Goal: Task Accomplishment & Management: Manage account settings

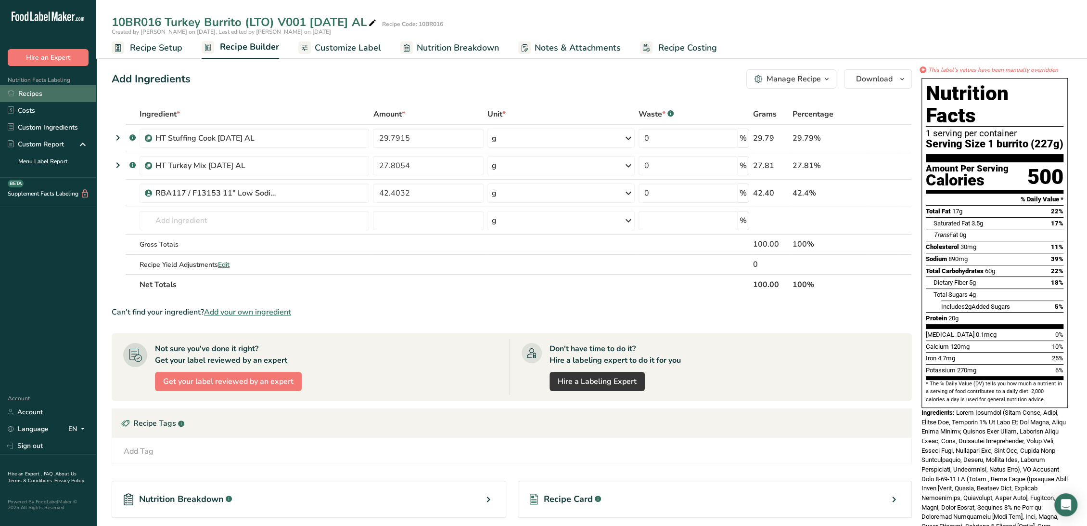
click at [39, 93] on link "Recipes" at bounding box center [48, 93] width 96 height 17
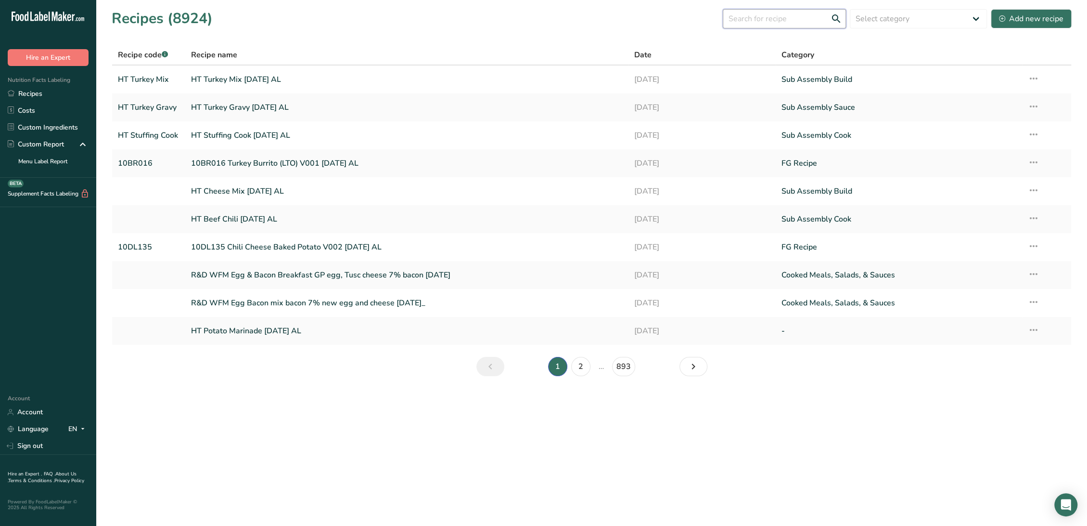
click at [751, 18] on input "text" at bounding box center [784, 18] width 123 height 19
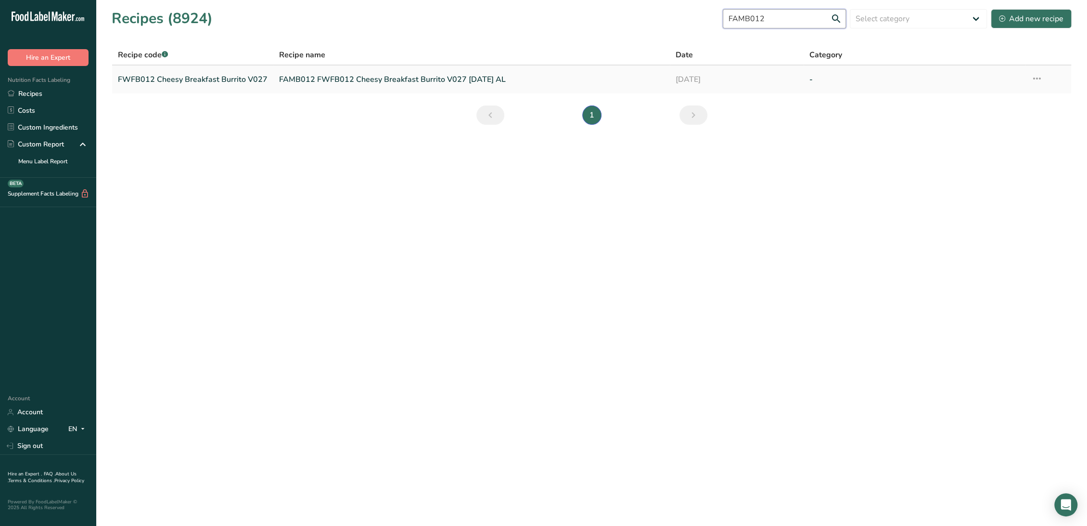
type input "FAMB012"
click at [316, 80] on link "FAMB012 FWFB012 Cheesy Breakfast Burrito V027 11-9-23 AL" at bounding box center [471, 79] width 385 height 20
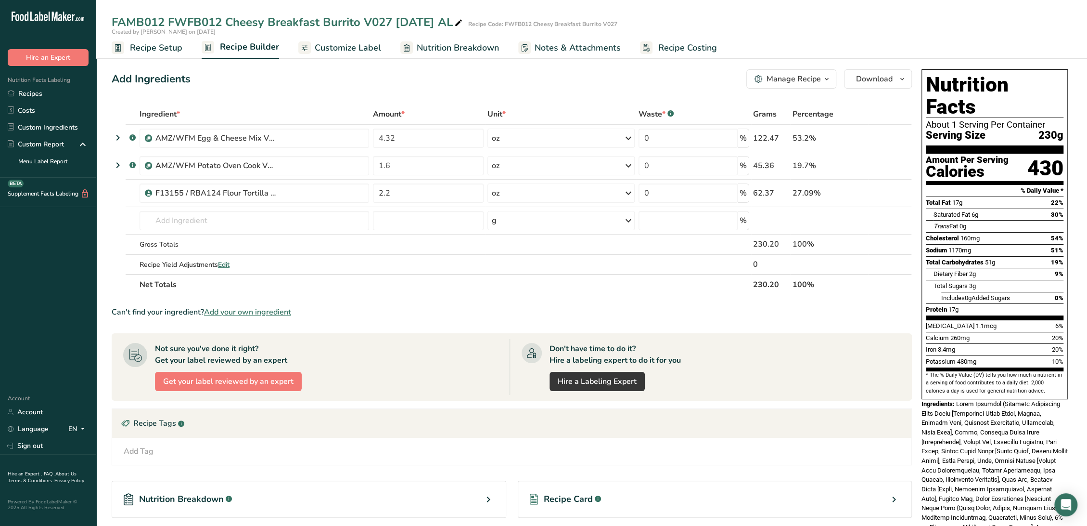
click at [153, 49] on span "Recipe Setup" at bounding box center [156, 47] width 52 height 13
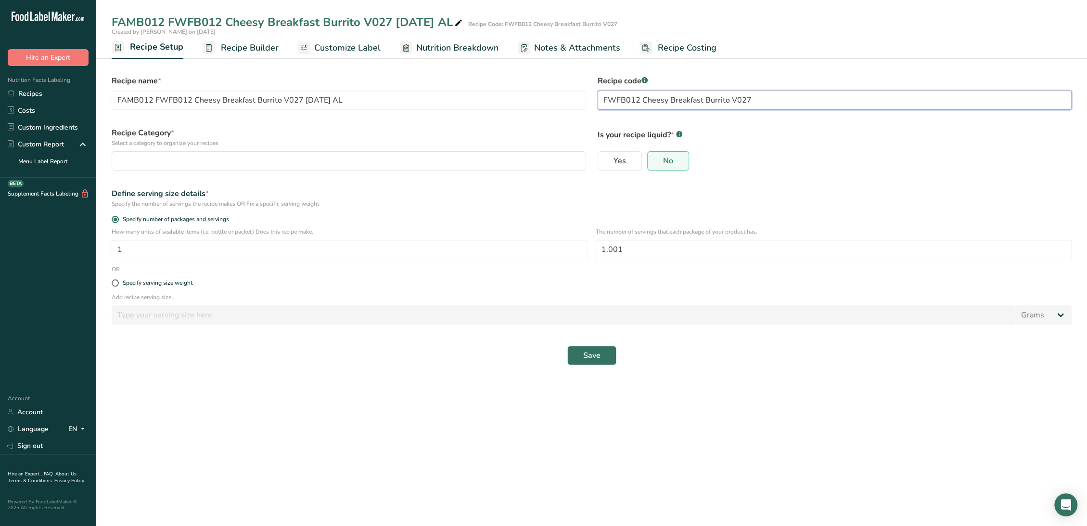
drag, startPoint x: 754, startPoint y: 100, endPoint x: 642, endPoint y: 100, distance: 112.1
click at [642, 100] on input "FWFB012 Cheesy Breakfast Burrito V027" at bounding box center [835, 99] width 475 height 19
drag, startPoint x: 191, startPoint y: 102, endPoint x: 92, endPoint y: 92, distance: 98.7
click at [92, 92] on div ".a-20{fill:#fff;} Hire an Expert Nutrition Facts Labeling Recipes Costs Custom …" at bounding box center [543, 263] width 1087 height 526
drag, startPoint x: 684, startPoint y: 104, endPoint x: 590, endPoint y: 109, distance: 94.4
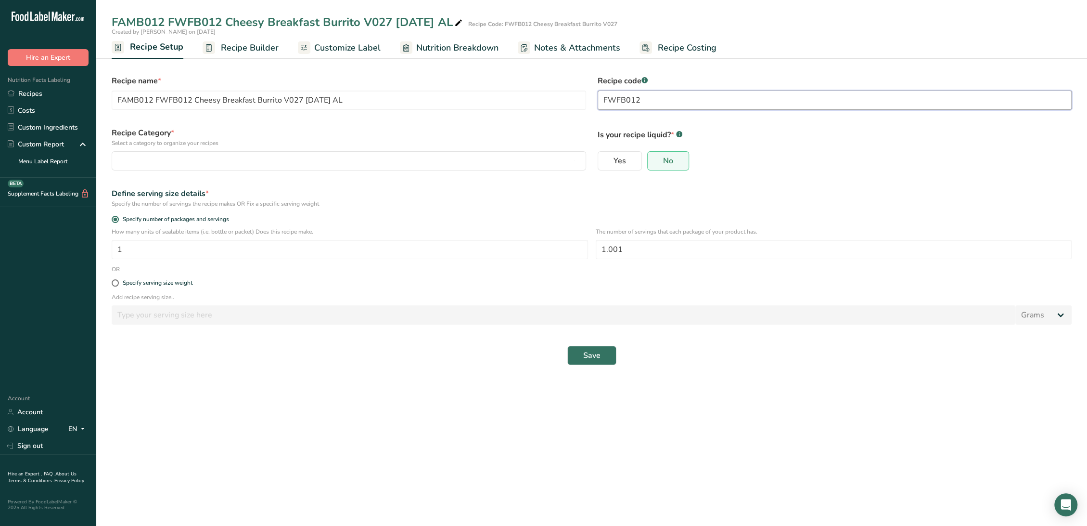
click at [590, 109] on form "Recipe name * FAMB012 FWFB012 Cheesy Breakfast Burrito V027 11-9-23 AL Recipe c…" at bounding box center [592, 219] width 972 height 301
paste input "AMB012 FWFB012"
click at [640, 97] on input "FAMB012 FWFB012" at bounding box center [835, 99] width 475 height 19
type input "FAMB012 / FWFB012"
click at [220, 161] on div "button" at bounding box center [346, 161] width 456 height 12
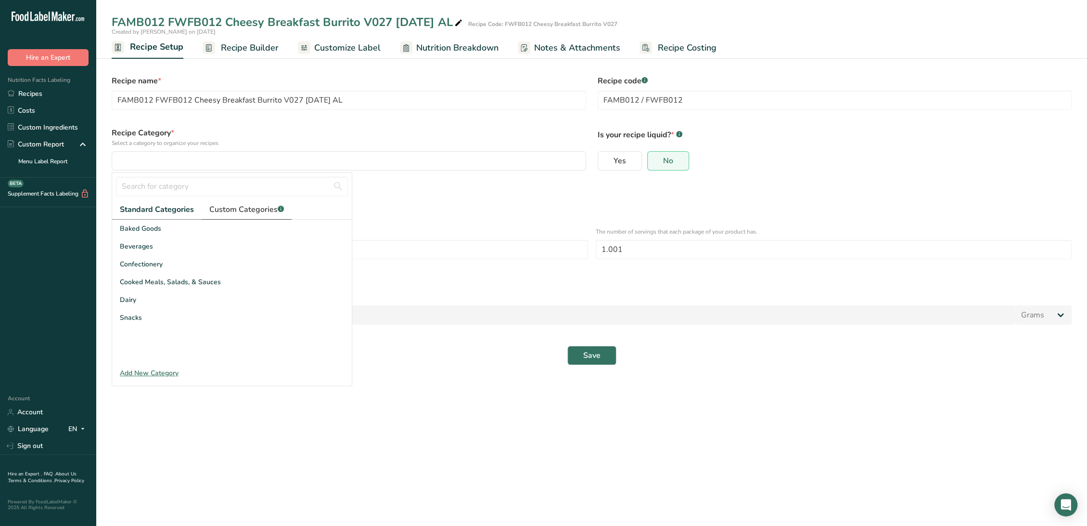
click at [223, 210] on span "Custom Categories .a-a{fill:#347362;}.b-a{fill:#fff;}" at bounding box center [246, 210] width 75 height 12
click at [152, 242] on div "FG Recipe" at bounding box center [232, 246] width 240 height 18
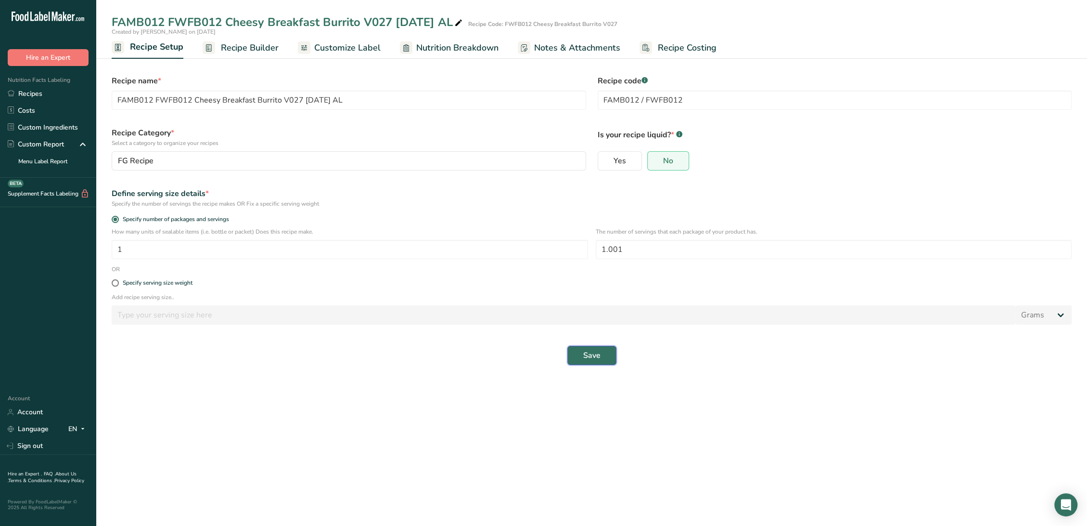
click at [586, 353] on span "Save" at bounding box center [591, 355] width 17 height 12
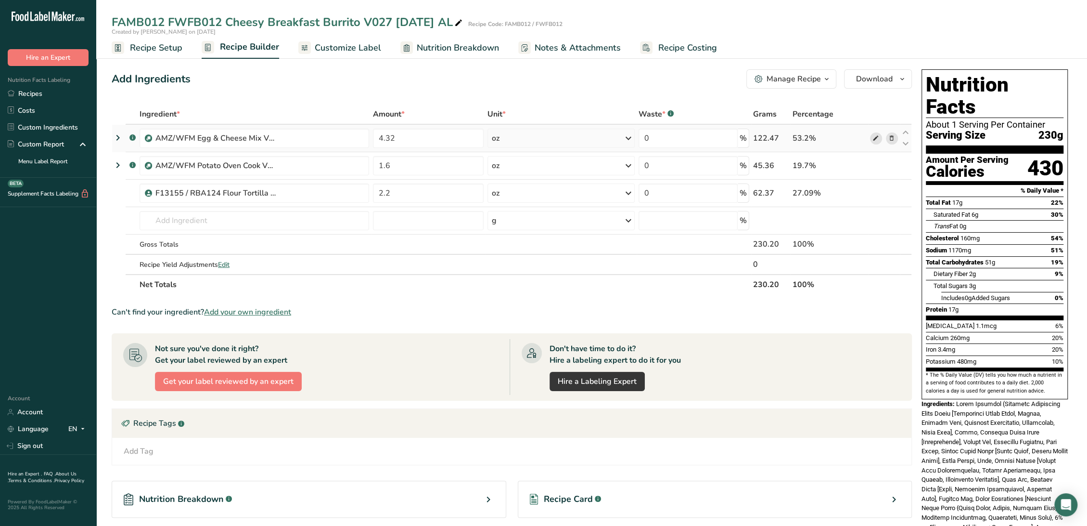
click at [877, 136] on icon at bounding box center [876, 138] width 7 height 10
click at [878, 136] on icon at bounding box center [876, 138] width 7 height 10
click at [871, 167] on span at bounding box center [876, 166] width 12 height 12
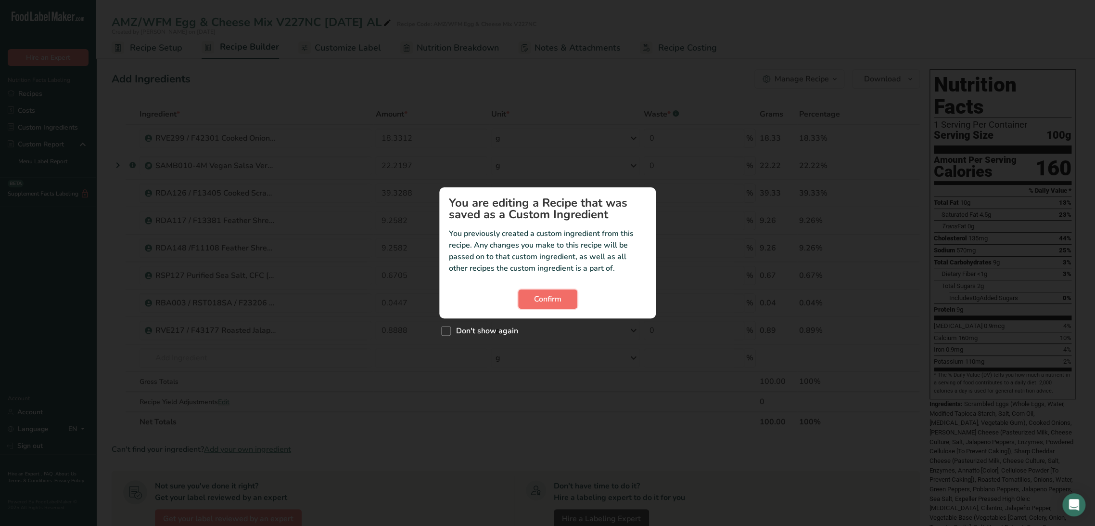
click at [523, 300] on button "Confirm" at bounding box center [547, 298] width 59 height 19
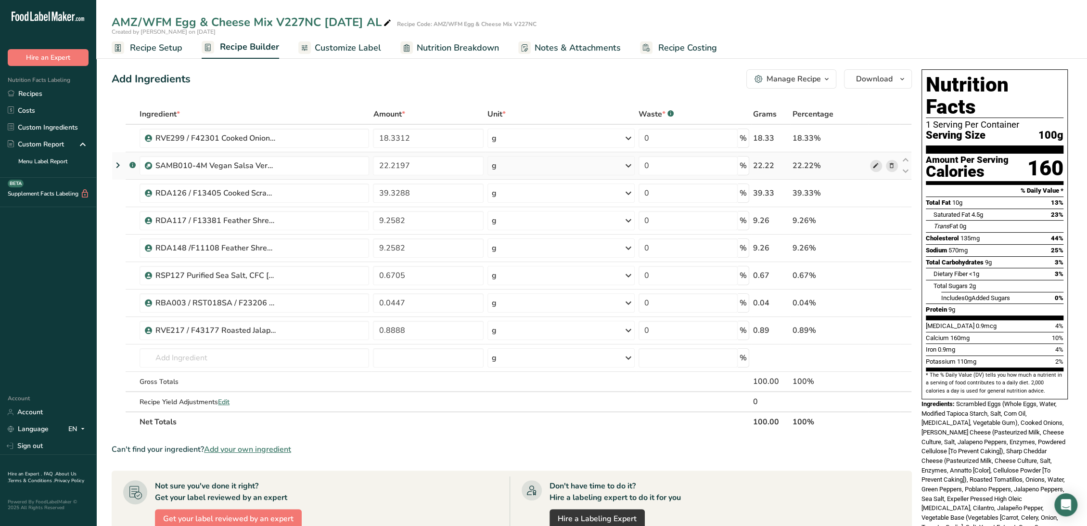
click at [879, 166] on span at bounding box center [876, 166] width 12 height 12
click at [144, 47] on span "Recipe Setup" at bounding box center [156, 47] width 52 height 13
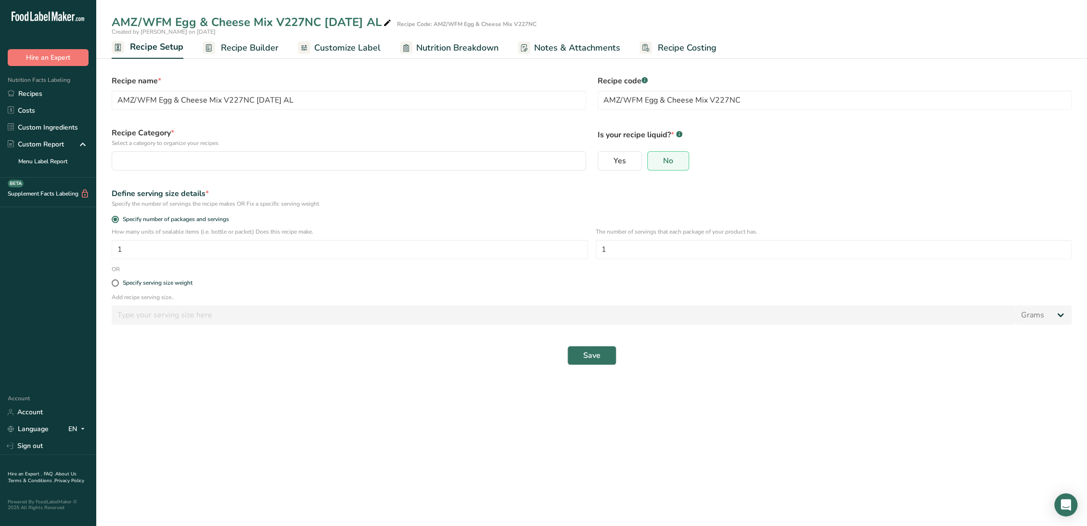
click at [227, 57] on link "Recipe Builder" at bounding box center [241, 48] width 76 height 22
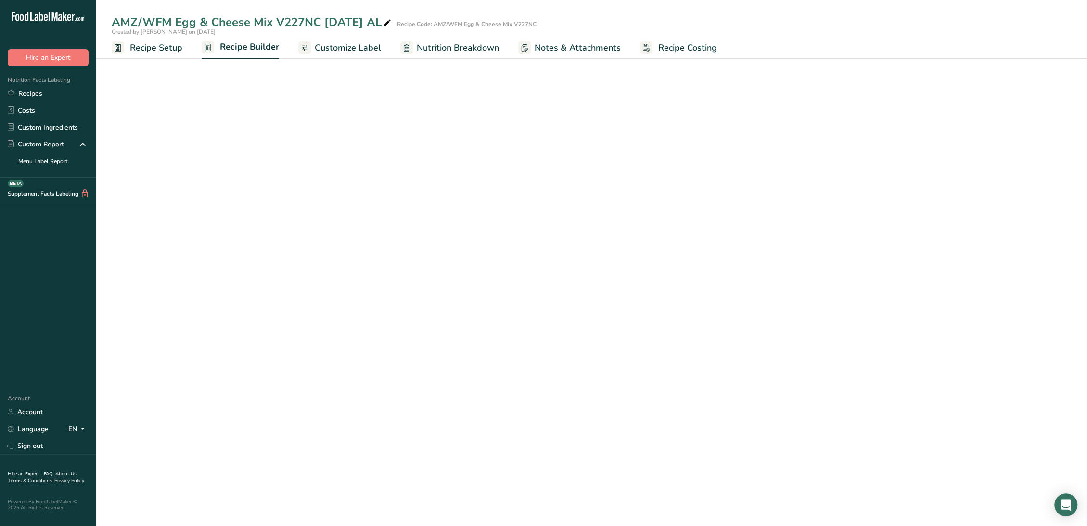
click at [228, 56] on link "Recipe Builder" at bounding box center [240, 47] width 77 height 23
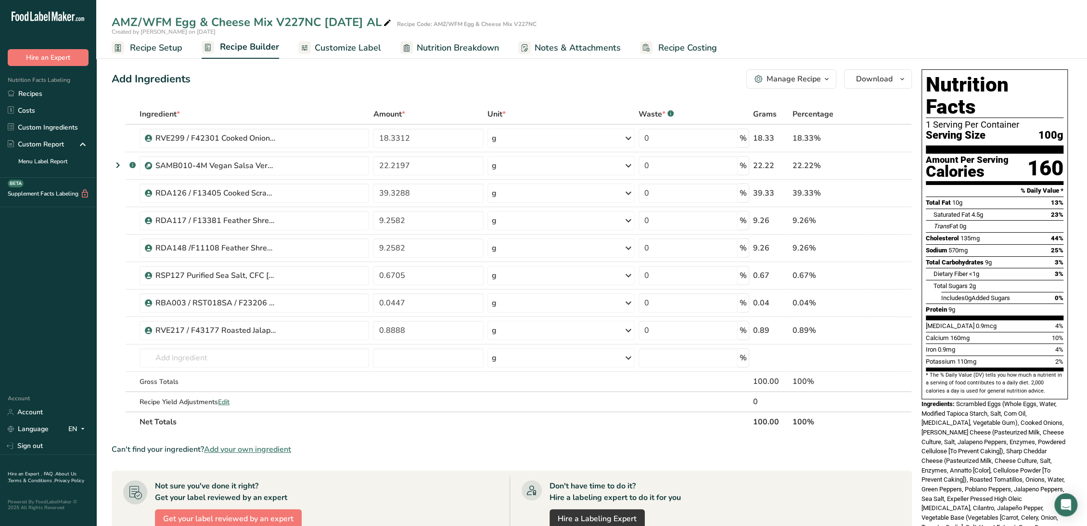
click at [163, 46] on span "Recipe Setup" at bounding box center [156, 47] width 52 height 13
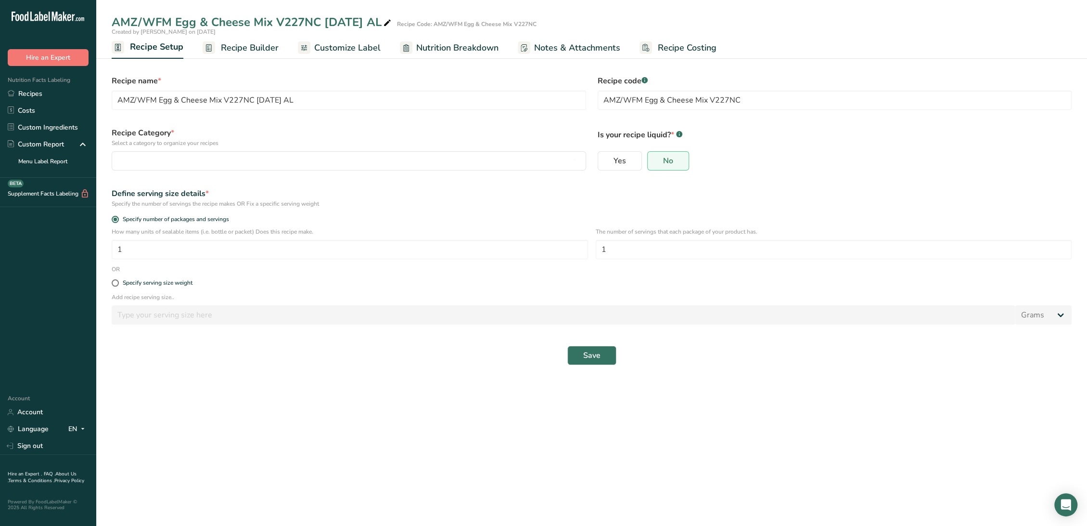
click at [225, 41] on span "Recipe Builder" at bounding box center [250, 47] width 58 height 13
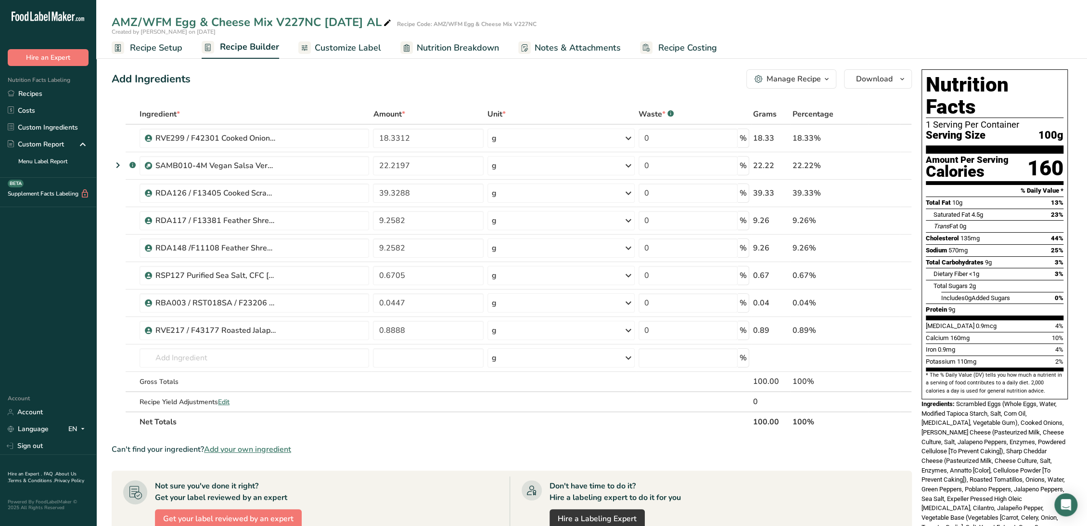
click at [175, 51] on span "Recipe Setup" at bounding box center [156, 47] width 52 height 13
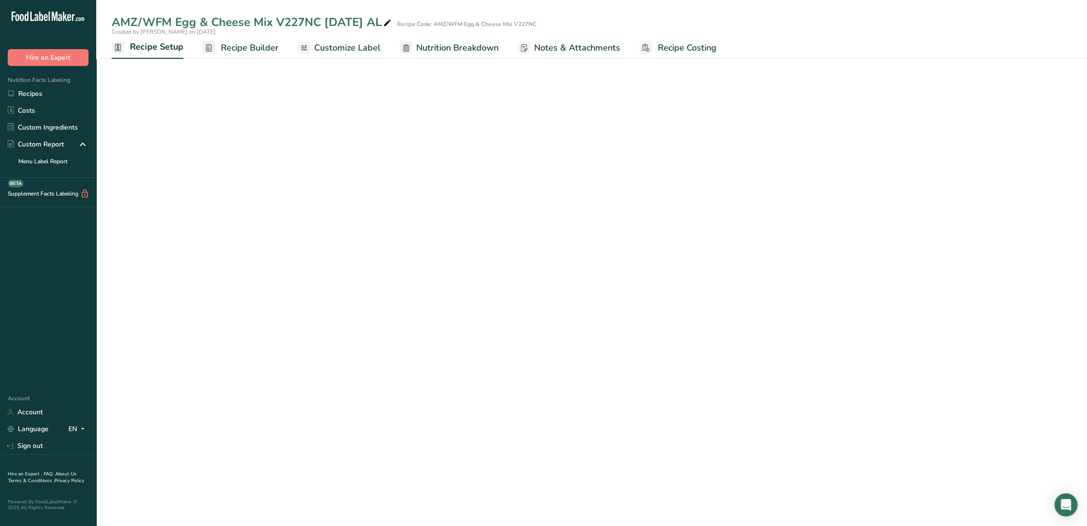
click at [175, 51] on span "Recipe Setup" at bounding box center [156, 46] width 53 height 13
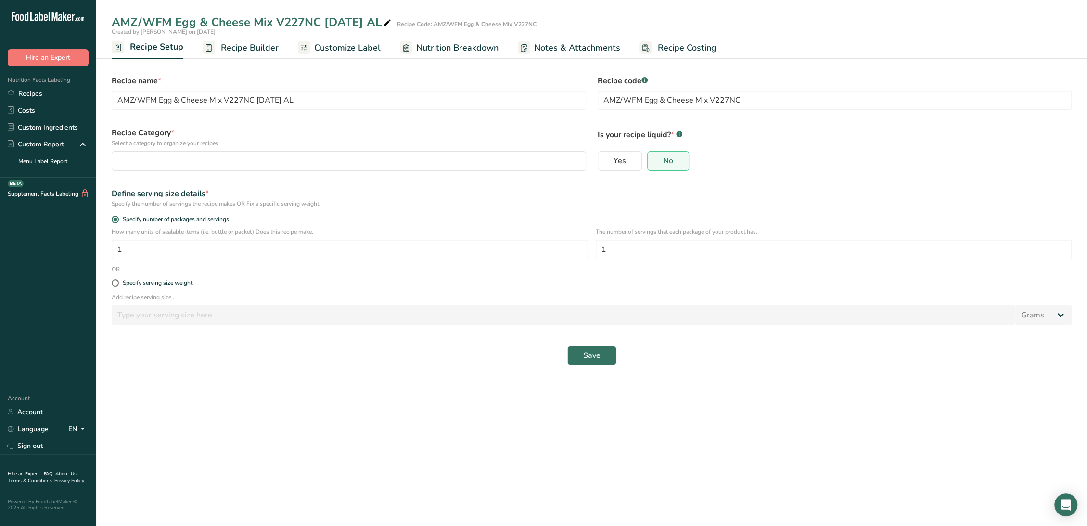
click at [261, 48] on span "Recipe Builder" at bounding box center [250, 47] width 58 height 13
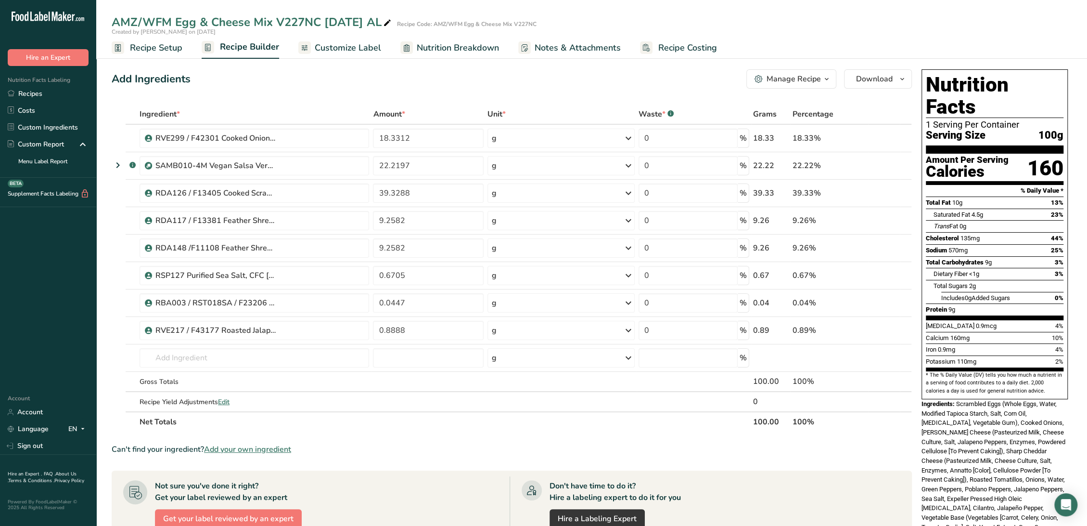
drag, startPoint x: 175, startPoint y: 47, endPoint x: 271, endPoint y: 32, distance: 97.4
click at [175, 47] on span "Recipe Setup" at bounding box center [156, 47] width 52 height 13
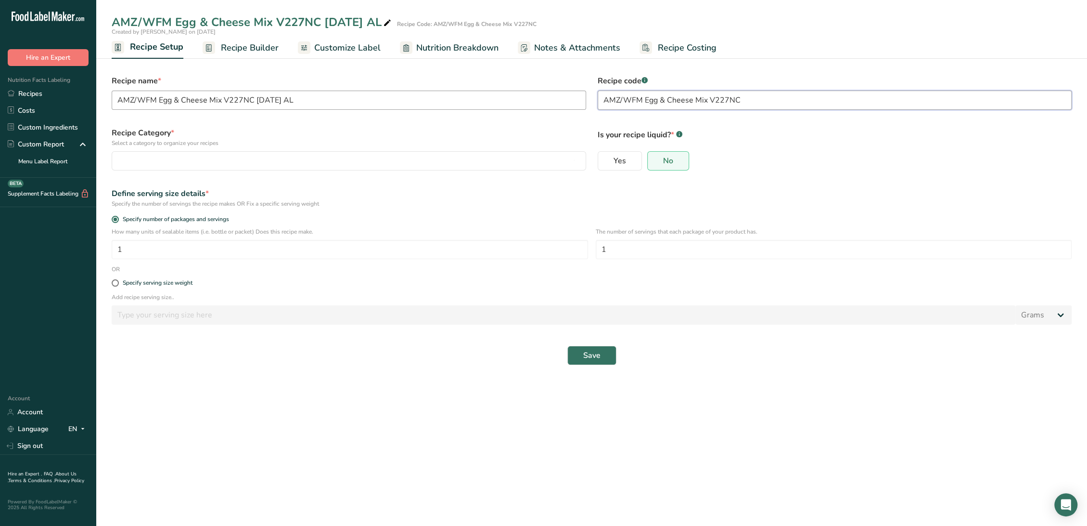
drag, startPoint x: 750, startPoint y: 98, endPoint x: 535, endPoint y: 91, distance: 215.2
click at [535, 91] on form "Recipe name * AMZ/WFM Egg & Cheese Mix V227NC 11-9-23 AL Recipe code .a-a{fill:…" at bounding box center [592, 219] width 972 height 301
type input "s"
drag, startPoint x: 657, startPoint y: 97, endPoint x: 579, endPoint y: 100, distance: 77.5
click at [579, 100] on form "Recipe name * AMZ/WFM Egg & Cheese Mix V227NC 11-9-23 AL Recipe code .a-a{fill:…" at bounding box center [592, 219] width 972 height 301
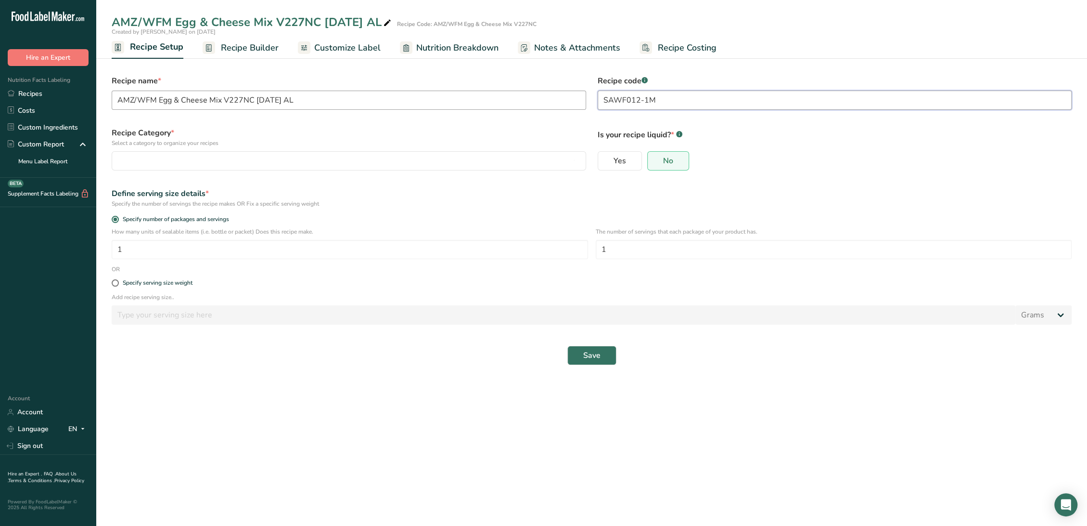
type input "SAWF012-1M"
click at [118, 100] on input "AMZ/WFM Egg & Cheese Mix V227NC 11-9-23 AL" at bounding box center [349, 99] width 475 height 19
paste input "SAWF012-1M"
type input "SAWF012-1M AMZ/WFM Egg & Cheese Mix V227NC 11-9-23 AL"
click at [173, 158] on div "button" at bounding box center [346, 161] width 456 height 12
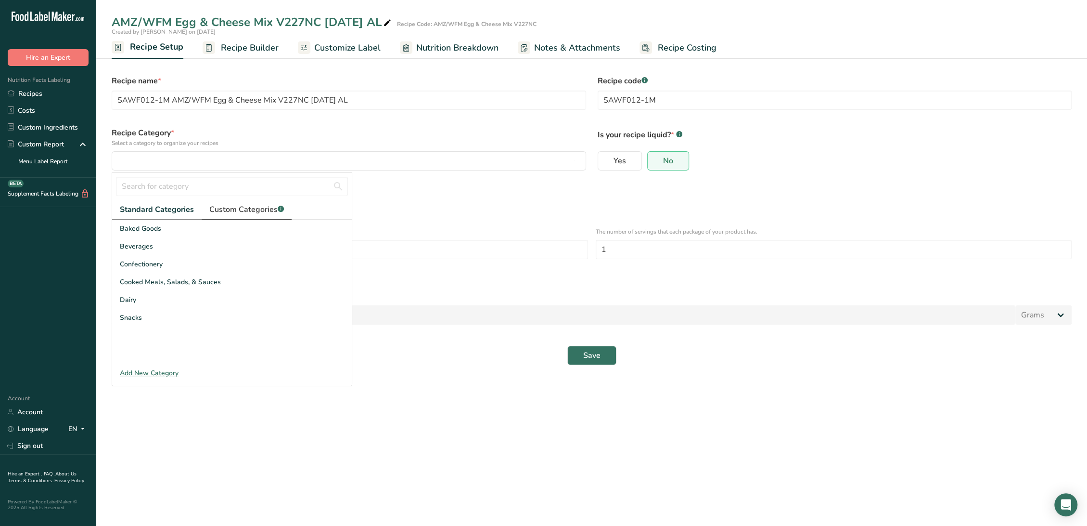
click at [234, 211] on span "Custom Categories .a-a{fill:#347362;}.b-a{fill:#fff;}" at bounding box center [246, 210] width 75 height 12
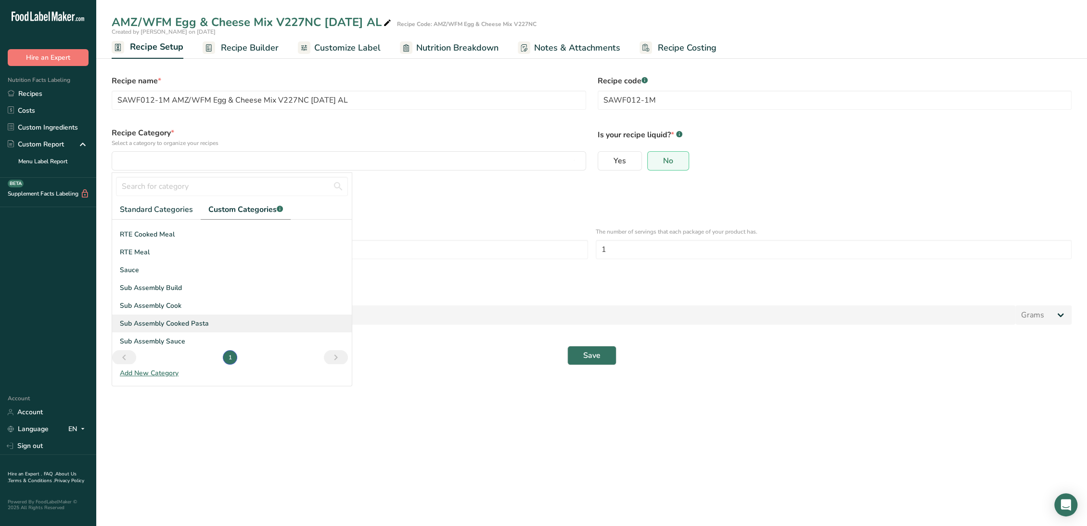
scroll to position [69, 0]
click at [168, 282] on span "Sub Assembly Build" at bounding box center [151, 284] width 62 height 10
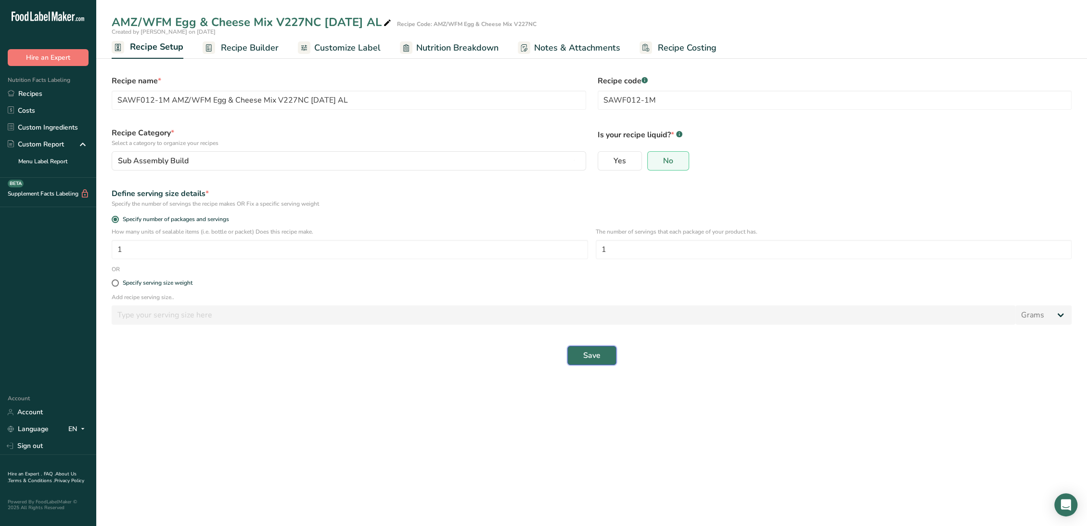
click at [599, 352] on span "Save" at bounding box center [591, 355] width 17 height 12
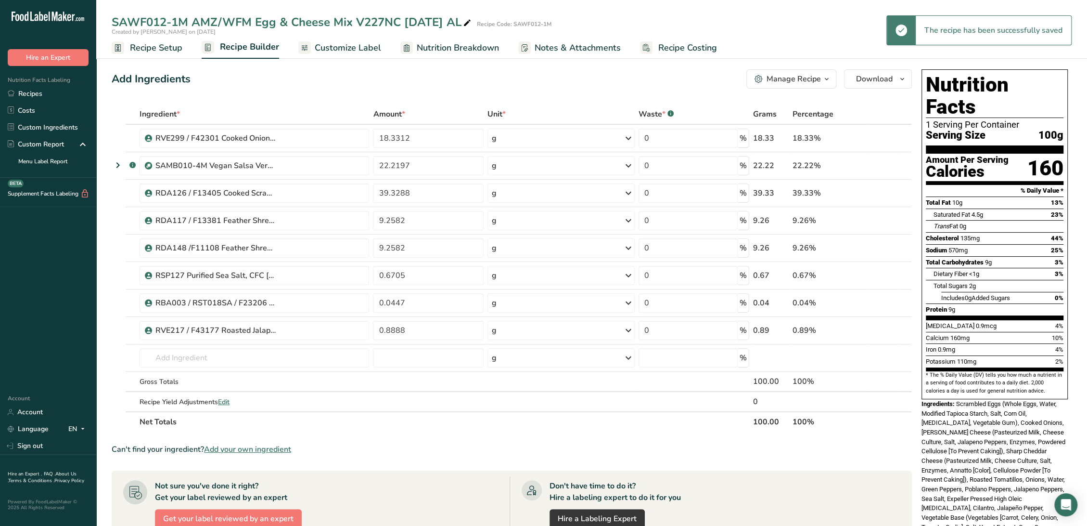
click at [160, 42] on span "Recipe Setup" at bounding box center [156, 47] width 52 height 13
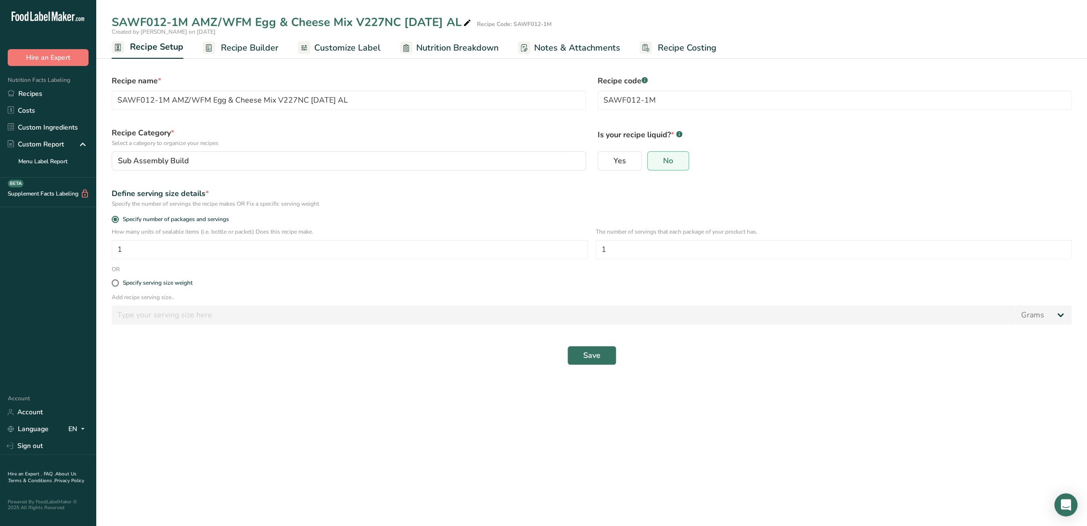
click at [231, 46] on span "Recipe Builder" at bounding box center [250, 47] width 58 height 13
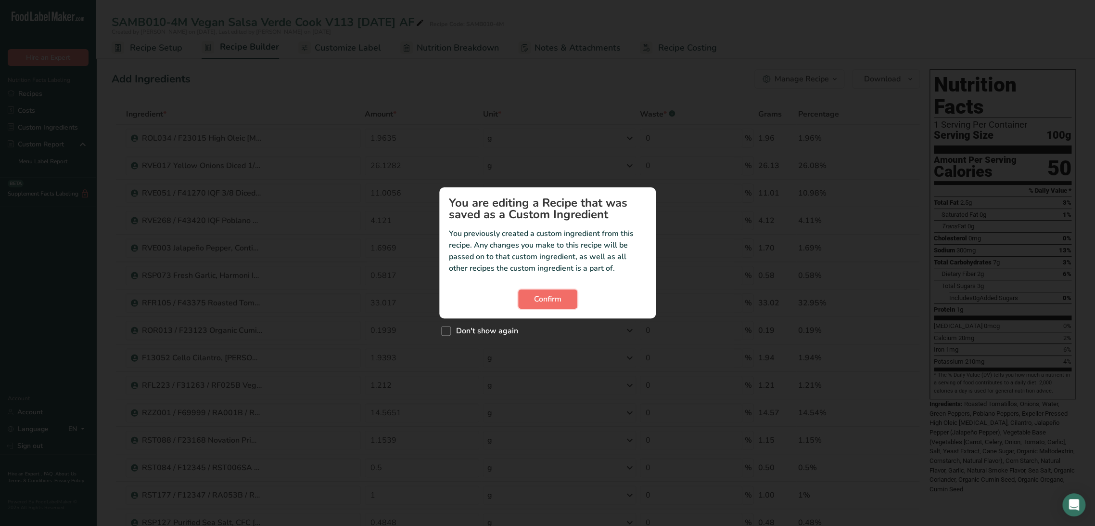
click at [535, 302] on span "Confirm" at bounding box center [547, 299] width 27 height 12
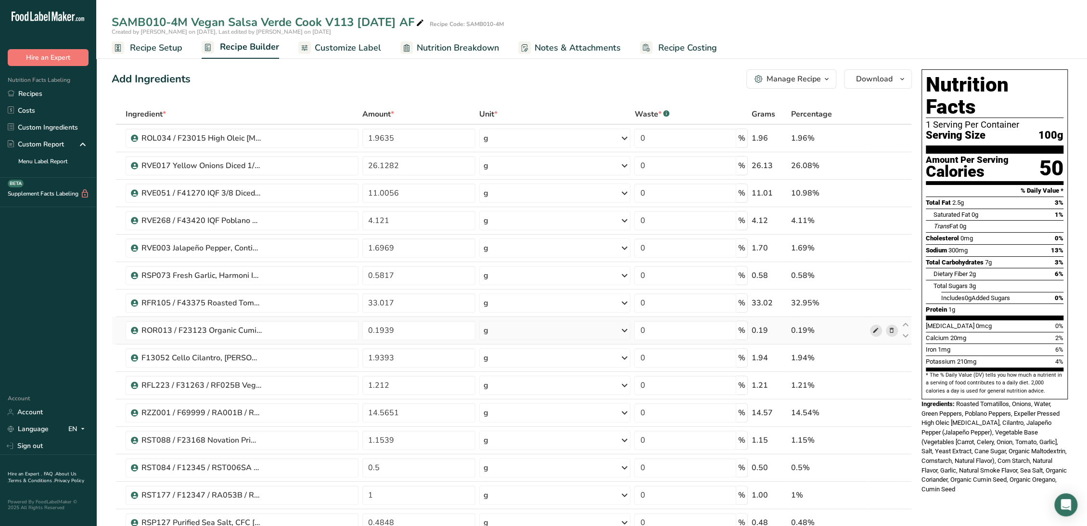
click at [872, 329] on span at bounding box center [876, 330] width 12 height 12
click at [174, 48] on span "Recipe Setup" at bounding box center [156, 47] width 52 height 13
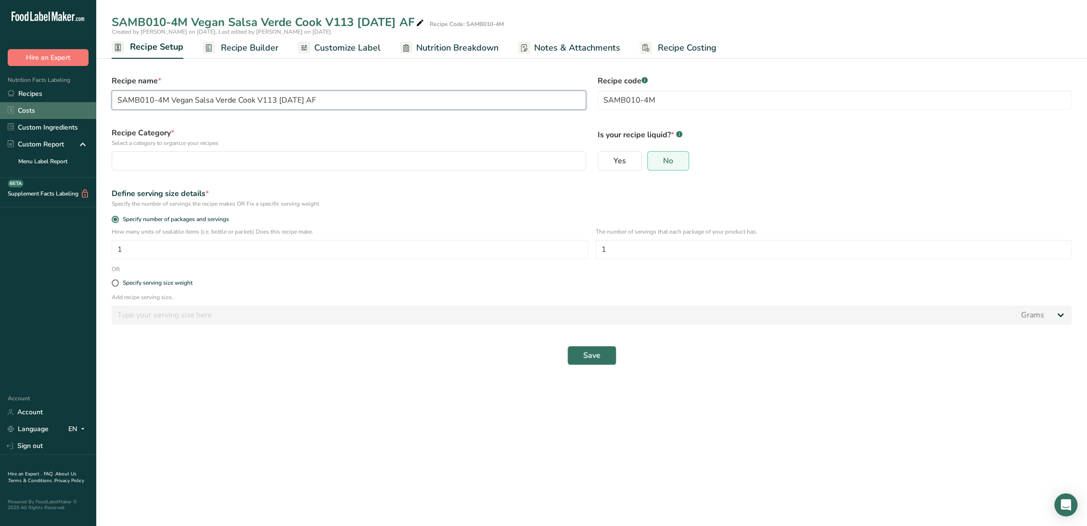
drag, startPoint x: 166, startPoint y: 102, endPoint x: 12, endPoint y: 105, distance: 154.5
click at [12, 105] on div ".a-20{fill:#fff;} Hire an Expert Nutrition Facts Labeling Recipes Costs Custom …" at bounding box center [543, 263] width 1087 height 526
click at [200, 165] on div "button" at bounding box center [346, 161] width 456 height 12
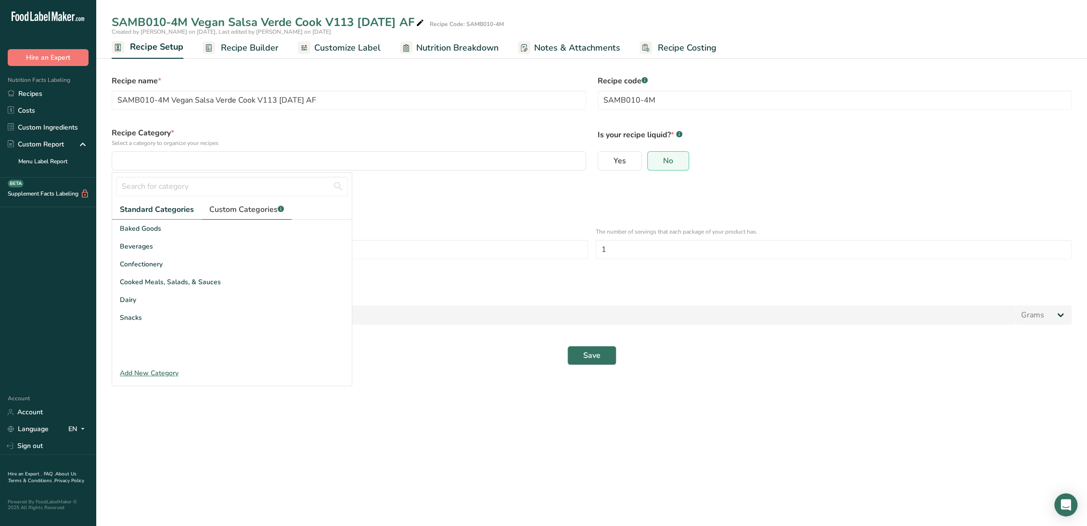
click at [222, 213] on span "Custom Categories .a-a{fill:#347362;}.b-a{fill:#fff;}" at bounding box center [246, 210] width 75 height 12
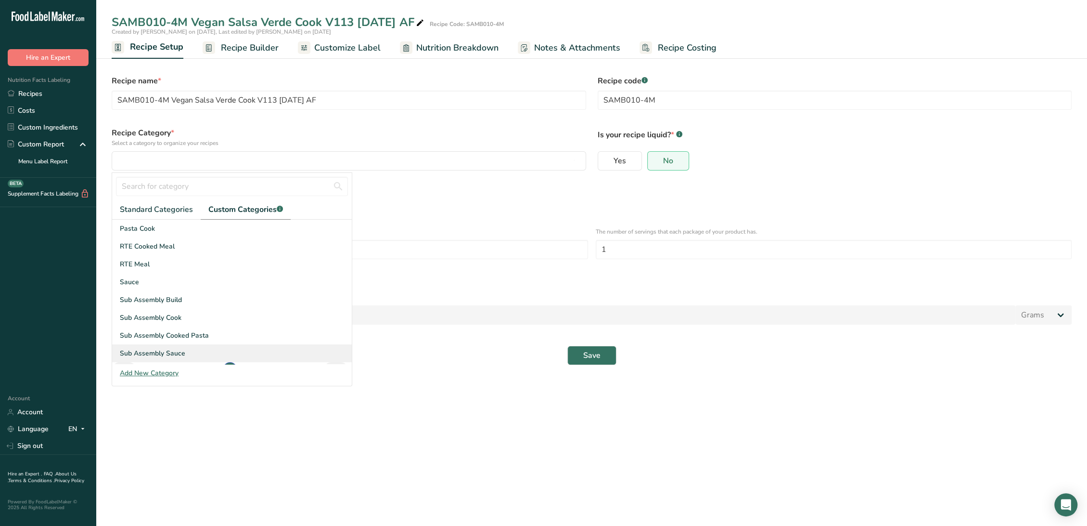
click at [174, 353] on span "Sub Assembly Sauce" at bounding box center [152, 353] width 65 height 10
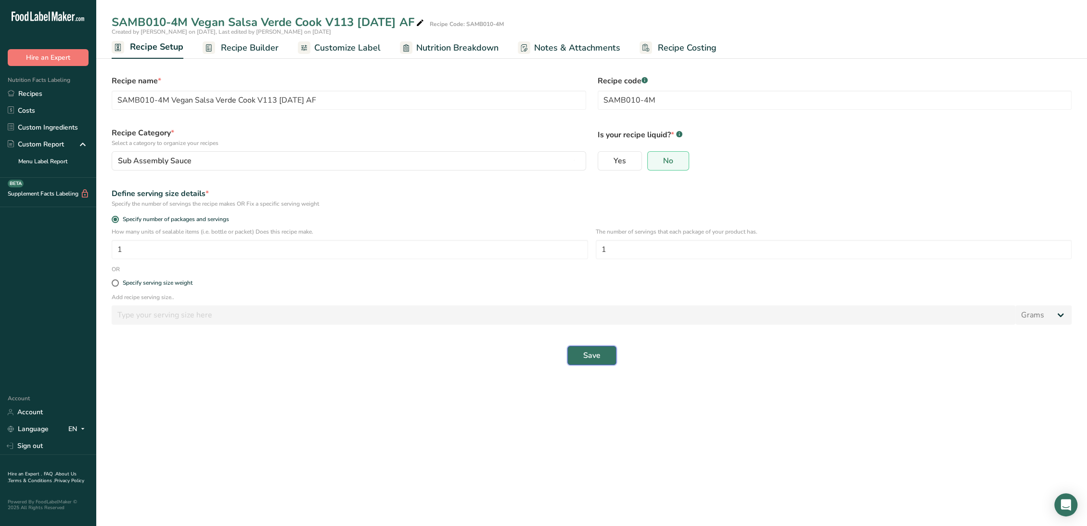
click at [596, 357] on span "Save" at bounding box center [591, 355] width 17 height 12
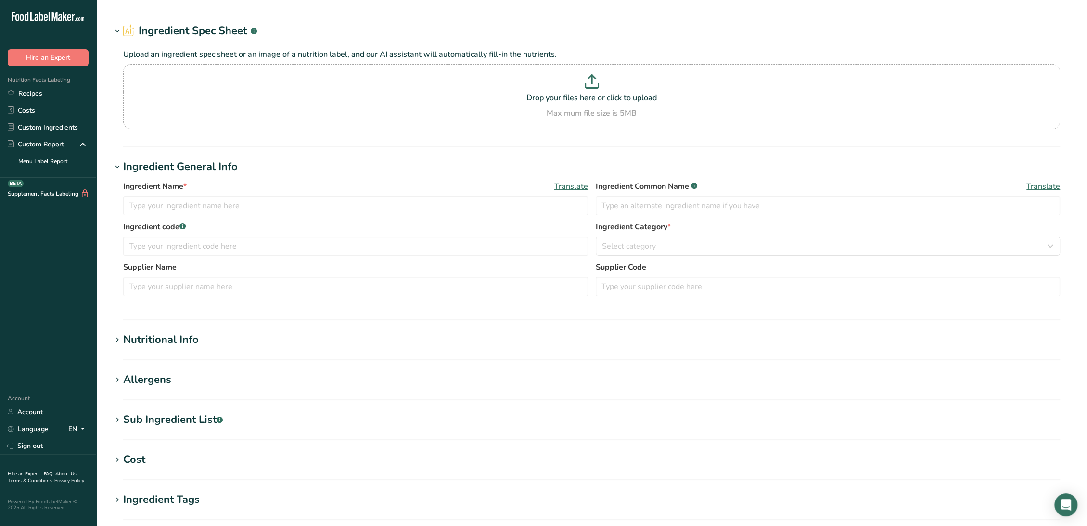
type input "ROR013 / F23123 Organic Cumin Seed Ground, High Quality Organics 2-20-124 CC"
type input "Organic Cumin Seed"
type input "ROR013 / F23123"
type input "High Quality Organics"
type input "CUMGRD - High Quality Organics / Supplier ID# 019449"
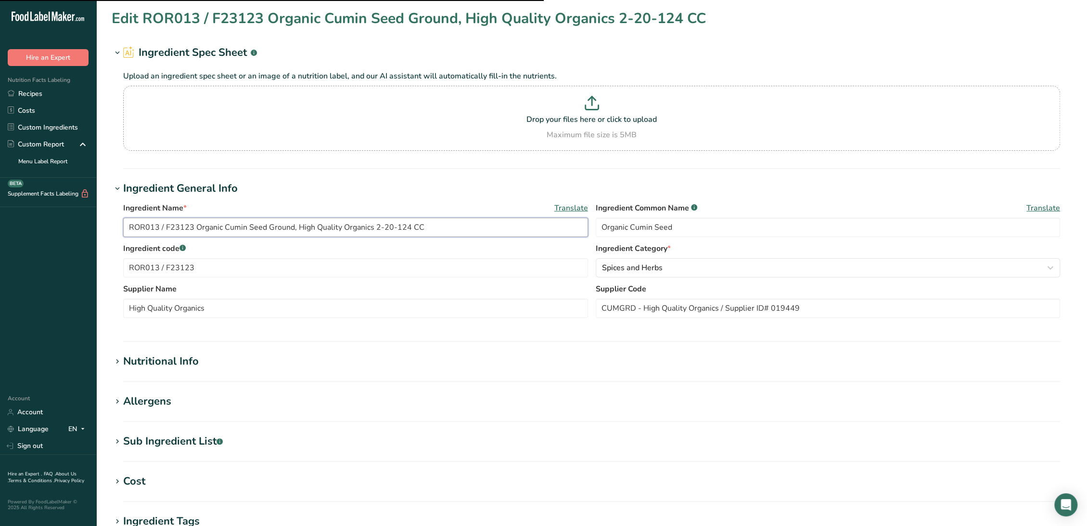
click at [400, 228] on input "ROR013 / F23123 Organic Cumin Seed Ground, High Quality Organics 2-20-124 CC" at bounding box center [355, 227] width 465 height 19
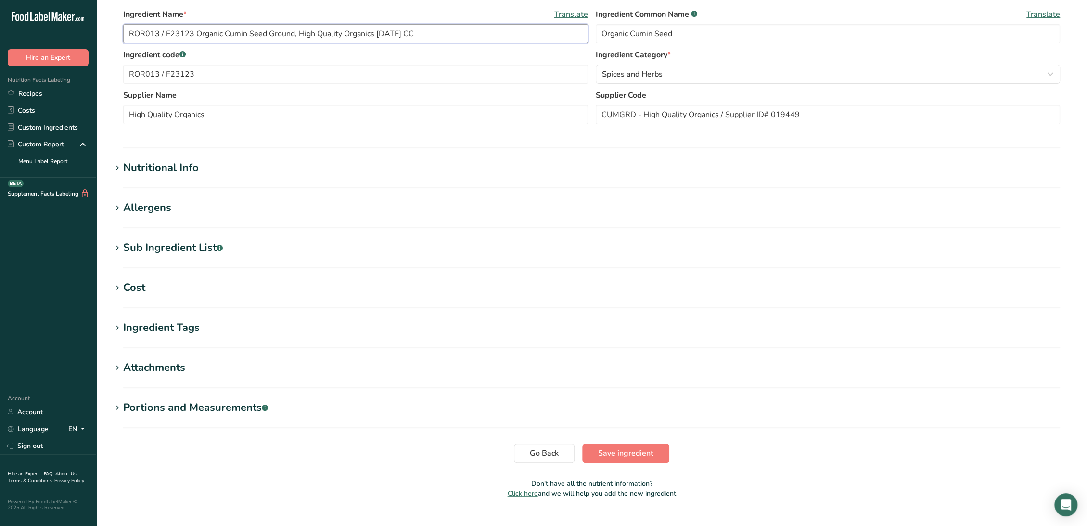
scroll to position [212, 0]
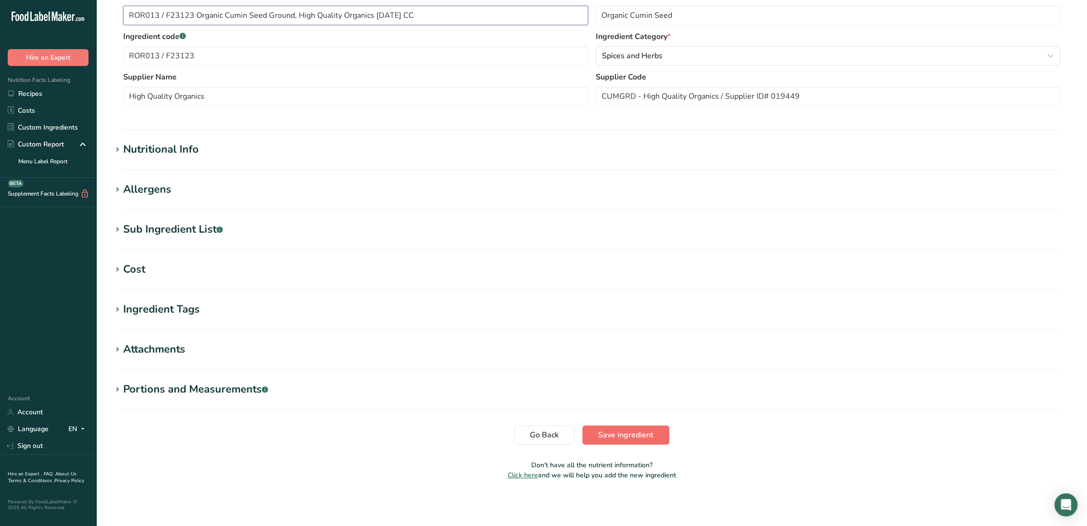
type input "ROR013 / F23123 Organic Cumin Seed Ground, High Quality Organics [DATE] CC"
click at [617, 434] on span "Save ingredient" at bounding box center [625, 435] width 55 height 12
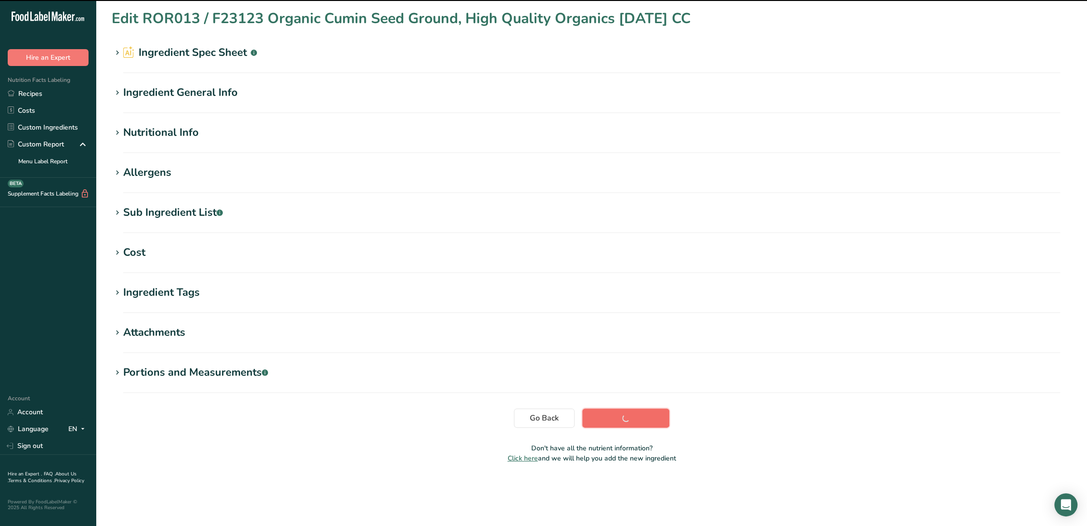
scroll to position [0, 0]
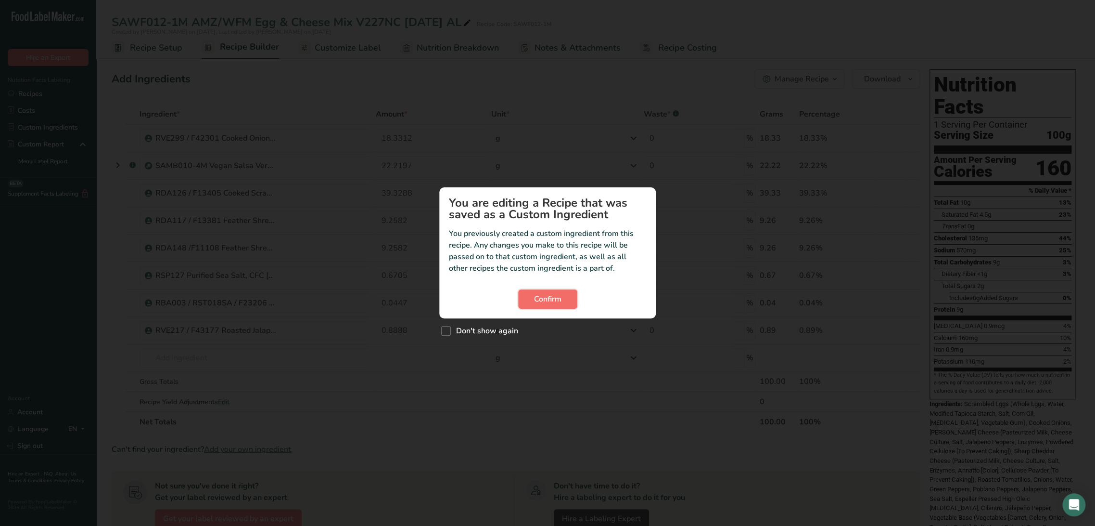
click at [564, 299] on button "Confirm" at bounding box center [547, 298] width 59 height 19
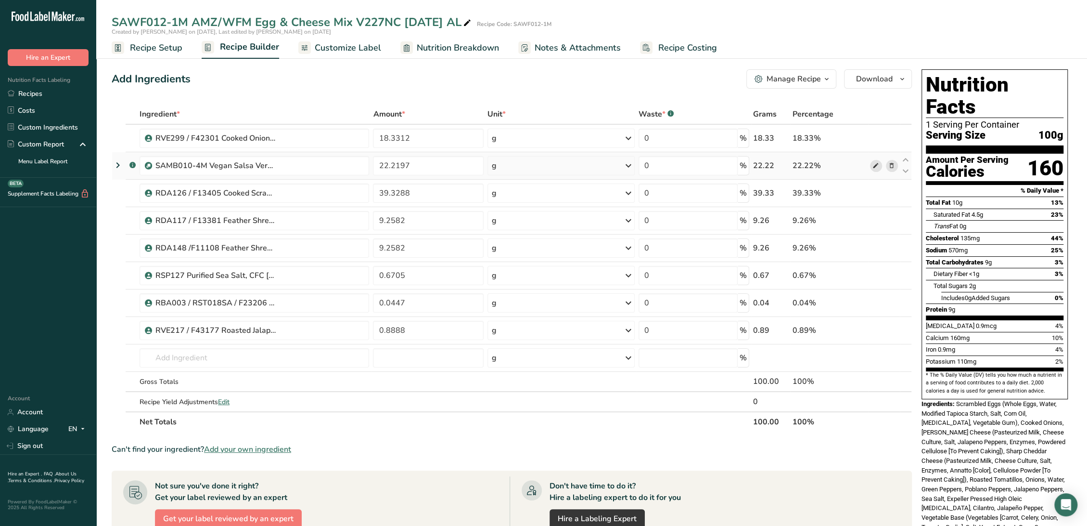
click at [873, 166] on span at bounding box center [876, 166] width 12 height 12
click at [875, 220] on icon at bounding box center [876, 221] width 7 height 10
click at [873, 137] on icon at bounding box center [876, 138] width 7 height 10
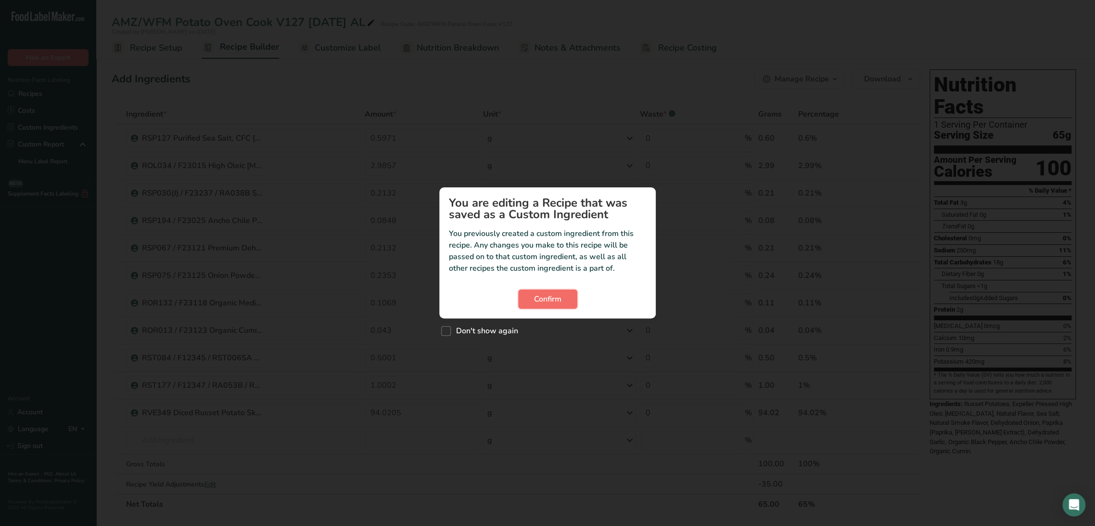
click at [531, 300] on button "Confirm" at bounding box center [547, 298] width 59 height 19
click at [535, 299] on span "Confirm" at bounding box center [547, 299] width 27 height 12
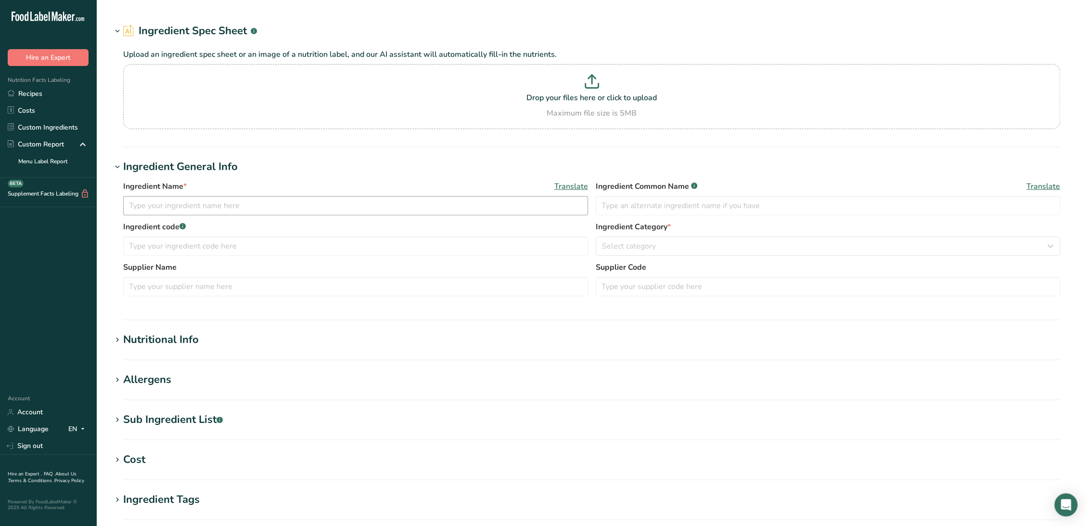
type input "RDA117 / F13381 Feather Shredded [PERSON_NAME] Cheese, [PERSON_NAME] Foods [DAT…"
type input "[PERSON_NAME] Cheese"
type input "RDA117 / F13381"
type input "[PERSON_NAME] Foods"
type input "2SPEJTGBACA45"
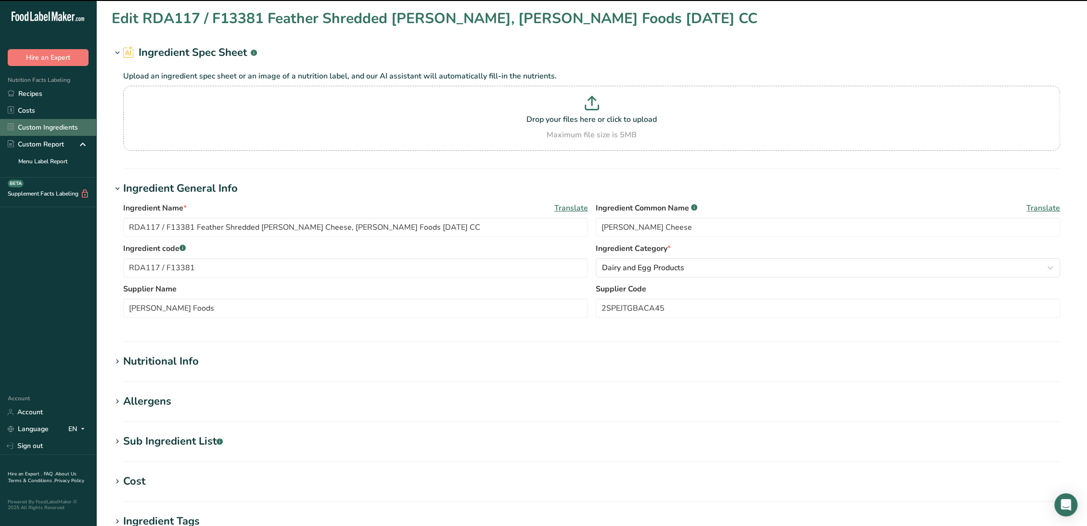
click at [57, 124] on link "Custom Ingredients" at bounding box center [48, 127] width 96 height 17
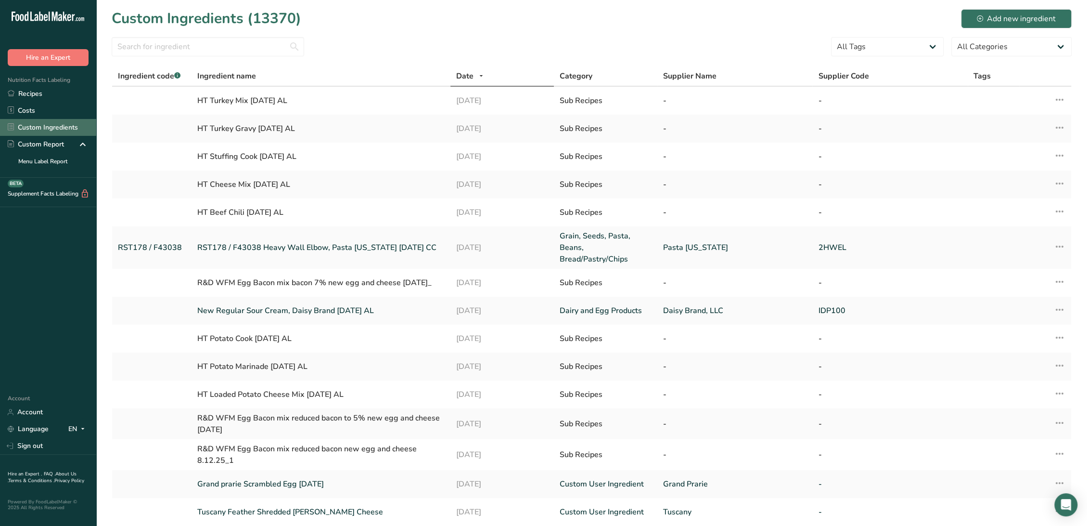
click at [53, 126] on link "Custom Ingredients" at bounding box center [48, 127] width 96 height 17
click at [1013, 18] on div "Add new ingredient" at bounding box center [1016, 19] width 79 height 12
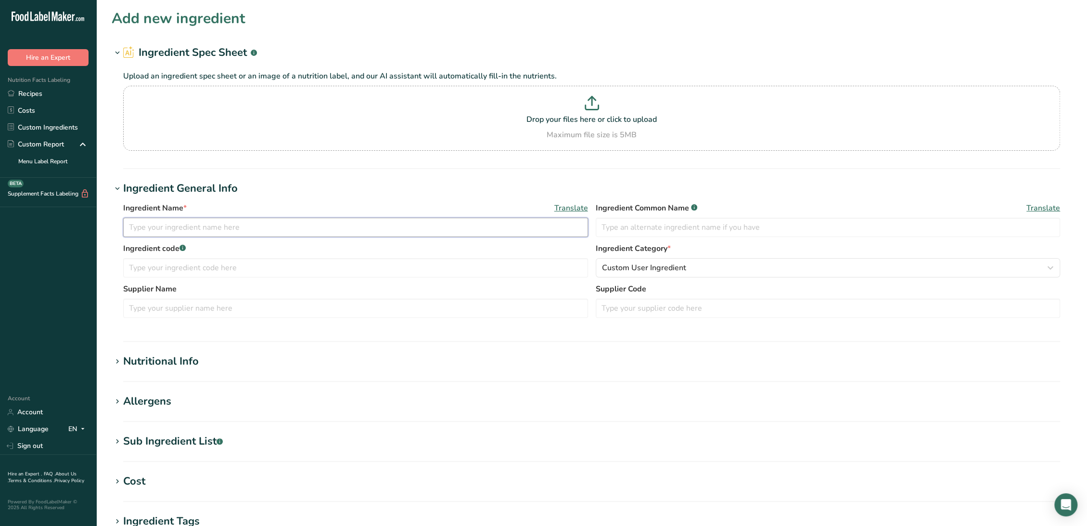
click at [185, 231] on input "text" at bounding box center [355, 227] width 465 height 19
click at [523, 219] on input "RDA117 / F13381 Feather Shredded Pepper Jack Cheese, Tuscany" at bounding box center [355, 227] width 465 height 19
drag, startPoint x: 393, startPoint y: 226, endPoint x: 331, endPoint y: 228, distance: 61.6
click at [331, 228] on input "RDA117 / F13381 Feather Shredded Pepper Jack Cheese, Tuscany Cheese" at bounding box center [355, 227] width 465 height 19
type input "RDA117 / F13381 Feather Shredded Pepper Jack Cheese, Tuscany Cheese"
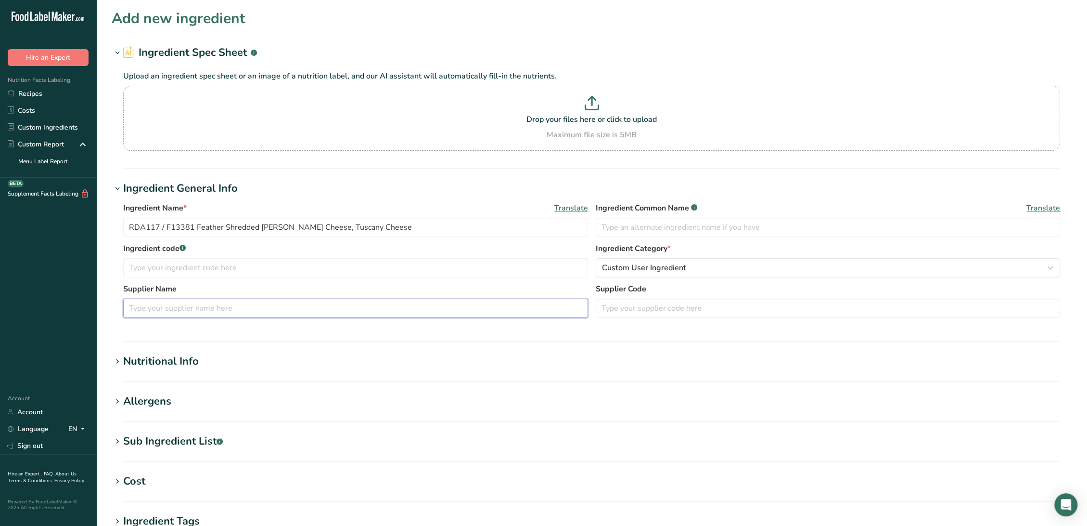
click at [312, 313] on input "text" at bounding box center [355, 307] width 465 height 19
paste input "Tuscany Cheese"
type input "Tuscany Cheese"
drag, startPoint x: 192, startPoint y: 226, endPoint x: 89, endPoint y: 225, distance: 103.5
click at [89, 225] on div ".a-20{fill:#fff;} Hire an Expert Nutrition Facts Labeling Recipes Costs Custom …" at bounding box center [543, 369] width 1087 height 738
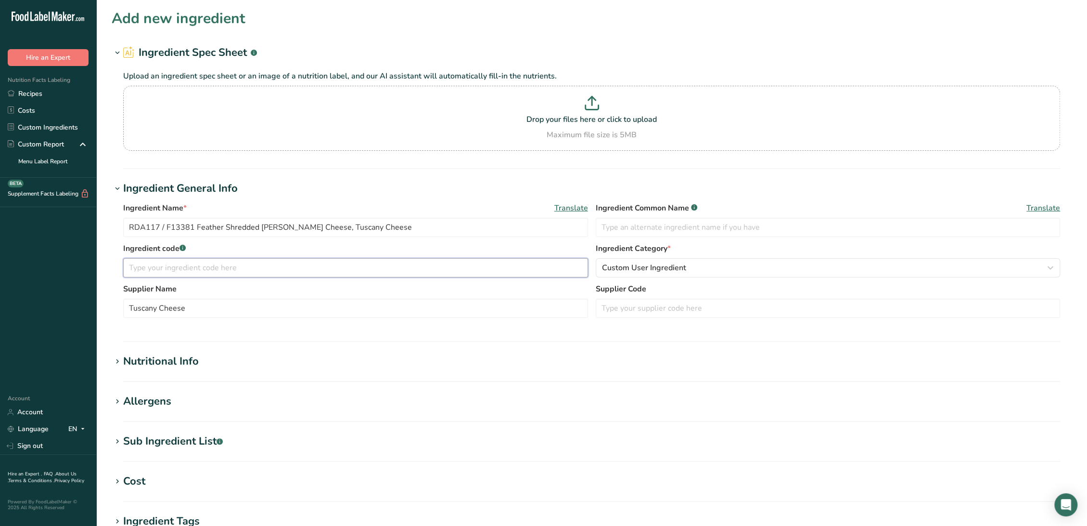
click at [187, 270] on input "text" at bounding box center [355, 267] width 465 height 19
paste input "RDA117 / F13381"
type input "RDA117 / F13381"
click at [759, 311] on input "text" at bounding box center [828, 307] width 465 height 19
paste input "CODE - 533809 (10001672)"
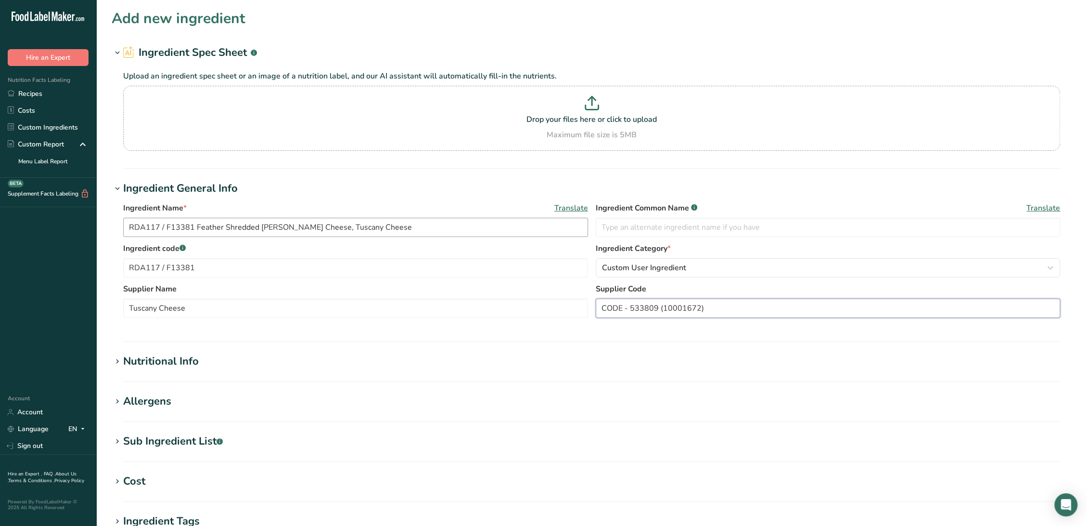
type input "CODE - 533809 (10001672)"
click at [426, 225] on input "RDA117 / F13381 Feather Shredded Pepper Jack Cheese, Tuscany Cheese" at bounding box center [355, 227] width 465 height 19
type input "RDA117 / F13381 Feather Shredded Pepper Jack Cheese, Tuscany Cheese 1-17-25 CC"
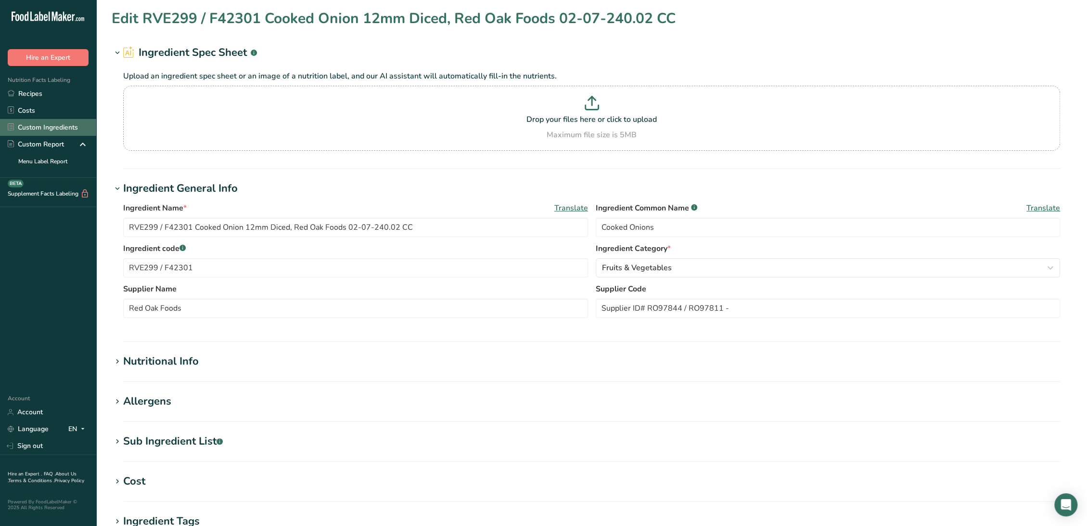
click at [61, 126] on link "Custom Ingredients" at bounding box center [48, 127] width 96 height 17
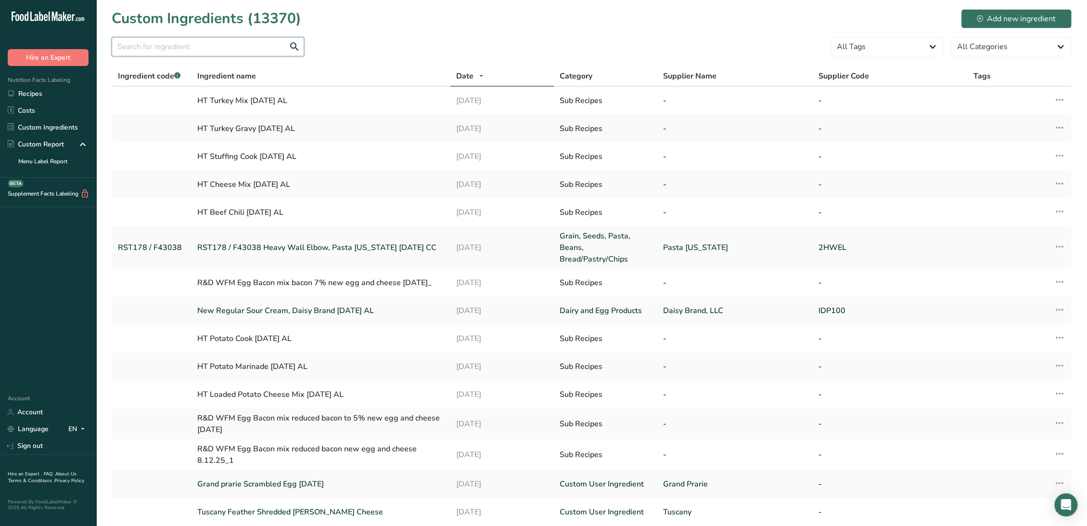
click at [181, 42] on input "text" at bounding box center [208, 46] width 193 height 19
type input "R"
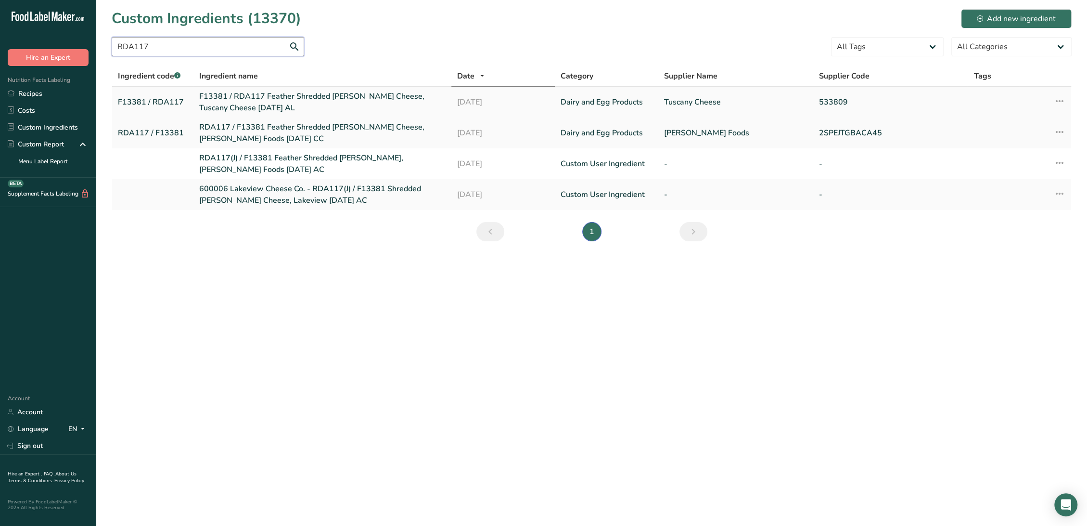
type input "RDA117"
click at [286, 94] on link "F13381 / RDA117 Feather Shredded [PERSON_NAME] Cheese, Tuscany Cheese [DATE] AL" at bounding box center [322, 101] width 247 height 23
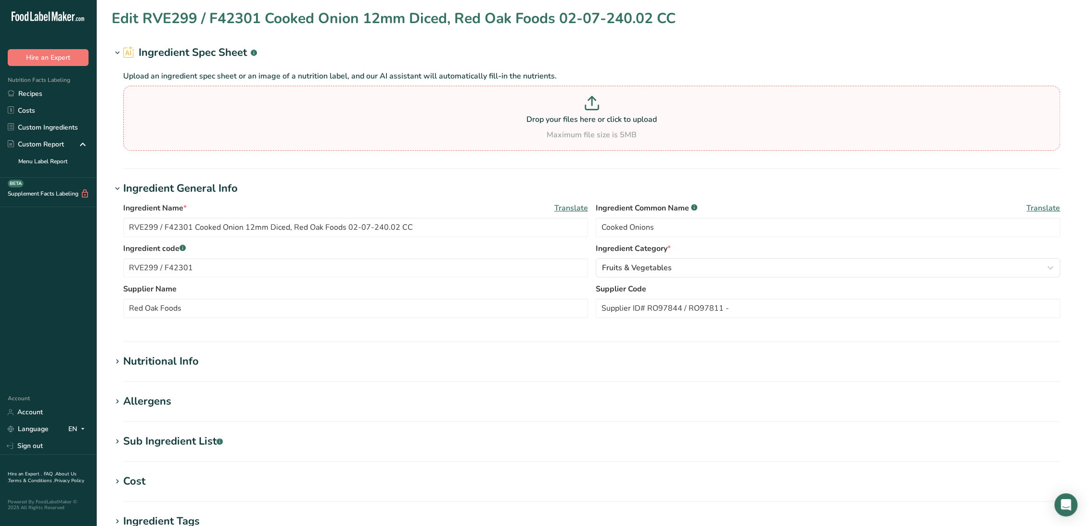
type input "F13381 / RDA117 Feather Shredded [PERSON_NAME] Cheese, Tuscany Cheese [DATE] AL"
type input "Pepper Jack Cheese"
type input "F13381 / RDA117"
type input "Tuscany Cheese"
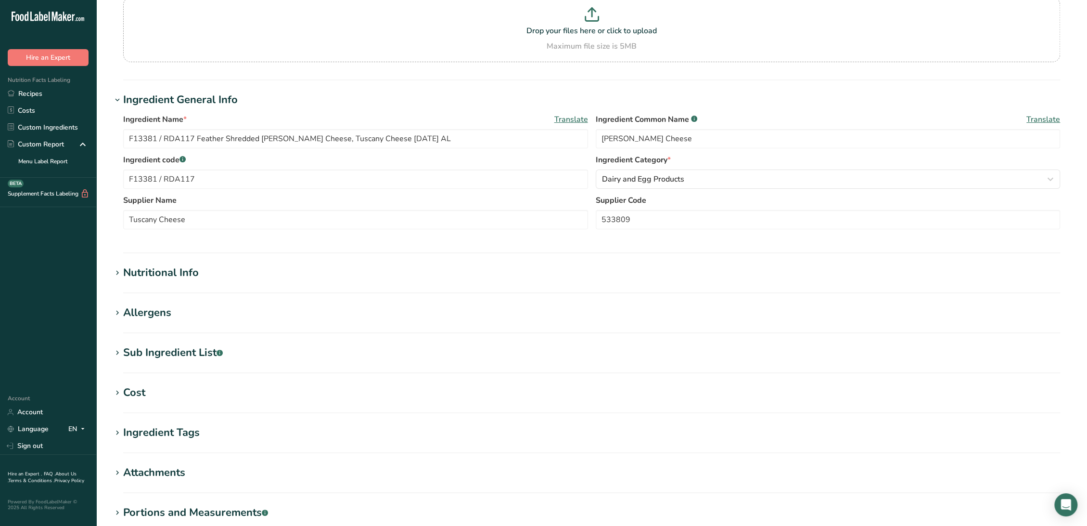
scroll to position [107, 0]
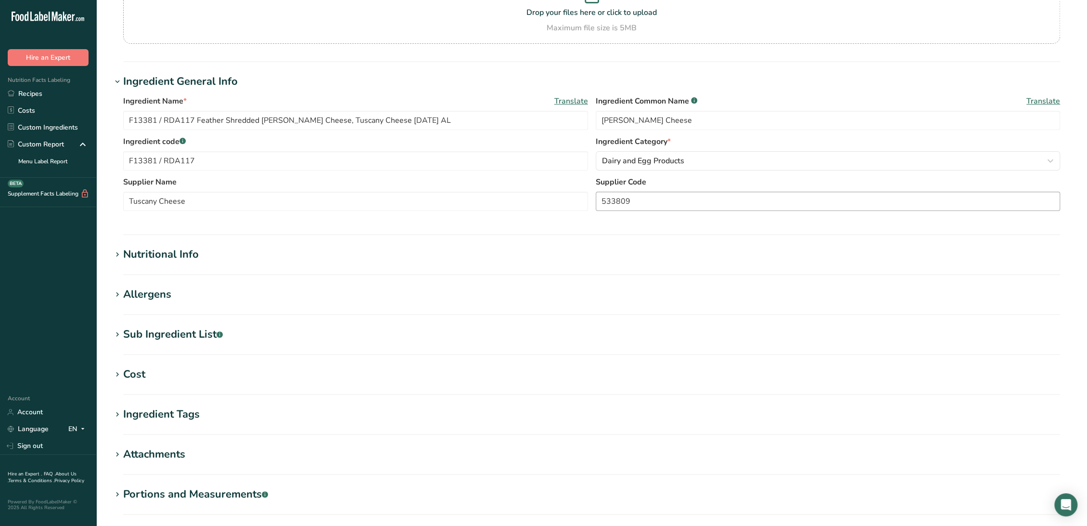
click at [640, 212] on div "Supplier Name Tuscany Cheese Supplier Code 533809" at bounding box center [591, 196] width 937 height 40
drag, startPoint x: 642, startPoint y: 203, endPoint x: 557, endPoint y: 199, distance: 84.8
click at [557, 199] on div "Supplier Name Tuscany Cheese Supplier Code 533809" at bounding box center [591, 196] width 937 height 40
paste input "CODE - 533809 (10001672)"
type input "CODE - 533809 (10001672)"
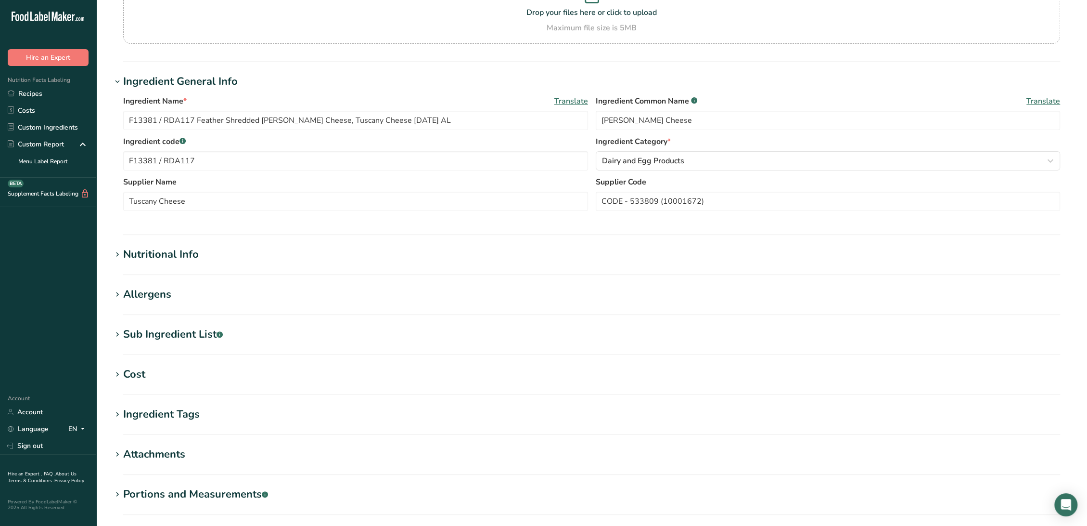
click at [184, 256] on div "Nutritional Info" at bounding box center [161, 254] width 76 height 16
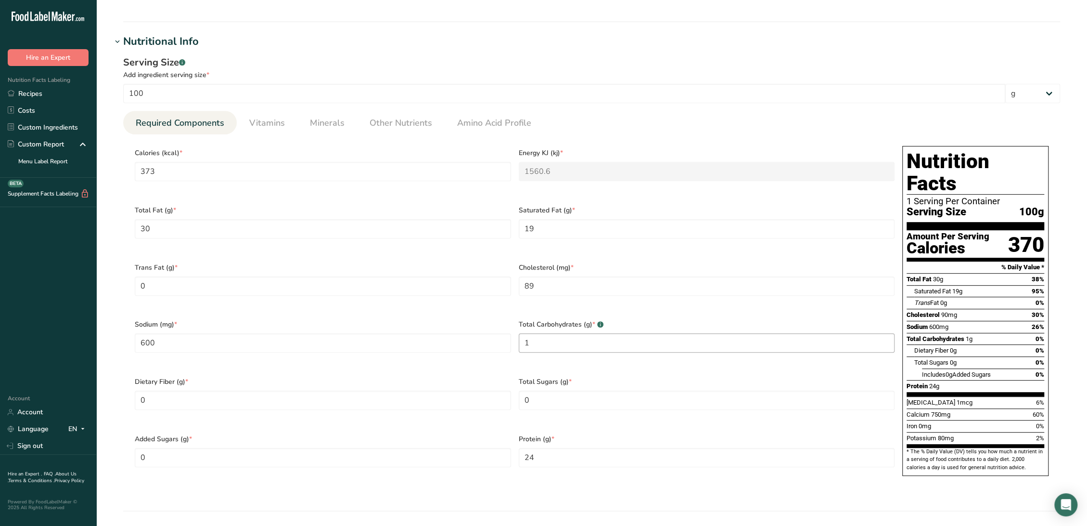
scroll to position [321, 0]
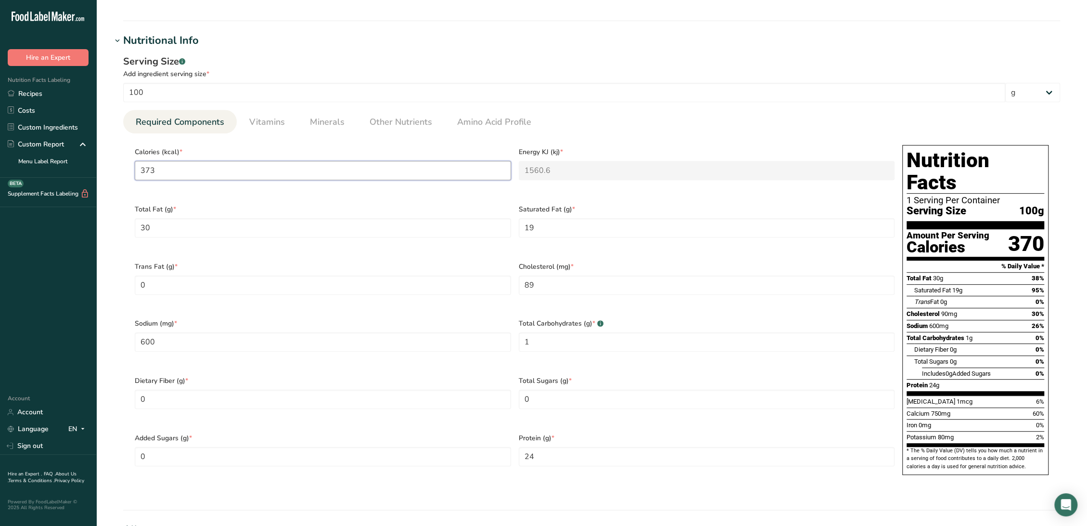
click at [374, 172] on input "373" at bounding box center [323, 170] width 376 height 19
click at [263, 129] on link "Vitamins" at bounding box center [266, 122] width 43 height 25
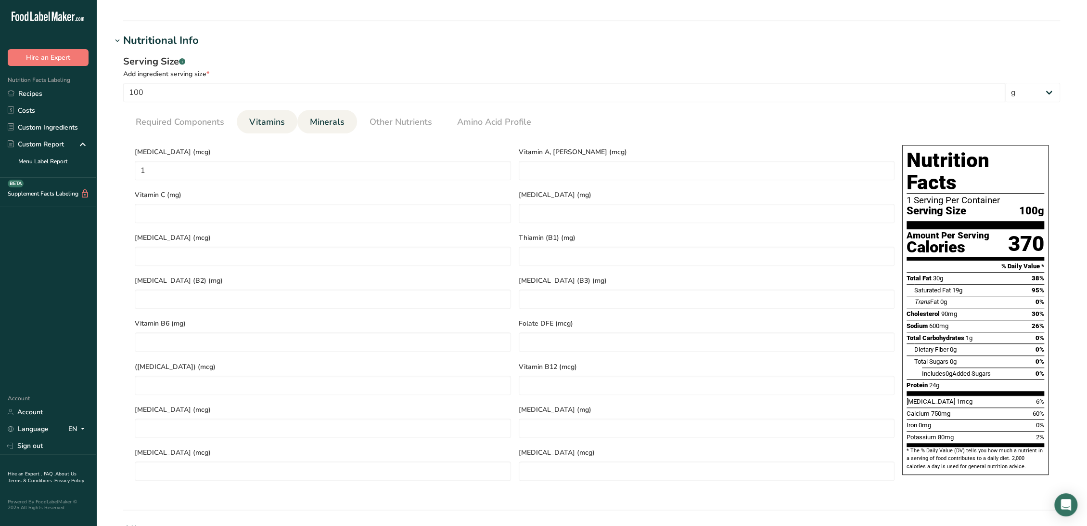
click at [324, 120] on span "Minerals" at bounding box center [327, 122] width 35 height 13
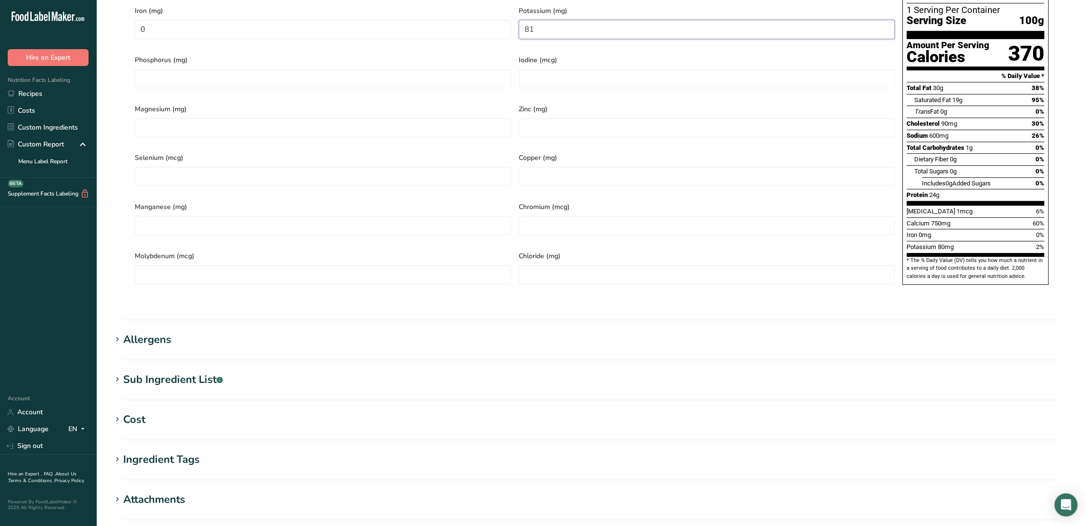
scroll to position [535, 0]
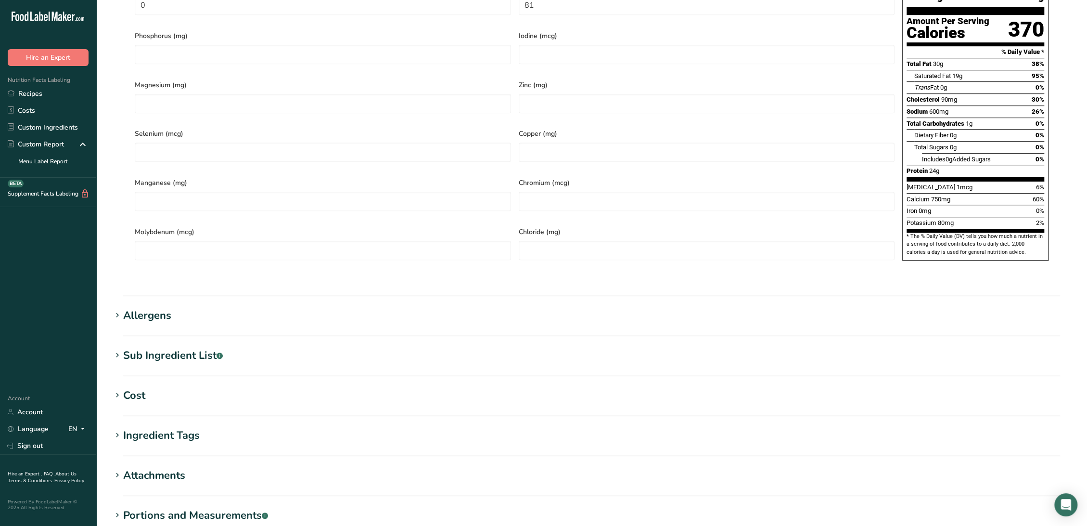
click at [181, 308] on h1 "Allergens" at bounding box center [592, 316] width 960 height 16
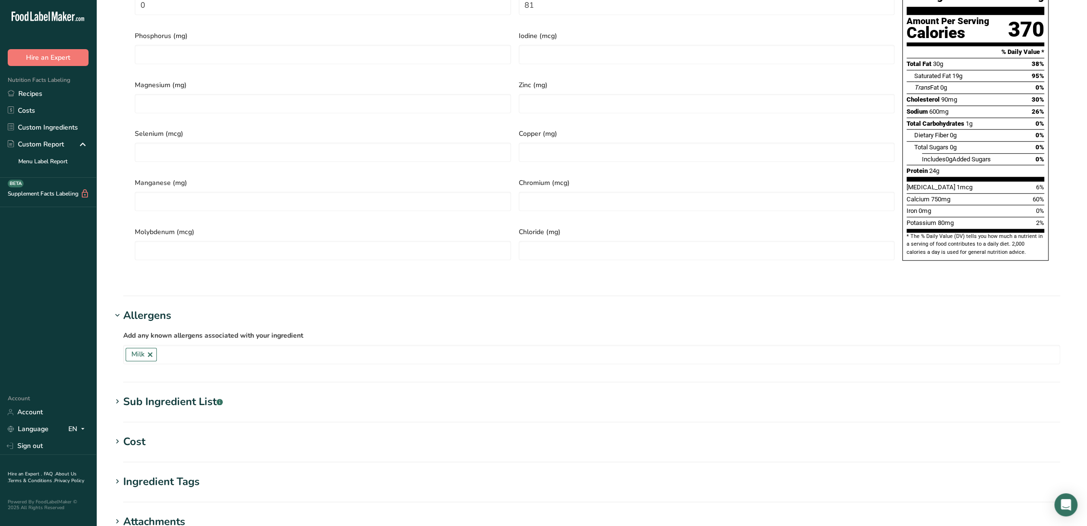
click at [206, 394] on div "Sub Ingredient List .a-a{fill:#347362;}.b-a{fill:#fff;}" at bounding box center [173, 402] width 100 height 16
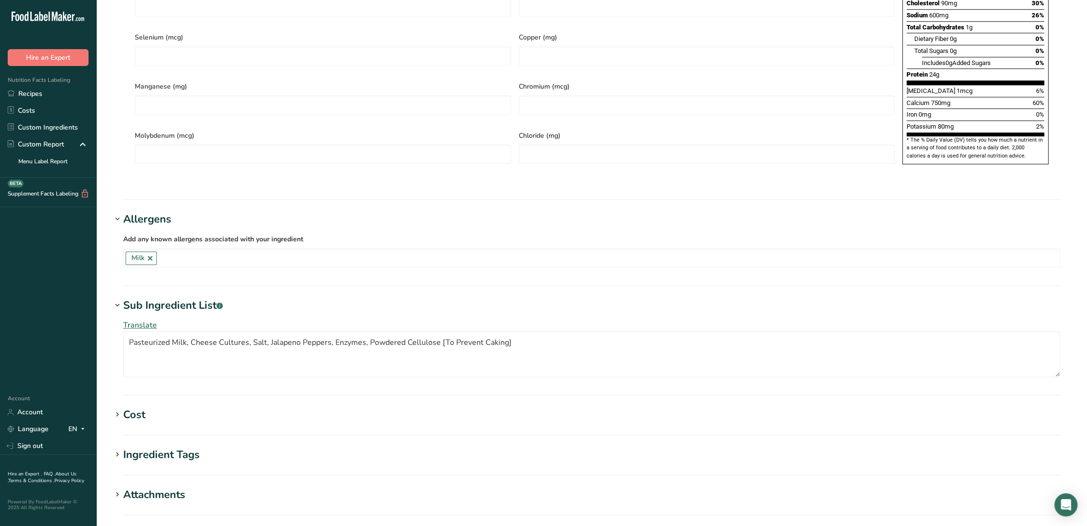
scroll to position [642, 0]
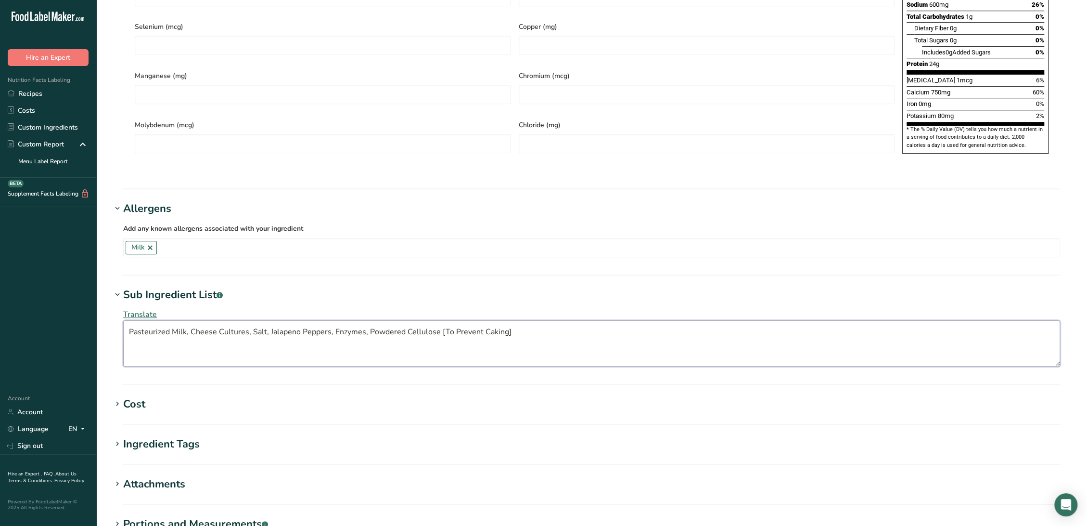
click at [292, 320] on textarea "Pasteurized Milk, Cheese Cultures, Salt, Jalapeno Peppers, Enzymes, Powdered Ce…" at bounding box center [591, 343] width 937 height 46
click at [303, 320] on textarea "Pasteurized Milk, Cheese Cultures, Salt, JalapenOo Peppers, Enzymes, Powdered C…" at bounding box center [591, 343] width 937 height 46
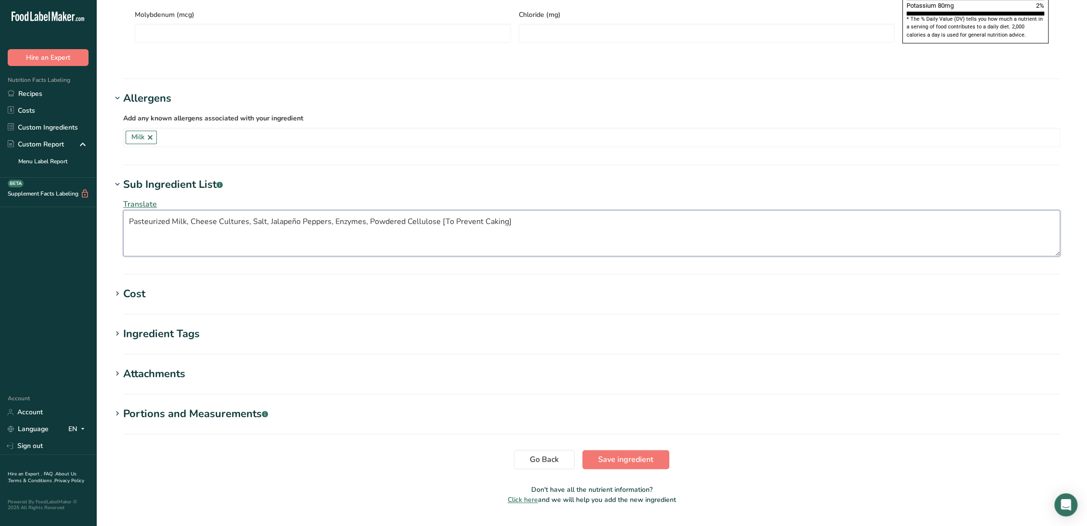
scroll to position [753, 0]
type textarea "Pasteurized Milk, Cheese Cultures, Salt, Jalapeño Peppers, Enzymes, Powdered Ce…"
click at [639, 452] on span "Save ingredient" at bounding box center [625, 458] width 55 height 12
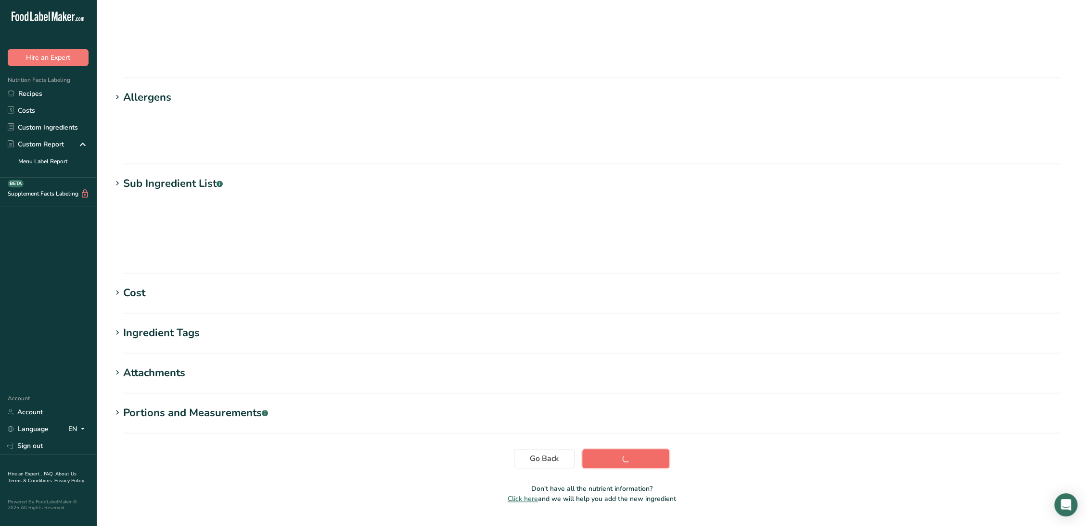
scroll to position [0, 0]
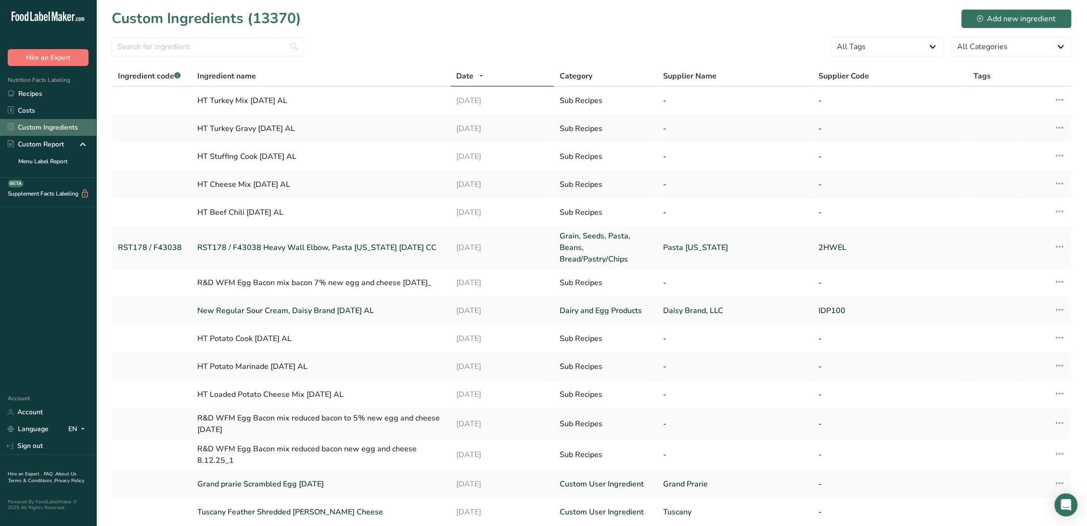
click at [73, 123] on link "Custom Ingredients" at bounding box center [48, 127] width 96 height 17
click at [258, 48] on input "text" at bounding box center [208, 46] width 193 height 19
click at [149, 48] on input "text" at bounding box center [208, 46] width 193 height 19
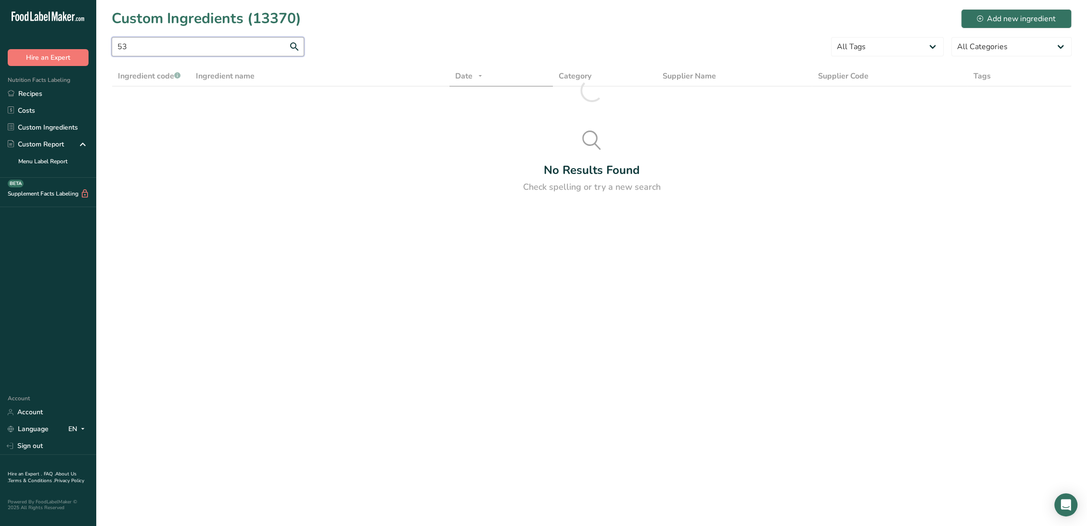
type input "5"
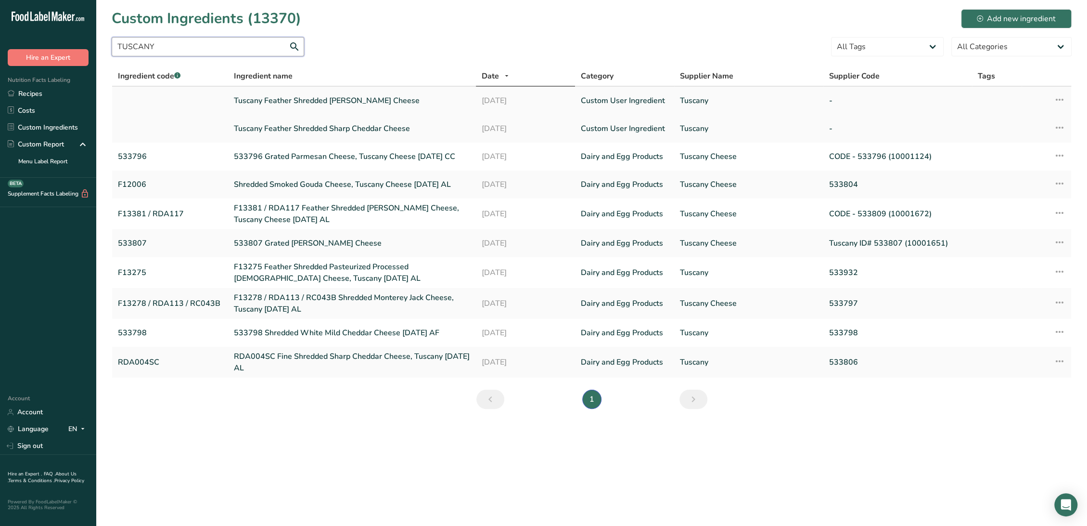
type input "TUSCANY"
click at [1057, 102] on icon at bounding box center [1060, 99] width 12 height 17
click at [262, 130] on link "Tuscany Feather Shredded Sharp Cheddar Cheese" at bounding box center [351, 129] width 236 height 12
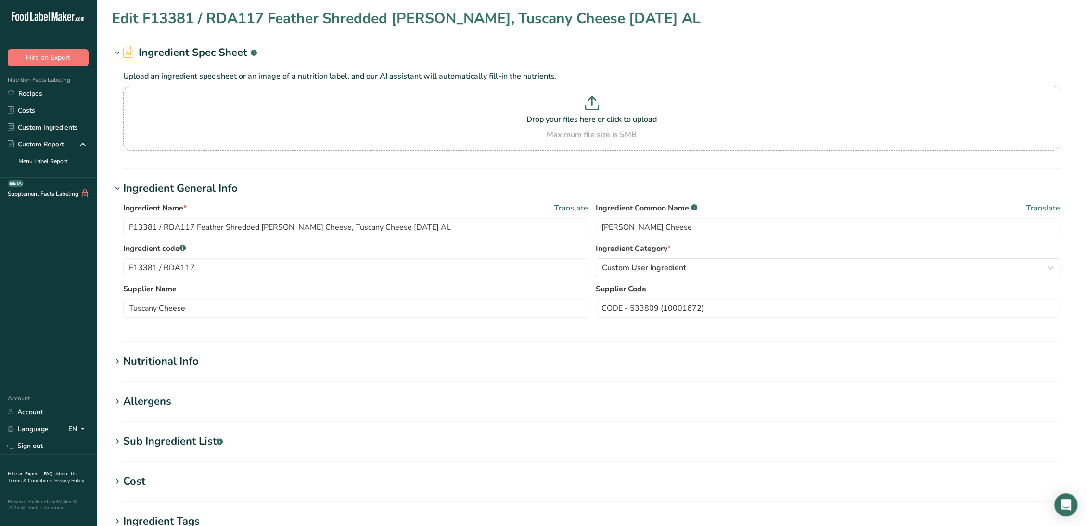
type input "Tuscany Feather Shredded Sharp Cheddar Cheese"
type input "Tuscany"
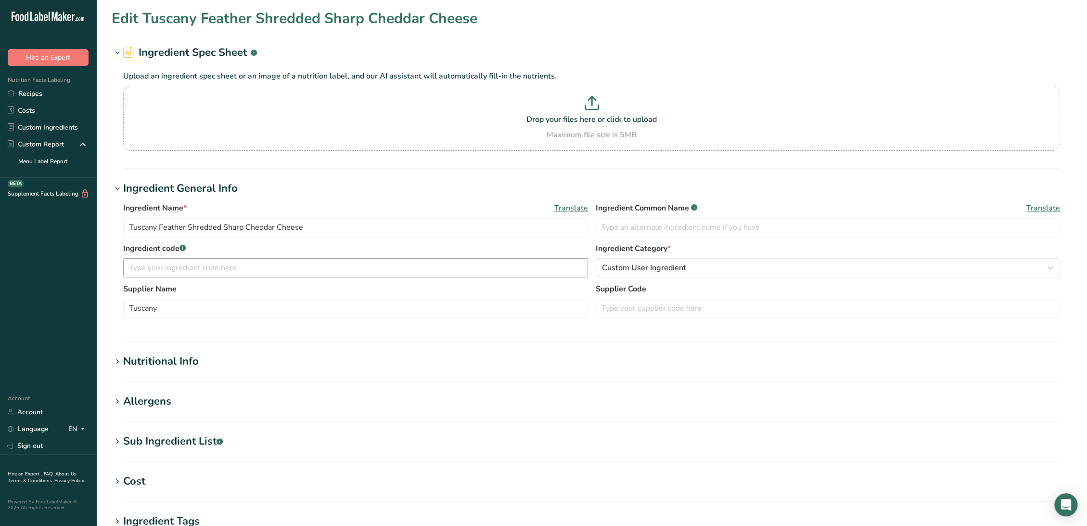
type input "404"
type KJ "1690.3"
type Fat "33"
type Fat "19"
type Fat "1"
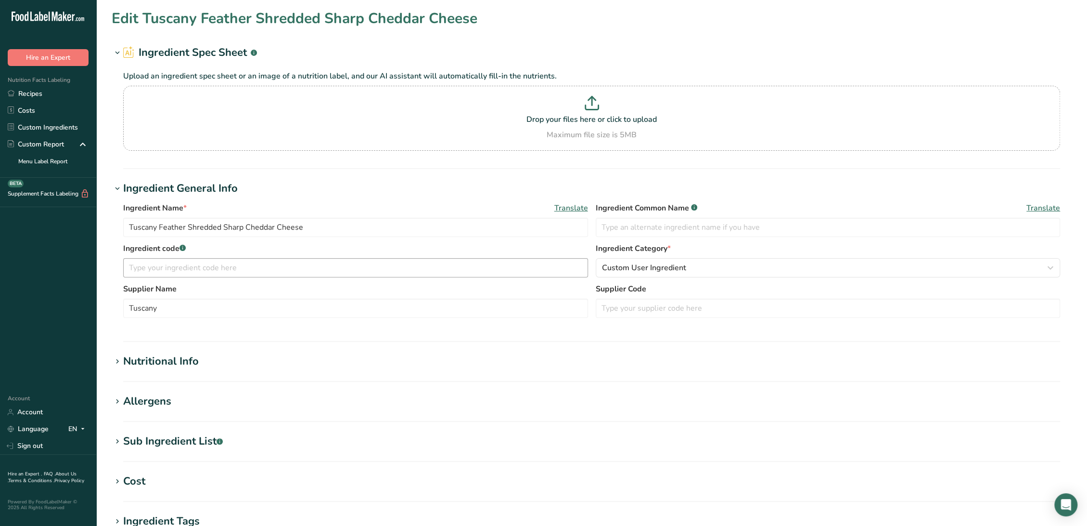
type input "99"
type input "653"
type Carbohydrates "3"
type Fiber "0"
type Sugars "0"
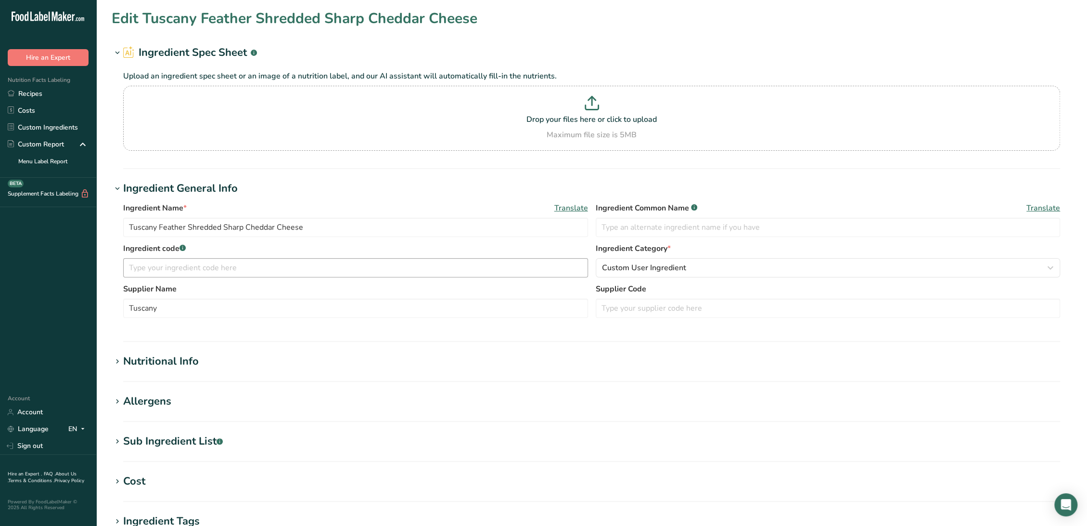
type Sugars "0"
type input "23"
click at [167, 353] on div "Nutritional Info" at bounding box center [161, 361] width 76 height 16
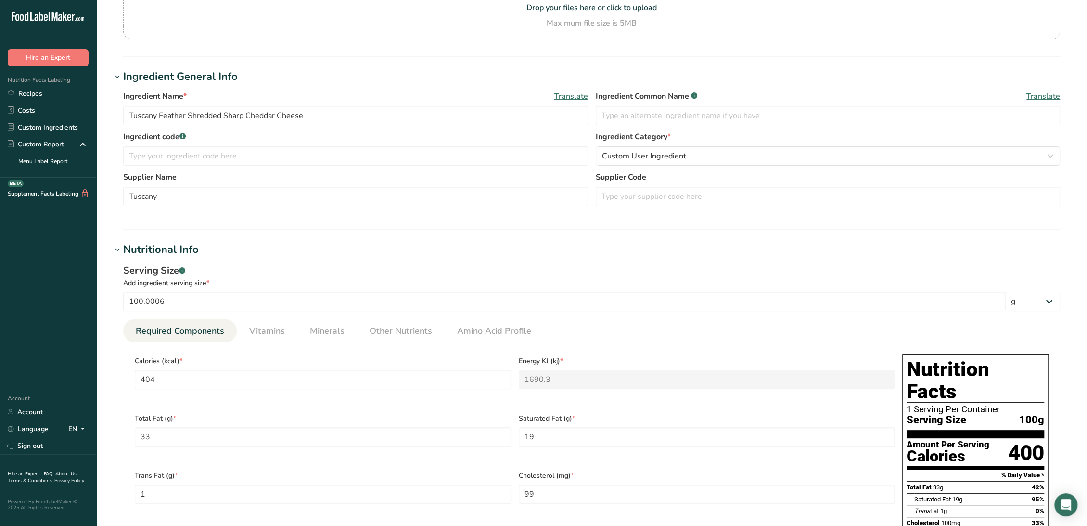
scroll to position [53, 0]
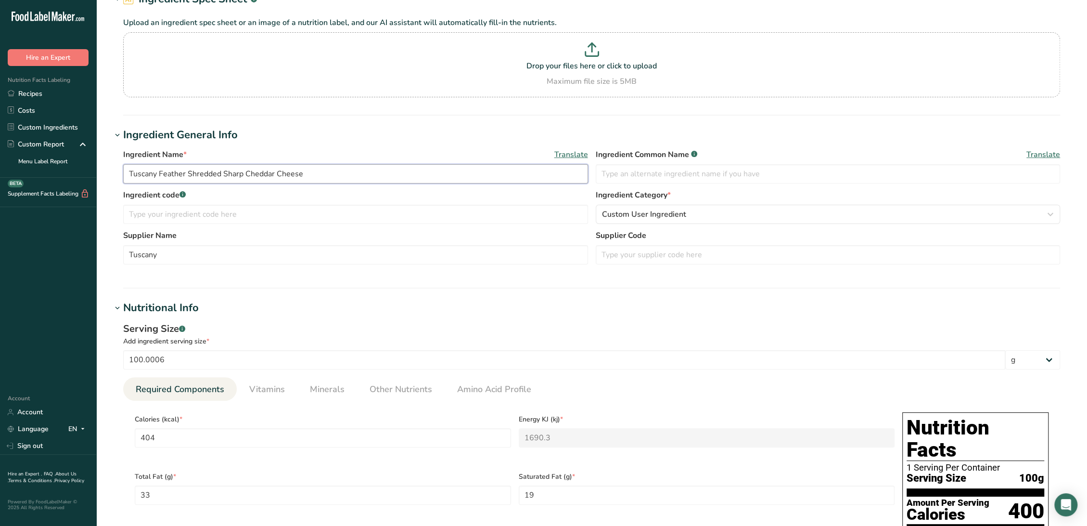
click at [127, 175] on input "Tuscany Feather Shredded Sharp Cheddar Cheese" at bounding box center [355, 173] width 465 height 19
click at [340, 175] on input "533795 Tuscany Feather Shredded Sharp Cheddar Cheese" at bounding box center [355, 173] width 465 height 19
drag, startPoint x: 190, startPoint y: 173, endPoint x: 157, endPoint y: 172, distance: 32.3
click at [157, 172] on input "533795 Tuscany Feather Shredded Sharp Cheddar Cheese" at bounding box center [355, 173] width 465 height 19
type input "533795 Feather Shredded Sharp Cheddar Cheese"
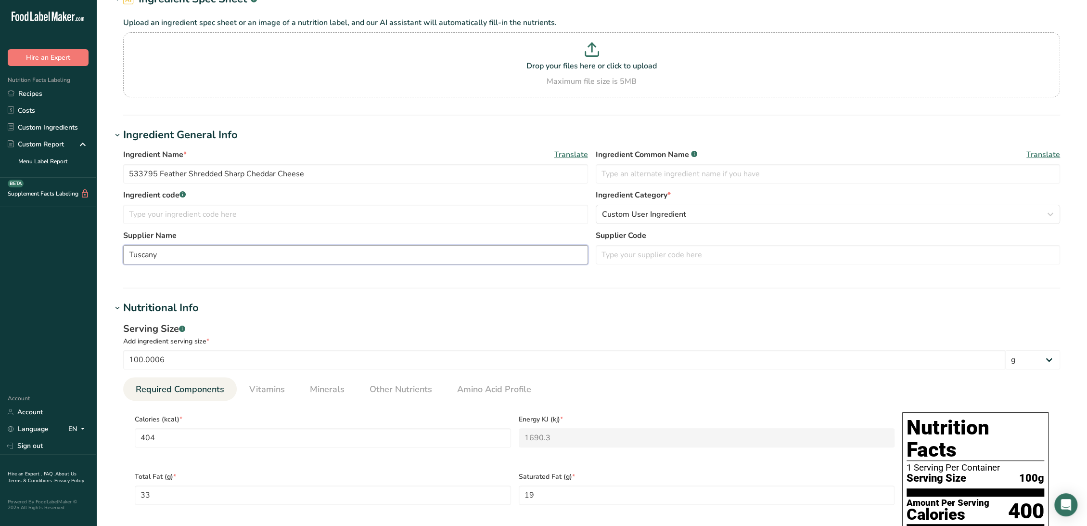
click at [202, 249] on input "Tuscany" at bounding box center [355, 254] width 465 height 19
click at [164, 257] on input "Tuscany cheese" at bounding box center [355, 254] width 465 height 19
type input "Tuscany Cheese"
drag, startPoint x: 158, startPoint y: 173, endPoint x: 86, endPoint y: 170, distance: 71.8
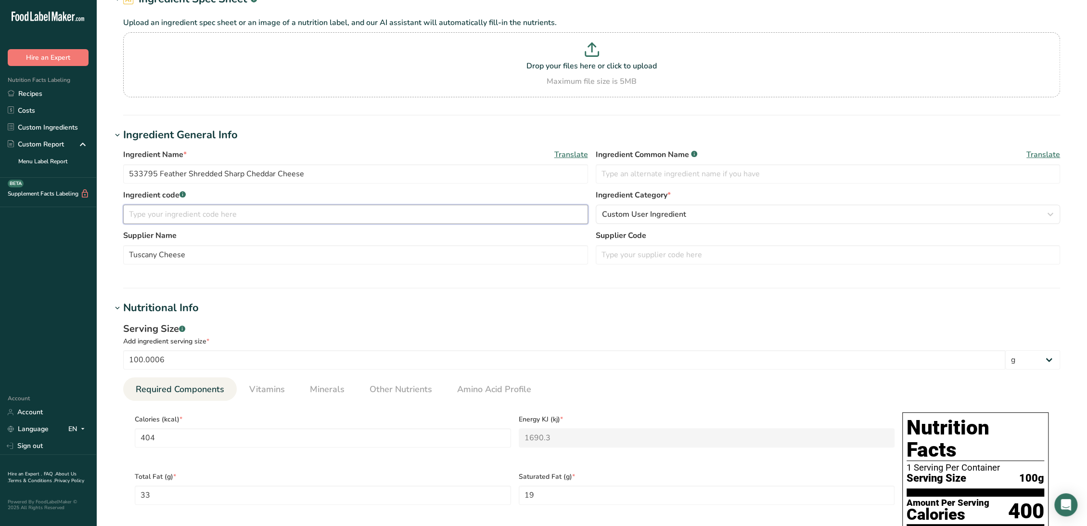
click at [164, 223] on input "text" at bounding box center [355, 214] width 465 height 19
paste input "533795"
type input "533795"
click at [657, 176] on input "text" at bounding box center [828, 173] width 465 height 19
click at [621, 175] on input "text" at bounding box center [828, 173] width 465 height 19
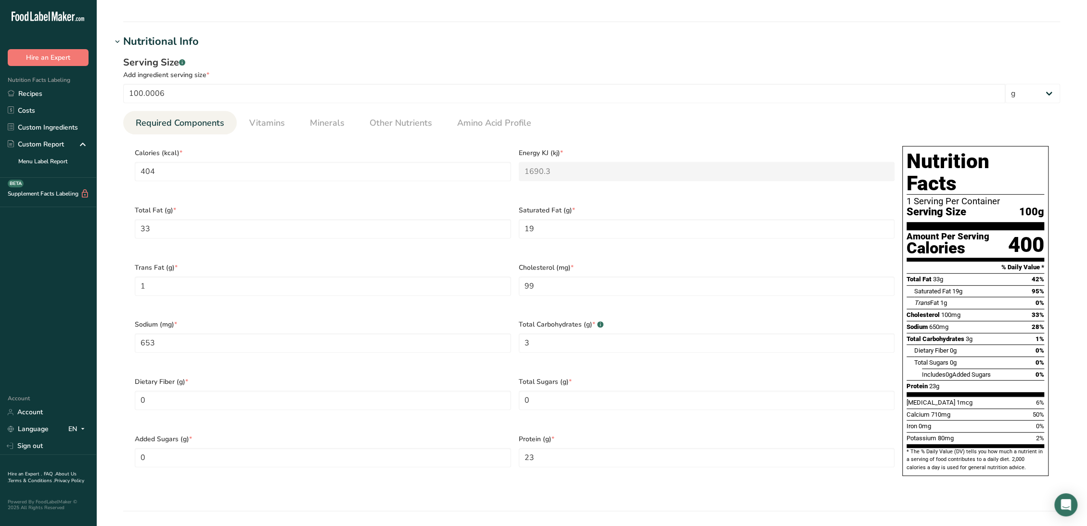
scroll to position [321, 0]
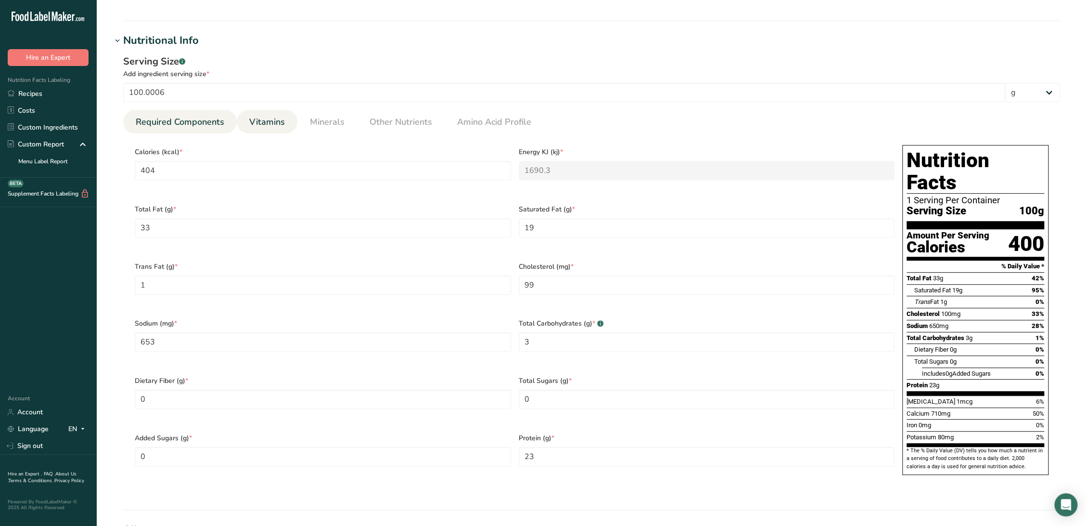
click at [274, 121] on span "Vitamins" at bounding box center [267, 122] width 36 height 13
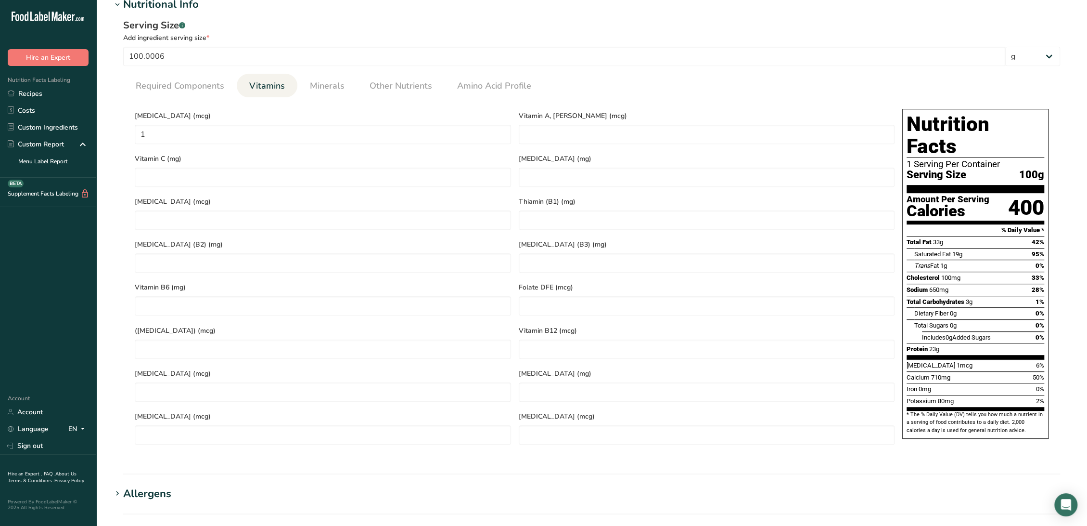
scroll to position [374, 0]
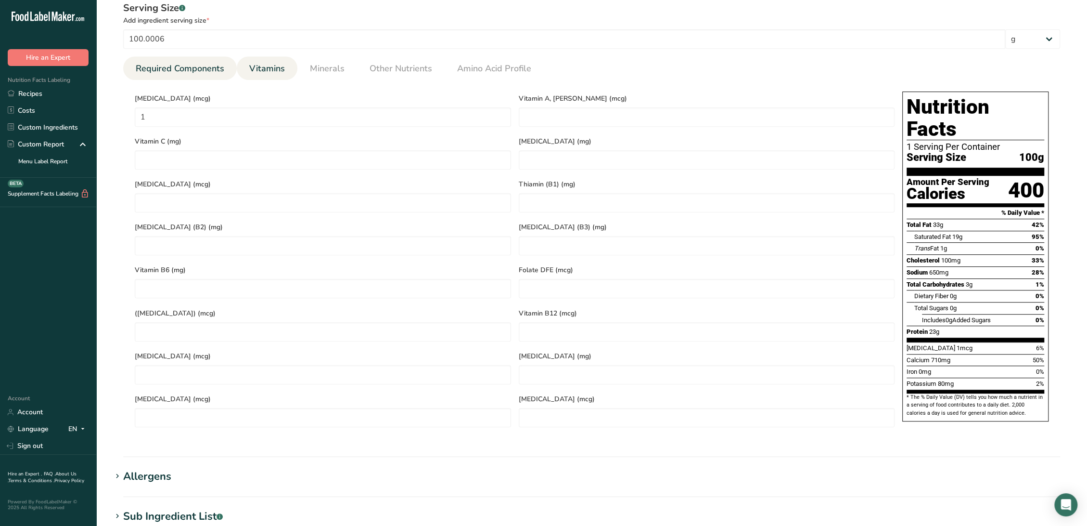
click at [191, 63] on span "Required Components" at bounding box center [180, 68] width 89 height 13
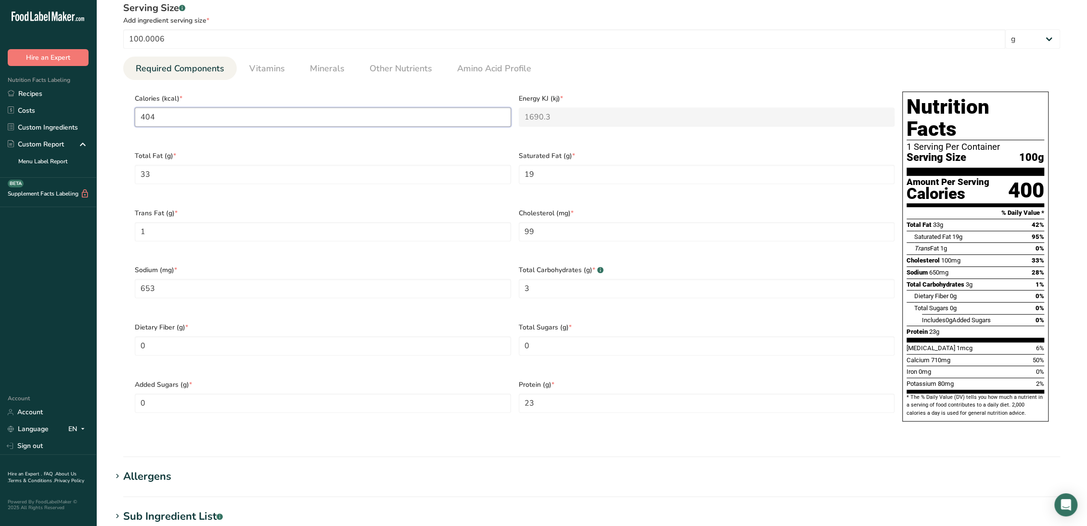
click at [280, 117] on input "404" at bounding box center [323, 116] width 376 height 19
click at [628, 279] on Carbohydrates "3" at bounding box center [707, 288] width 376 height 19
click at [267, 72] on span "Vitamins" at bounding box center [267, 68] width 36 height 13
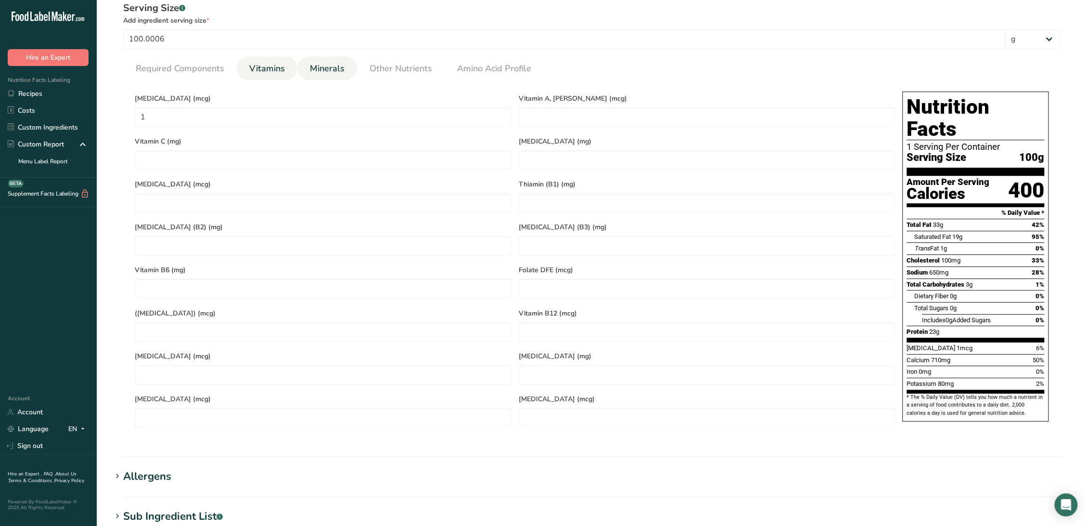
click at [349, 67] on li "Minerals" at bounding box center [327, 68] width 60 height 24
click at [340, 66] on span "Minerals" at bounding box center [327, 68] width 35 height 13
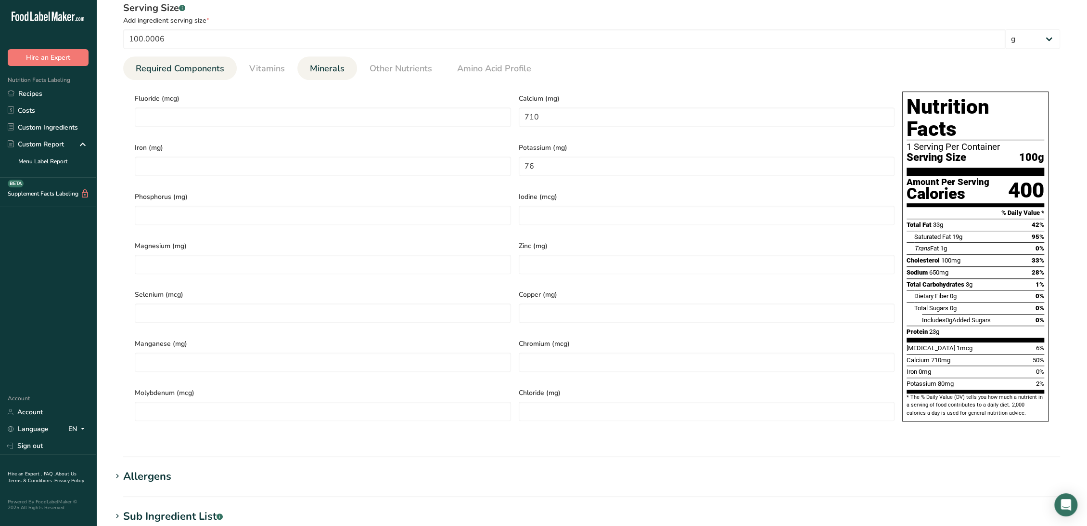
click at [203, 70] on span "Required Components" at bounding box center [180, 68] width 89 height 13
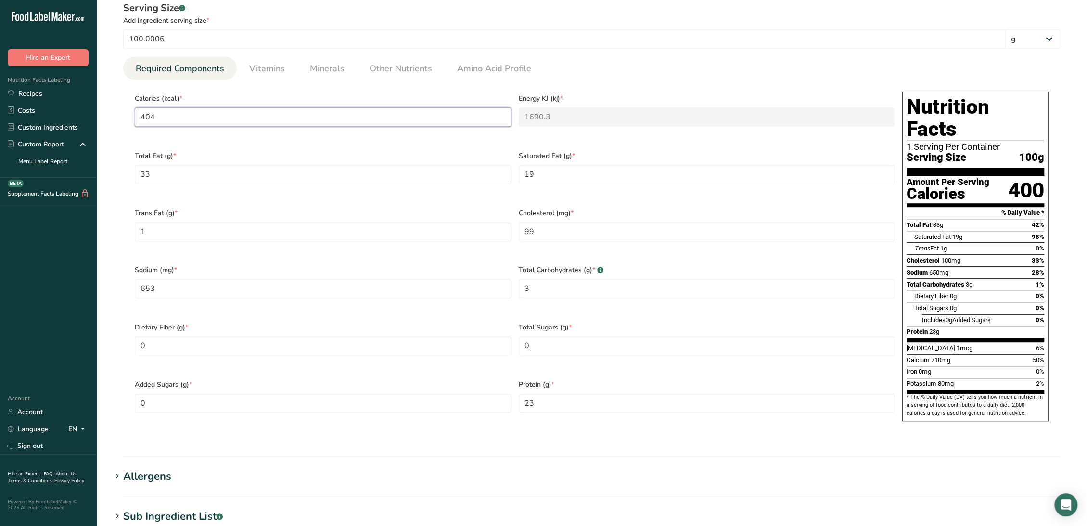
click at [183, 116] on input "404" at bounding box center [323, 116] width 376 height 19
click at [197, 169] on Fat "31" at bounding box center [323, 174] width 376 height 19
type Fat "31.31"
type Fat "18.867"
type Fat "0.917"
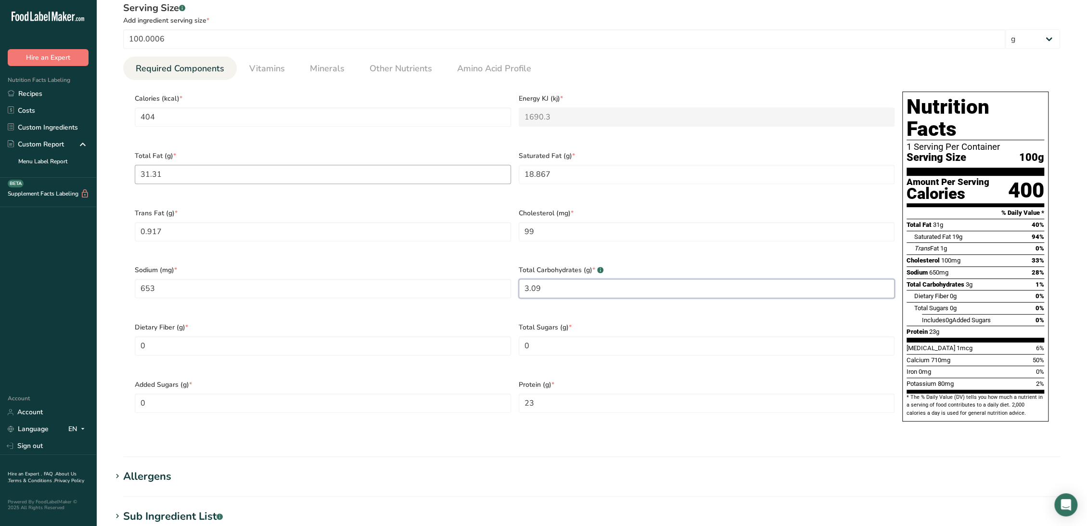
type Carbohydrates "3.09"
type Sugars "0.48"
type input "22.87"
click at [272, 69] on span "Vitamins" at bounding box center [267, 68] width 36 height 13
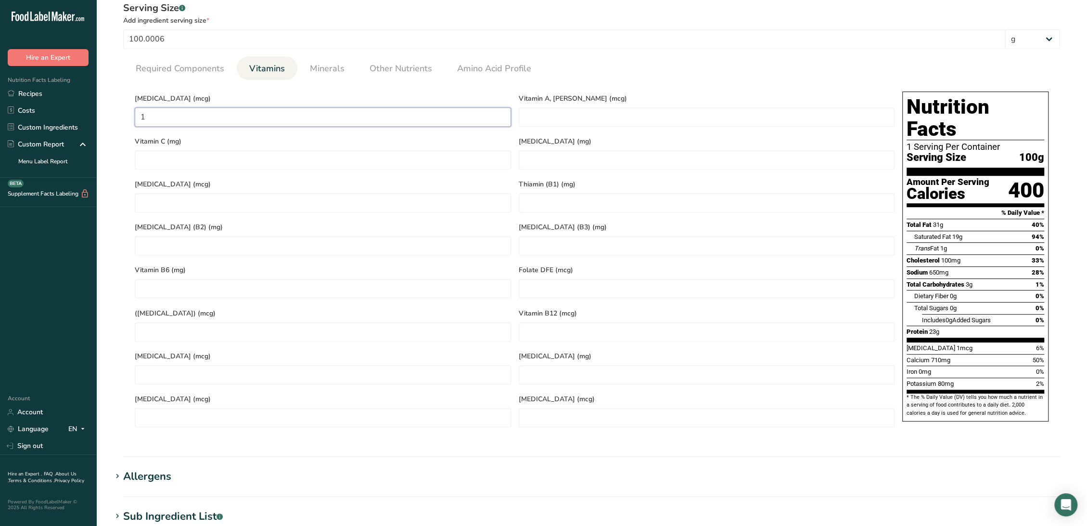
click at [235, 112] on D "1" at bounding box center [323, 116] width 376 height 19
type D "0.60"
type RAE "1242"
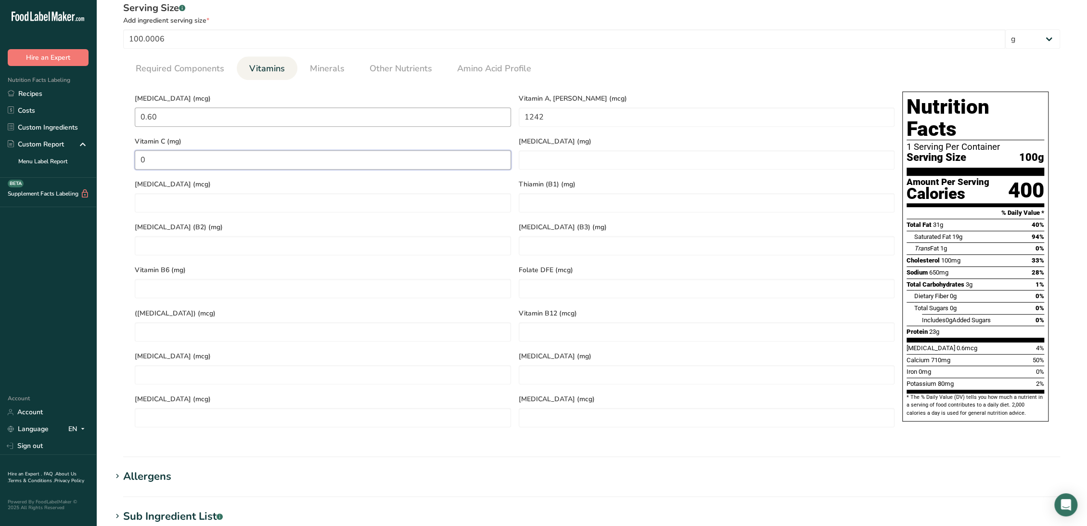
type C "0"
click at [346, 59] on link "Minerals" at bounding box center [327, 68] width 42 height 25
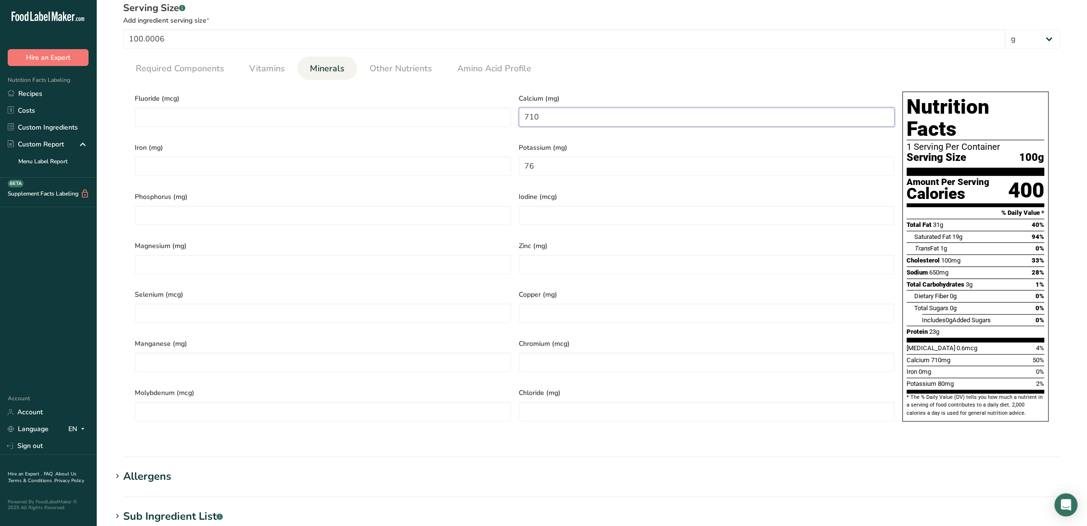
click at [588, 108] on input "710" at bounding box center [707, 116] width 376 height 19
type input "0.14"
click at [416, 78] on link "Other Nutrients" at bounding box center [401, 68] width 70 height 25
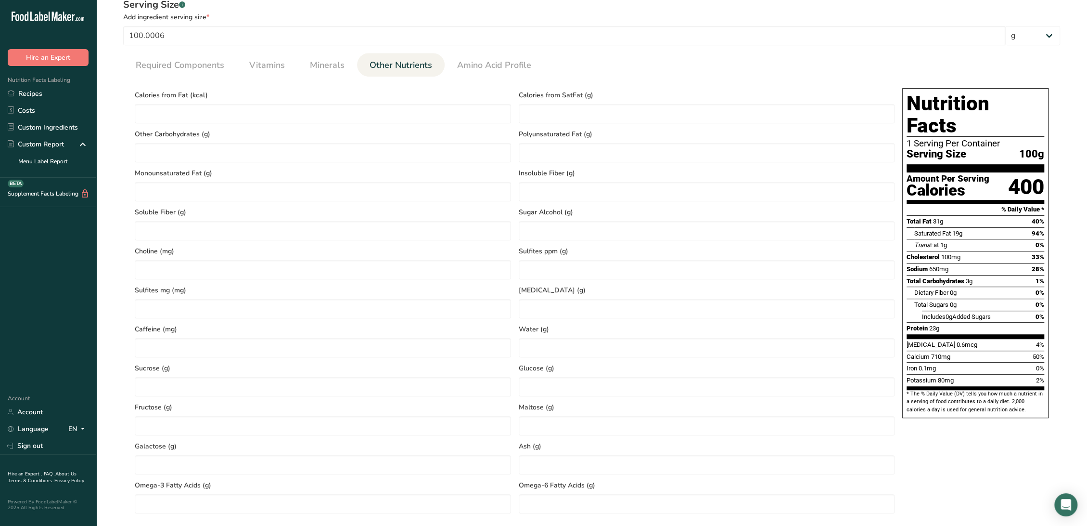
scroll to position [427, 0]
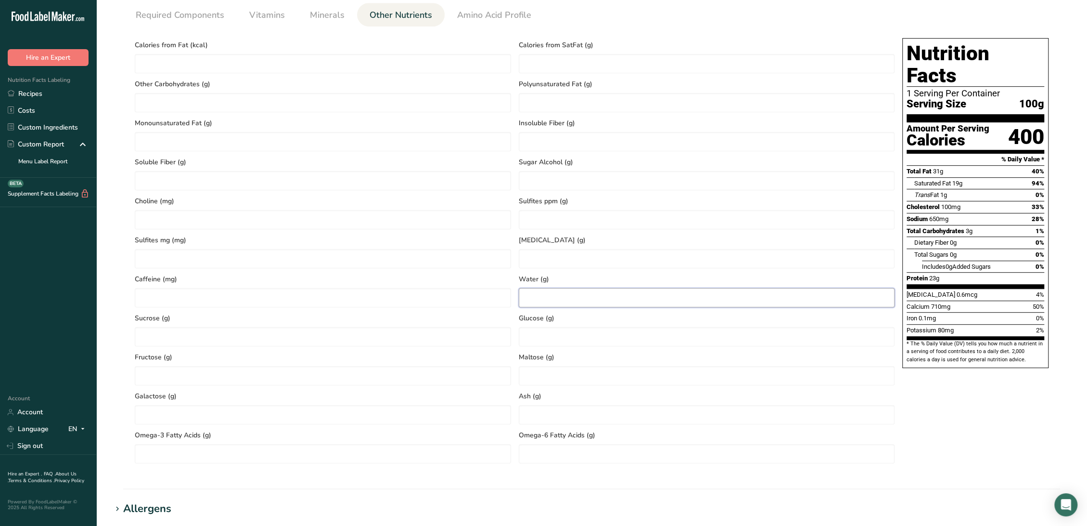
click at [579, 294] on input "number" at bounding box center [707, 297] width 376 height 19
type input "37.02"
click at [592, 109] on Fat "number" at bounding box center [707, 102] width 376 height 19
type Fat "1.421"
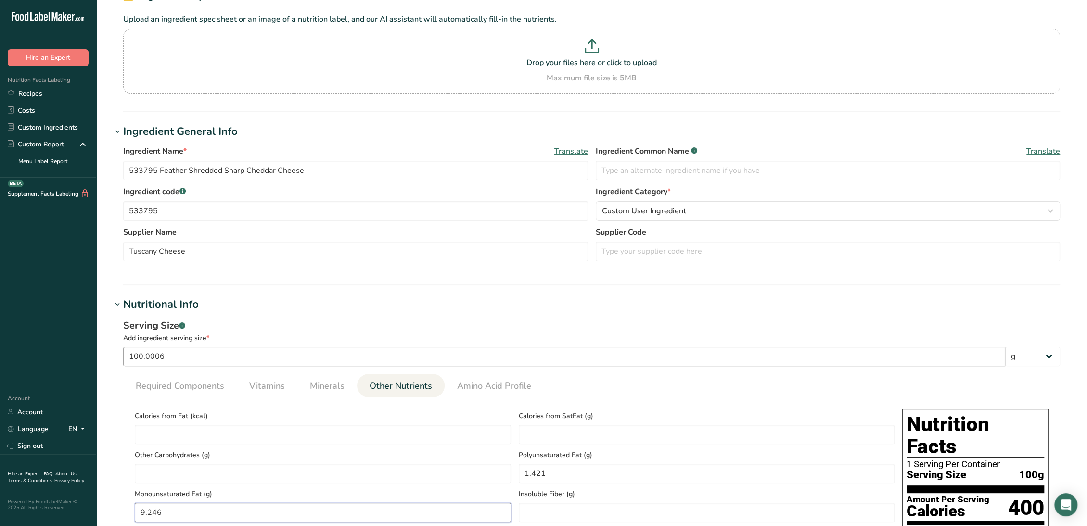
scroll to position [0, 0]
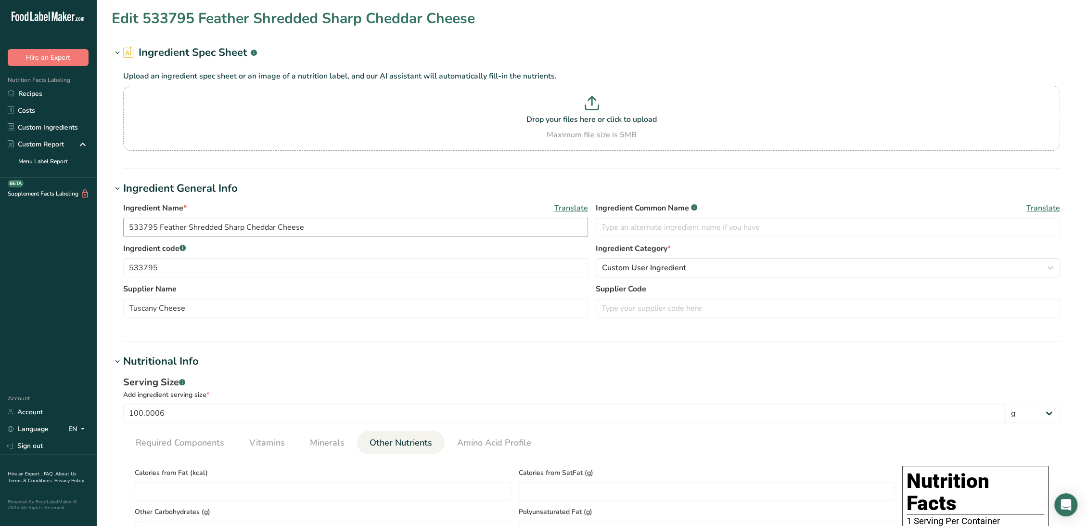
type Fat "9.246"
click at [323, 226] on input "533795 Feather Shredded Sharp Cheddar Cheese" at bounding box center [355, 227] width 465 height 19
click at [458, 231] on input "533795 Feather Shredded Sharp Cheddar Cheese, Tuscany Cheese" at bounding box center [355, 227] width 465 height 19
click at [463, 229] on input "533795 Feather Shredded Sharp Cheddar Cheese, Tuscany Cheese" at bounding box center [355, 227] width 465 height 19
click at [528, 226] on input "533795 Feather Shredded Sharp Cheddar Cheese, Tuscany Cheese" at bounding box center [355, 227] width 465 height 19
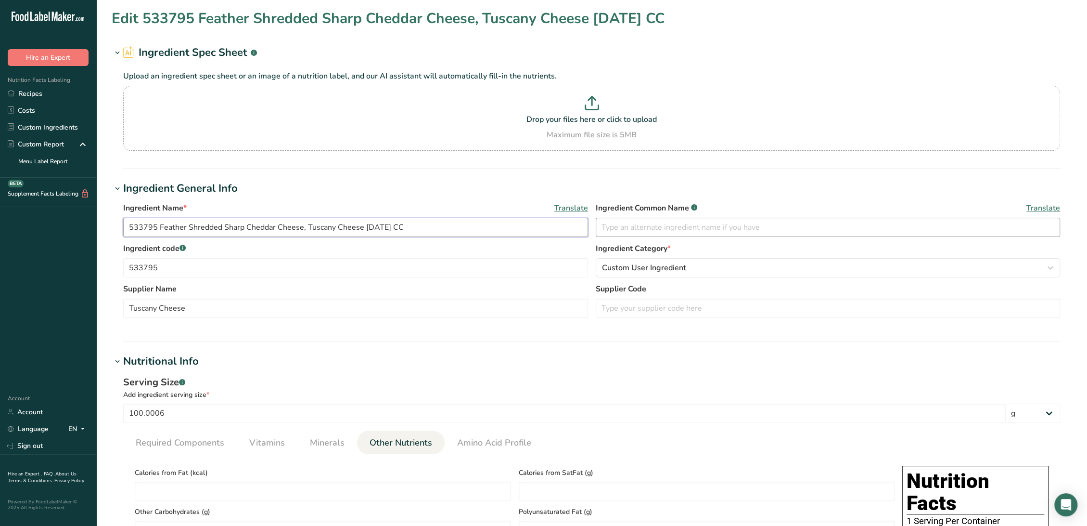
type input "533795 Feather Shredded Sharp Cheddar Cheese, Tuscany Cheese 11-27-24 CC"
click at [626, 232] on input "text" at bounding box center [828, 227] width 465 height 19
click at [639, 219] on input "text" at bounding box center [828, 227] width 465 height 19
paste input "Feather Shredded Colored Mild Cheddar"
type input "Feather Shredded Colored Mild Cheddar"
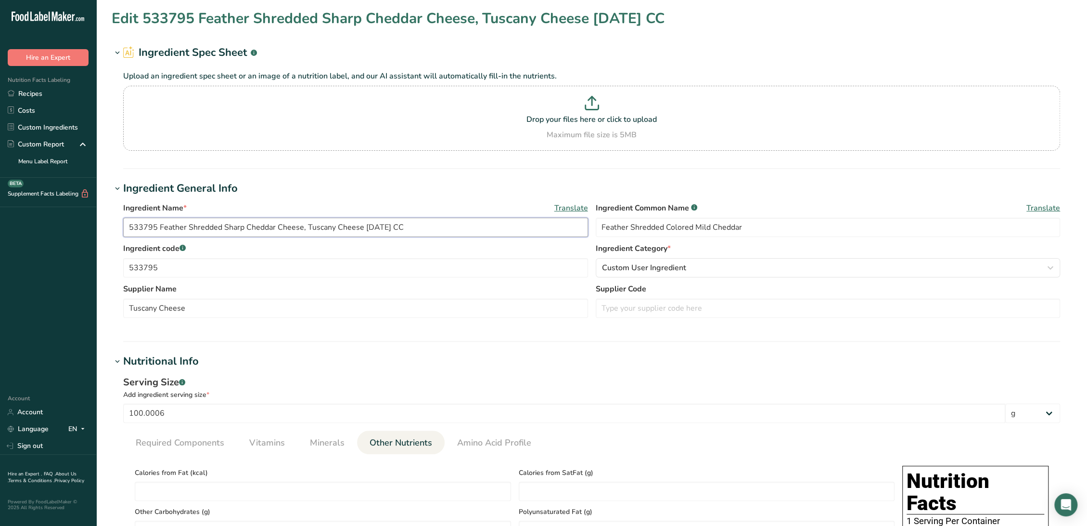
drag, startPoint x: 302, startPoint y: 227, endPoint x: 158, endPoint y: 231, distance: 144.4
click at [158, 231] on input "533795 Feather Shredded Sharp Cheddar Cheese, Tuscany Cheese 11-27-24 CC" at bounding box center [355, 227] width 465 height 19
paste input "Colored Mild Cheddar"
type input "533795 Feather Shredded Colored Mild Cheddar Cheese, Tuscany Cheese 11-27-24 CC"
click at [785, 229] on input "Feather Shredded Colored Mild Cheddar" at bounding box center [828, 227] width 465 height 19
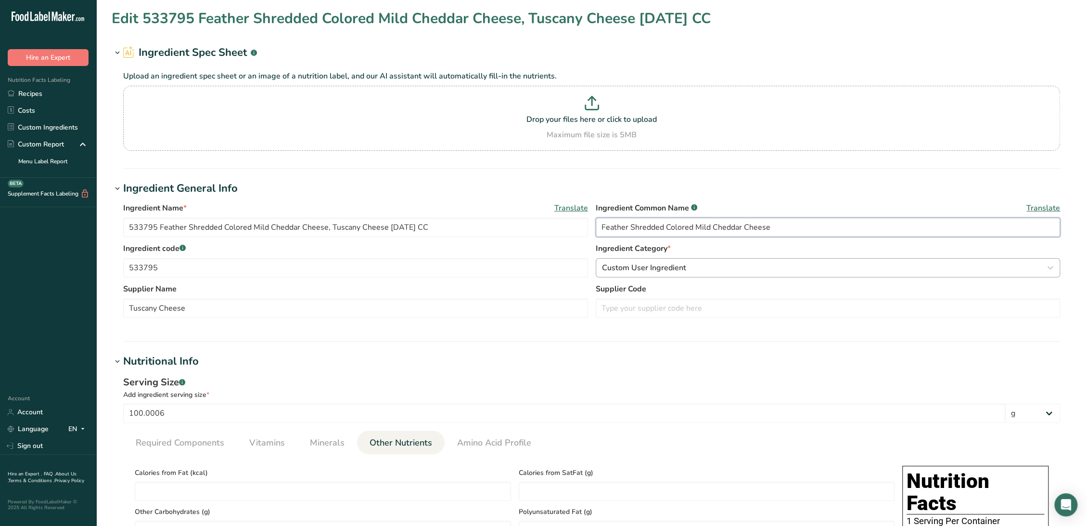
type input "Feather Shredded Colored Mild Cheddar Cheese"
click at [652, 268] on span "Custom User Ingredient" at bounding box center [644, 268] width 84 height 12
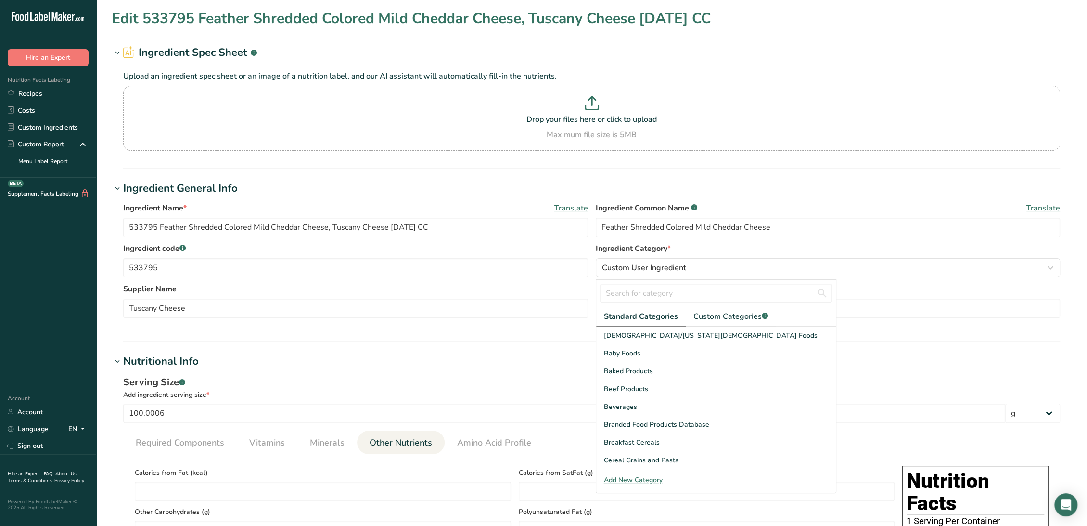
click at [647, 312] on span "Standard Categories" at bounding box center [641, 316] width 74 height 12
click at [643, 444] on span "Dairy and Egg Products" at bounding box center [640, 442] width 73 height 10
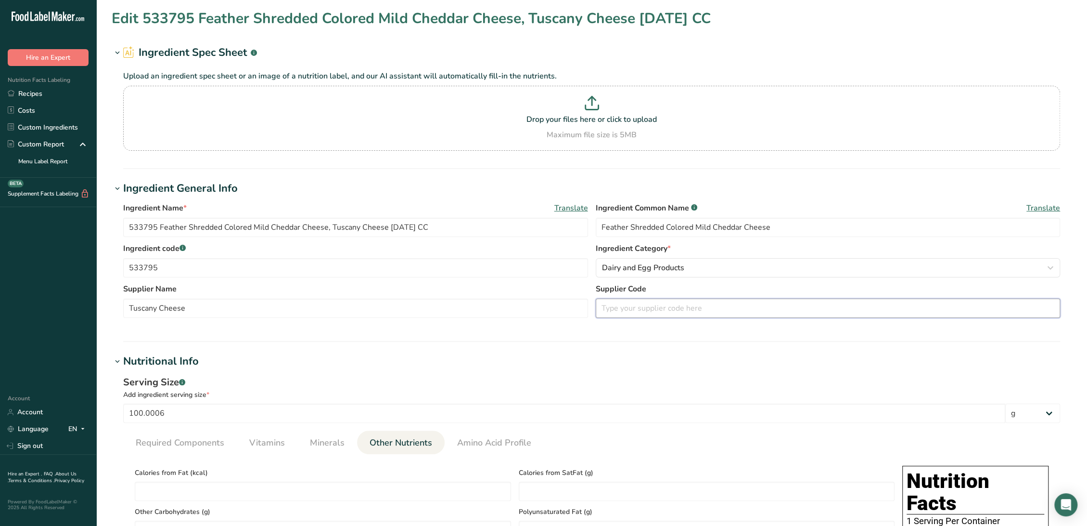
click at [651, 312] on input "text" at bounding box center [828, 307] width 465 height 19
click at [753, 312] on input "text" at bounding box center [828, 307] width 465 height 19
paste input "CODE - 533795 (10001039)"
click at [772, 310] on input "CODE - 533795 (10001039)" at bounding box center [828, 307] width 465 height 19
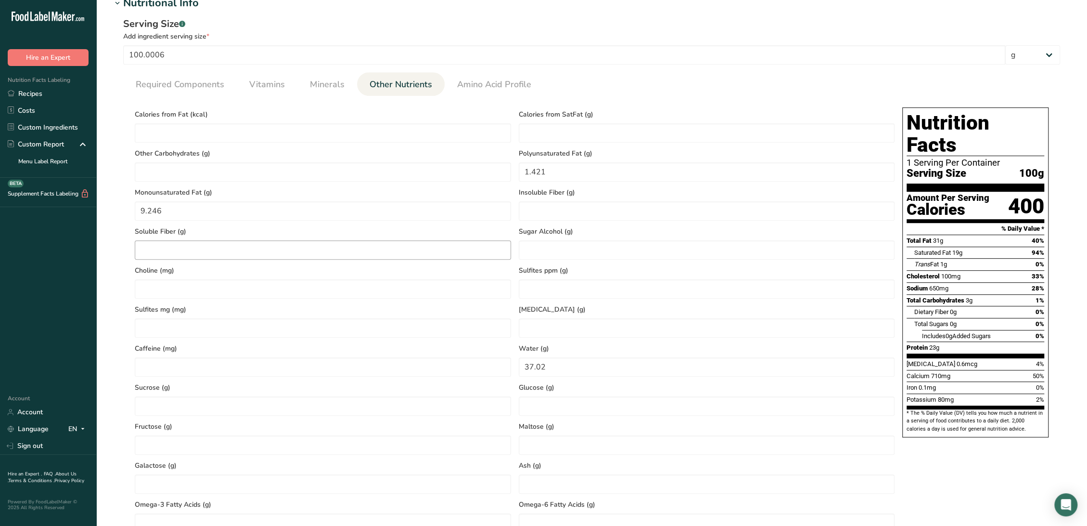
scroll to position [374, 0]
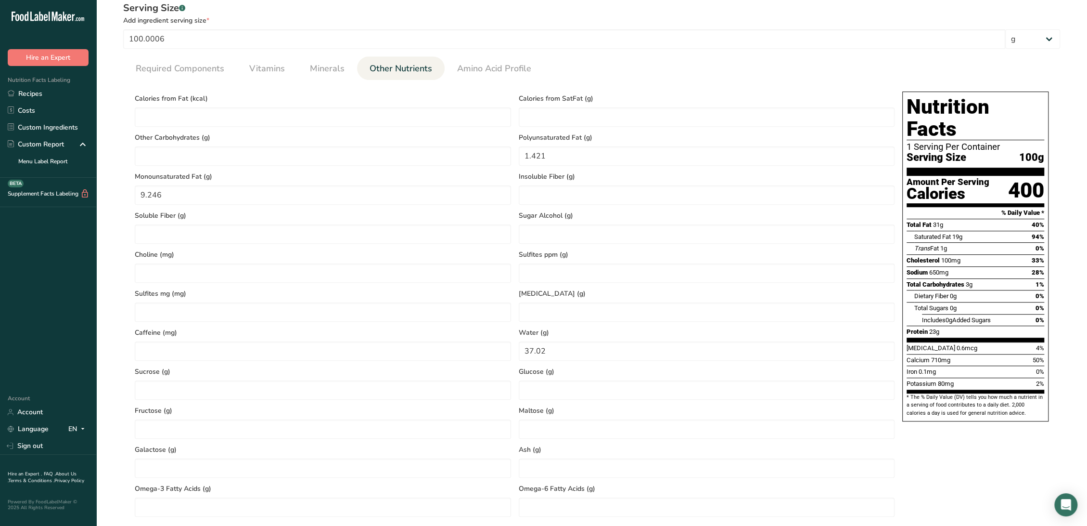
type input "CODE - 533795 (10001039)"
click at [357, 69] on li "Other Nutrients" at bounding box center [401, 68] width 88 height 24
click at [370, 67] on span "Other Nutrients" at bounding box center [401, 68] width 63 height 13
click at [334, 67] on span "Minerals" at bounding box center [327, 68] width 35 height 13
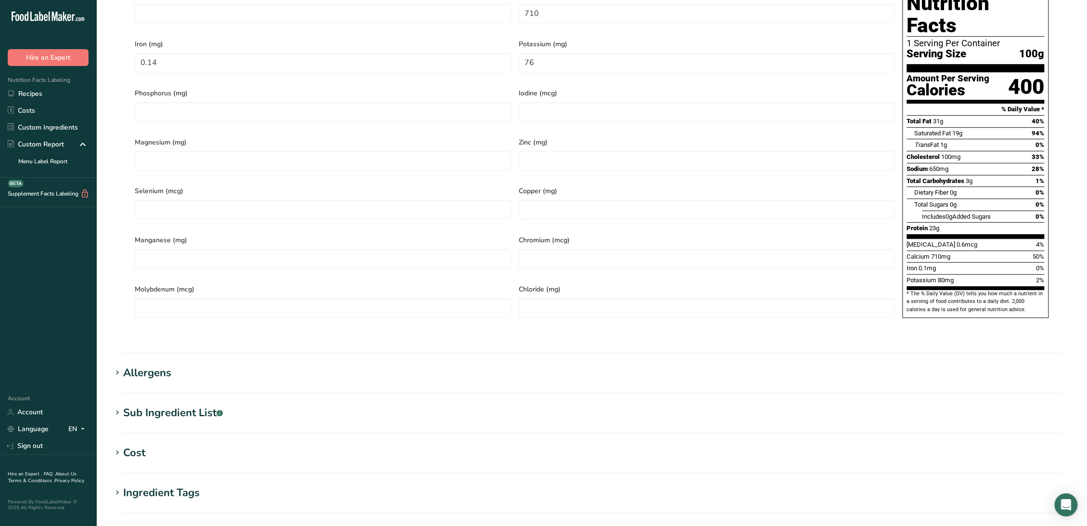
scroll to position [588, 0]
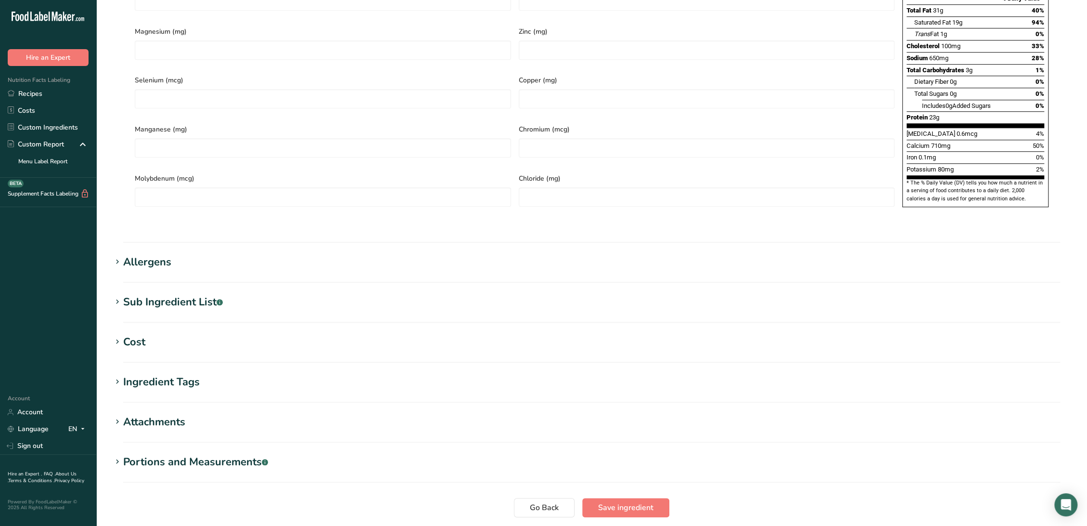
click at [150, 254] on div "Allergens" at bounding box center [147, 262] width 48 height 16
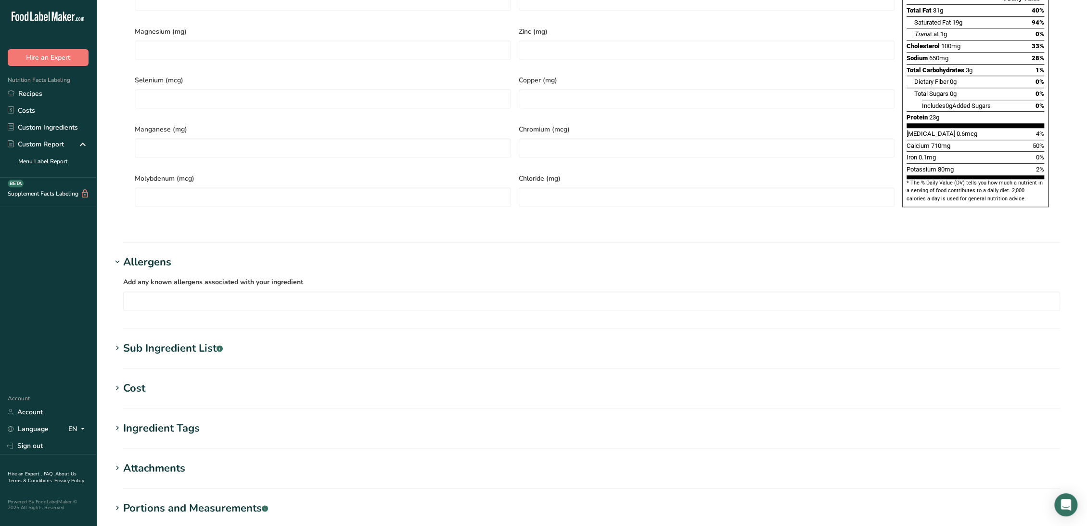
click at [162, 340] on div "Sub Ingredient List .a-a{fill:#347362;}.b-a{fill:#fff;}" at bounding box center [173, 348] width 100 height 16
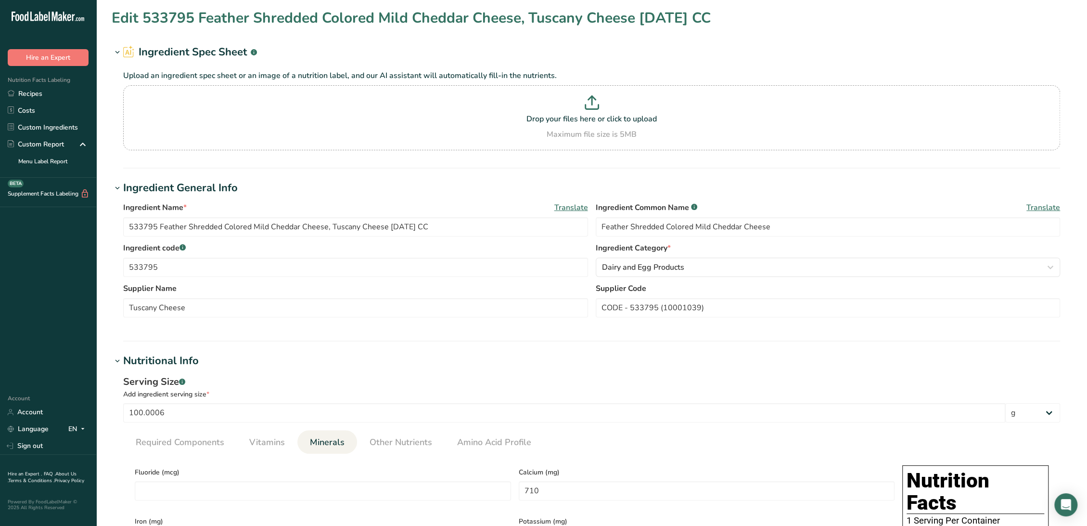
scroll to position [0, 0]
drag, startPoint x: 708, startPoint y: 226, endPoint x: 666, endPoint y: 230, distance: 42.1
click at [666, 230] on input "Feather Shredded Colored Mild Cheddar Cheese" at bounding box center [828, 227] width 465 height 19
click at [744, 226] on input "Feather Shredded Cheddar Cheese" at bounding box center [828, 227] width 465 height 19
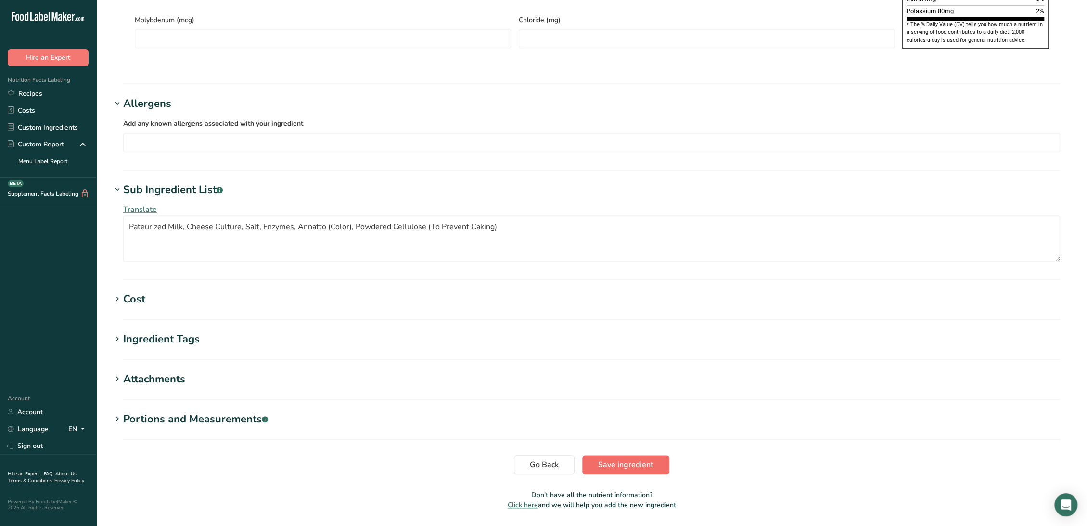
scroll to position [753, 0]
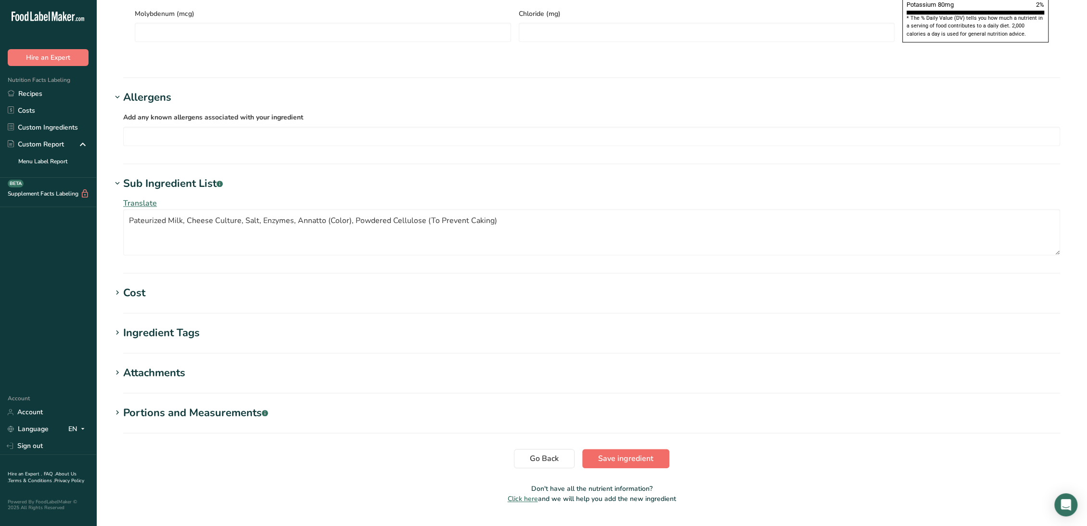
type input "Feather Shredded Cheddar Cheese"
click at [647, 452] on span "Save ingredient" at bounding box center [625, 458] width 55 height 12
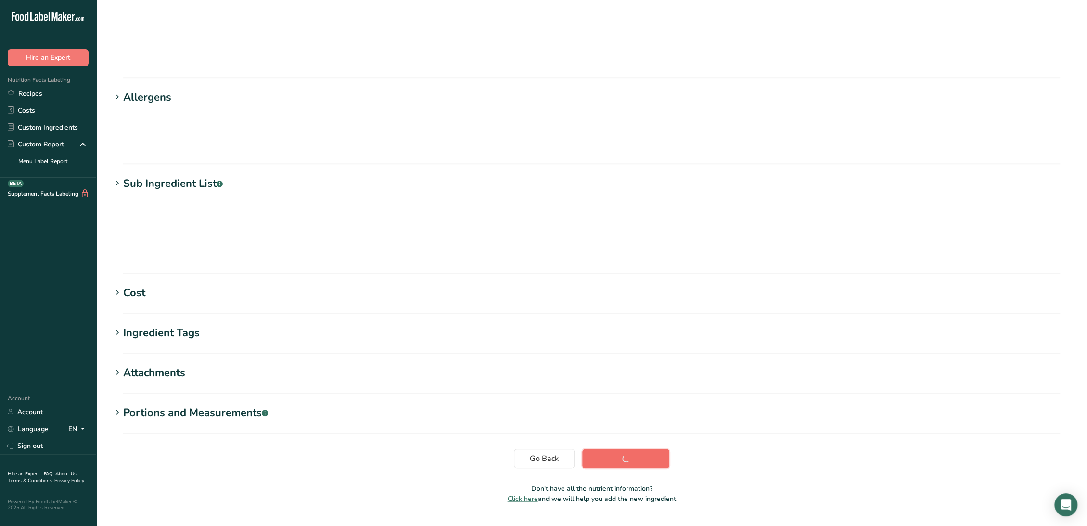
scroll to position [0, 0]
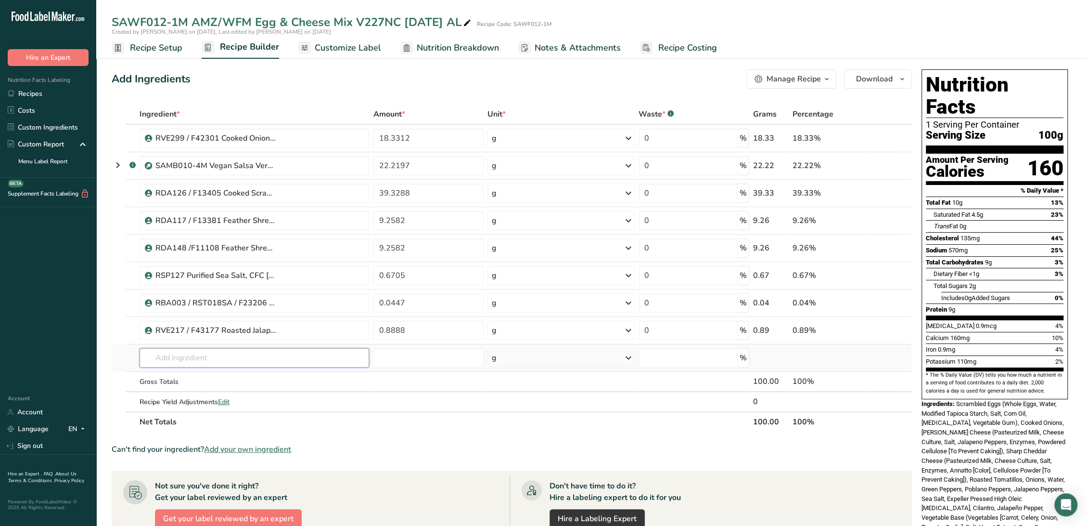
click at [337, 360] on input "text" at bounding box center [255, 357] width 230 height 19
click at [219, 357] on input "text" at bounding box center [255, 357] width 230 height 19
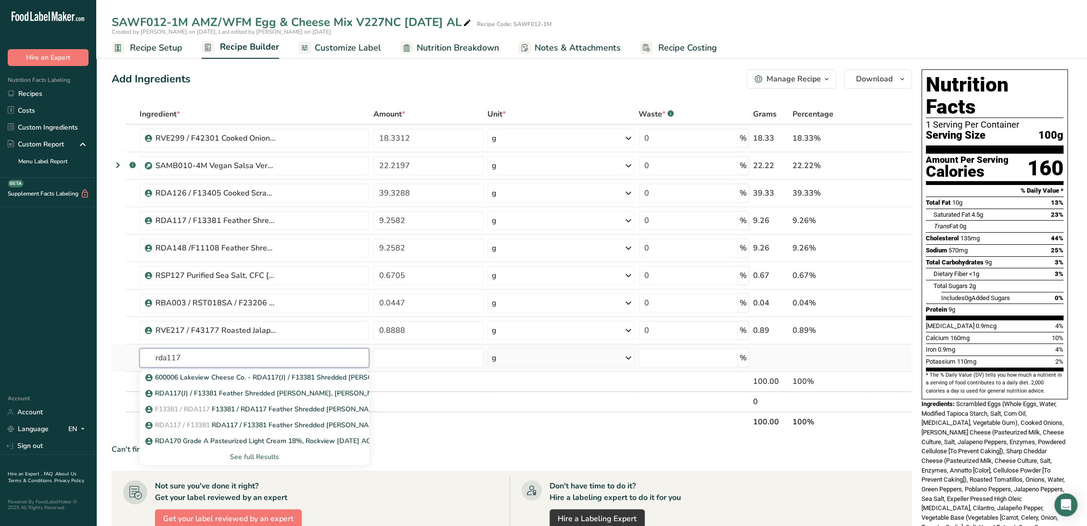
type input "rda117"
click at [231, 457] on div "See full Results" at bounding box center [254, 456] width 214 height 10
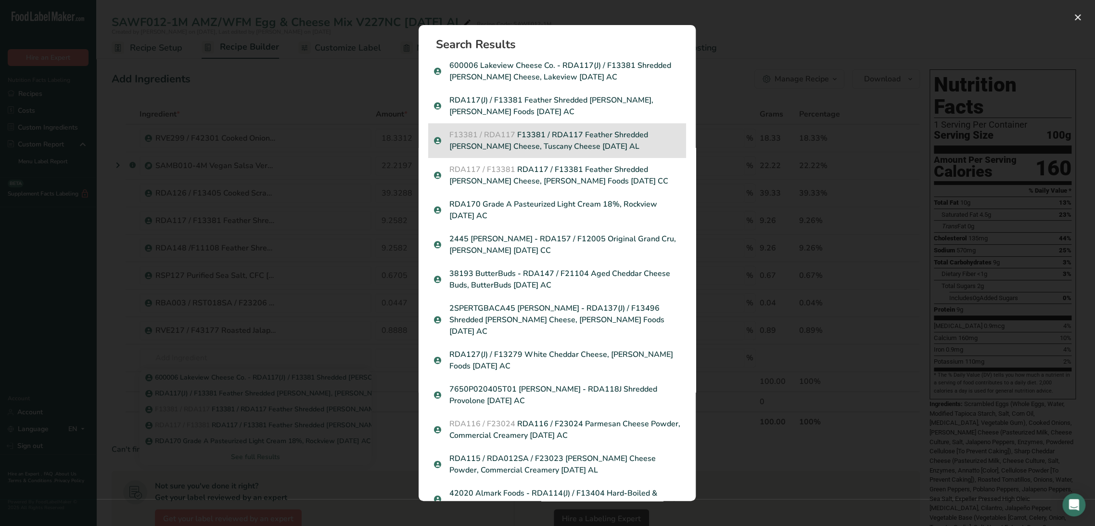
click at [531, 139] on p "F13381 / RDA117 F13381 / RDA117 Feather Shredded Pepper Jack Cheese, Tuscany Ch…" at bounding box center [557, 140] width 246 height 23
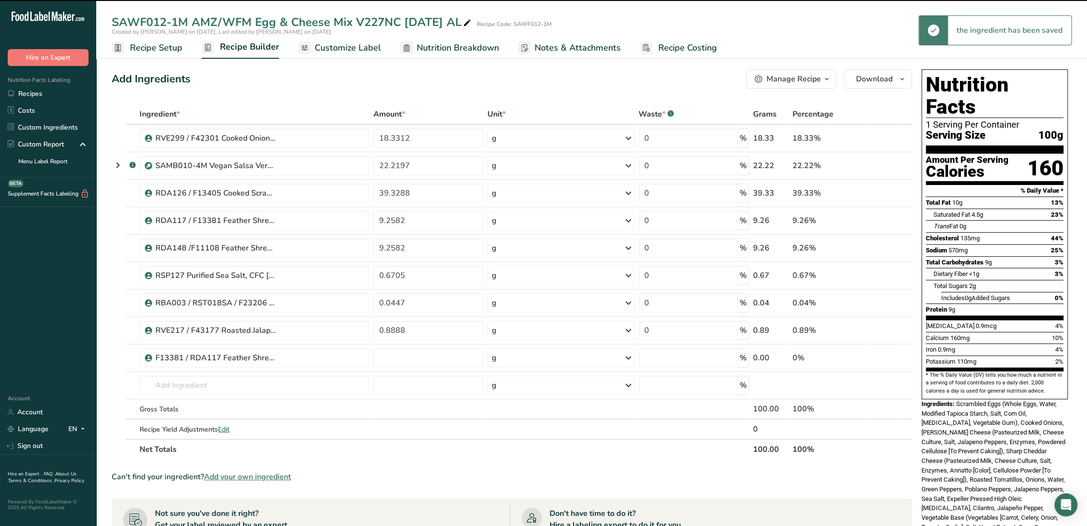
type input "0"
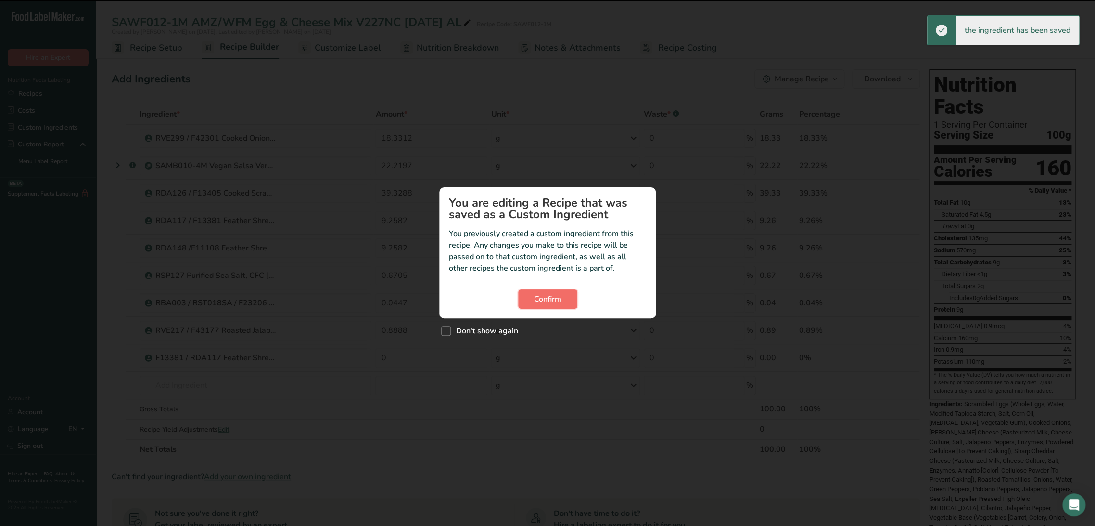
click at [563, 294] on button "Confirm" at bounding box center [547, 298] width 59 height 19
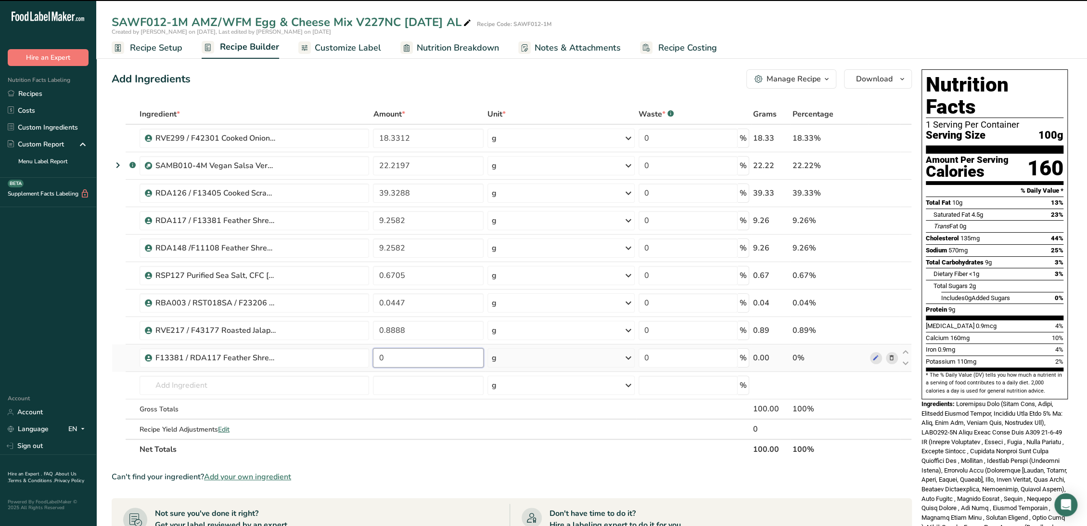
click at [424, 360] on input "0" at bounding box center [428, 357] width 111 height 19
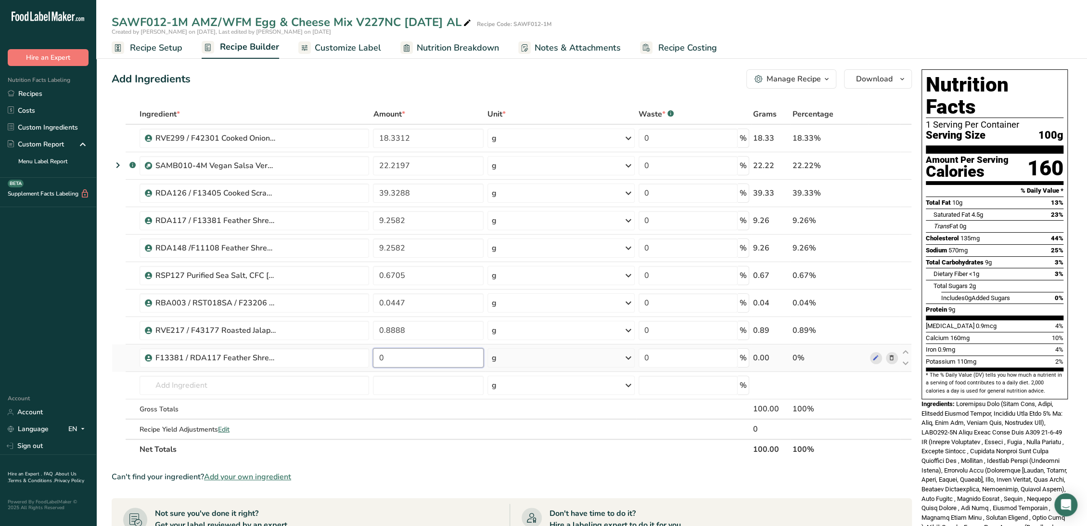
click at [424, 360] on input "0" at bounding box center [428, 357] width 111 height 19
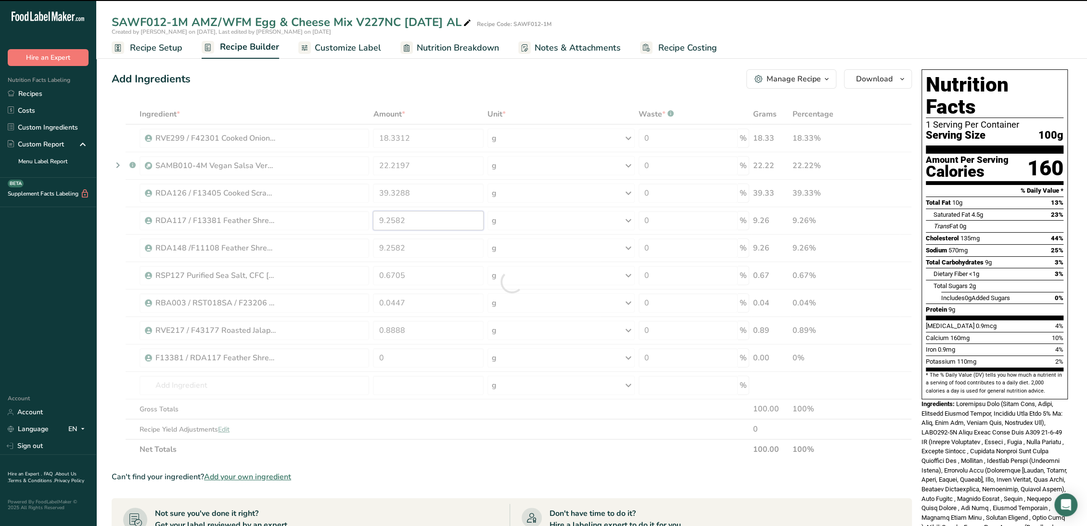
drag, startPoint x: 438, startPoint y: 221, endPoint x: 366, endPoint y: 220, distance: 72.7
click at [366, 220] on div "Ingredient * Amount * Unit * Waste * .a-a{fill:#347362;}.b-a{fill:#fff;} Grams …" at bounding box center [512, 281] width 800 height 355
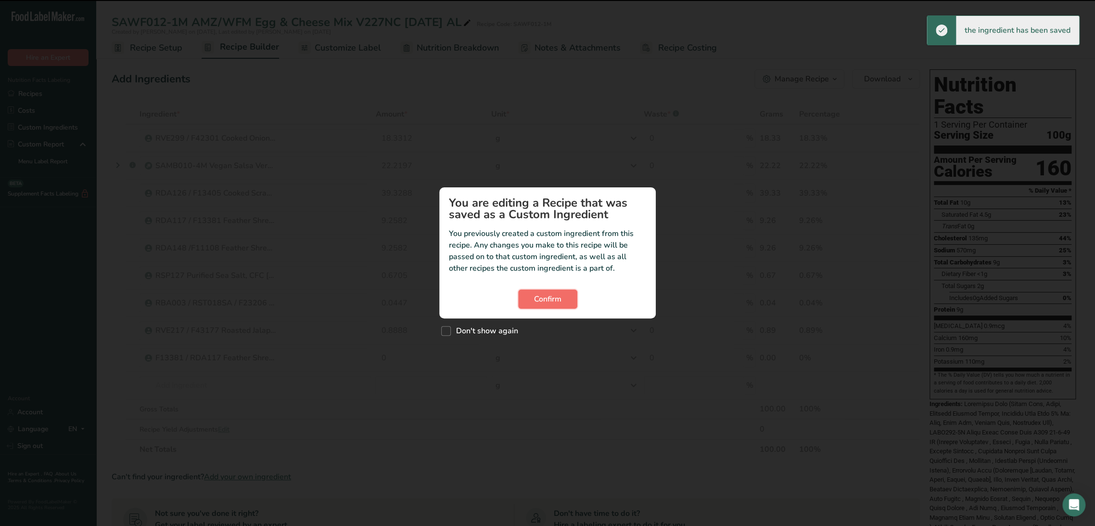
click at [550, 305] on button "Confirm" at bounding box center [547, 298] width 59 height 19
click at [561, 303] on span "Confirm" at bounding box center [547, 299] width 27 height 12
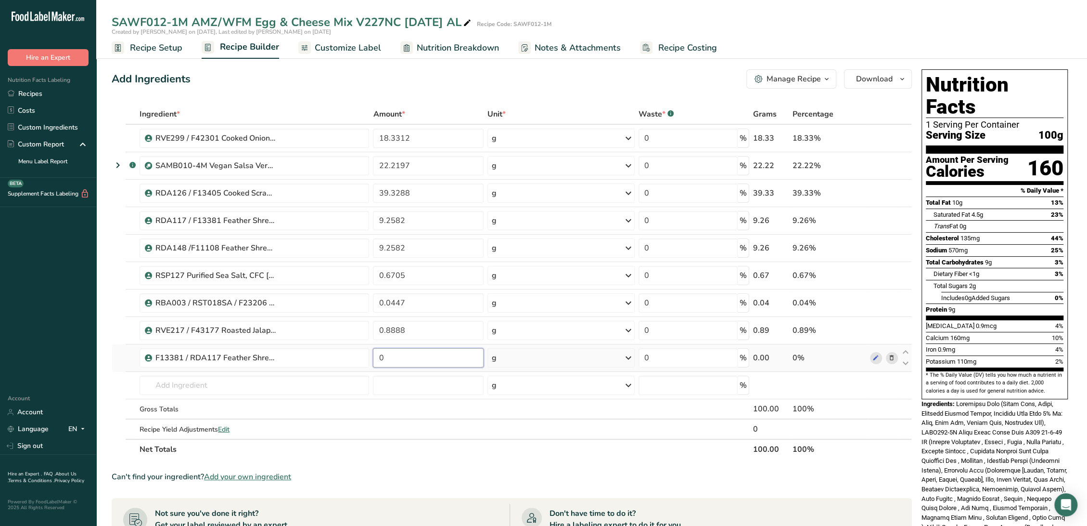
click at [425, 355] on input "0" at bounding box center [428, 357] width 111 height 19
type input "9.2582"
click at [420, 221] on div "Ingredient * Amount * Unit * Waste * .a-a{fill:#347362;}.b-a{fill:#fff;} Grams …" at bounding box center [512, 281] width 800 height 355
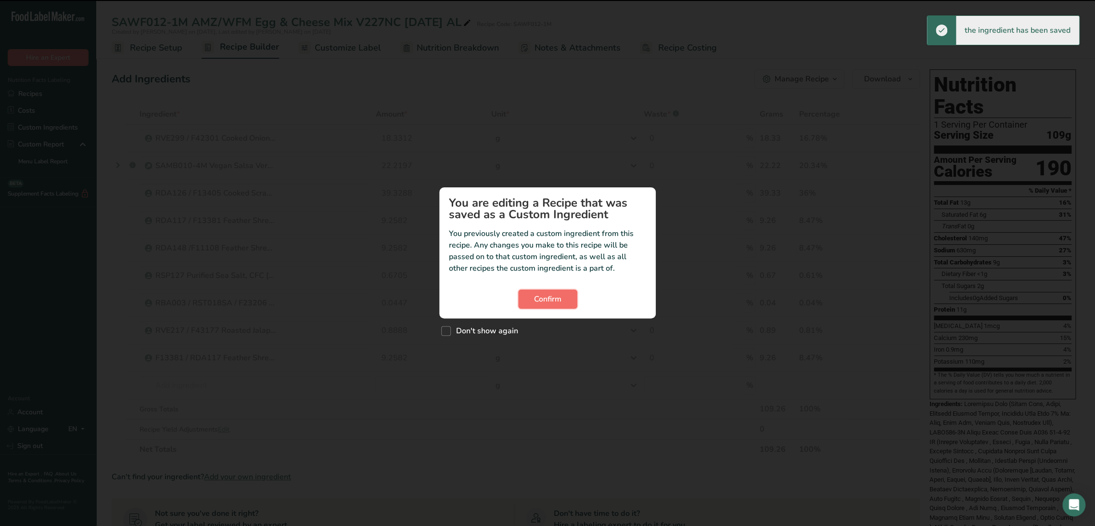
click at [530, 300] on button "Confirm" at bounding box center [547, 298] width 59 height 19
click at [538, 304] on span "Confirm" at bounding box center [547, 299] width 27 height 12
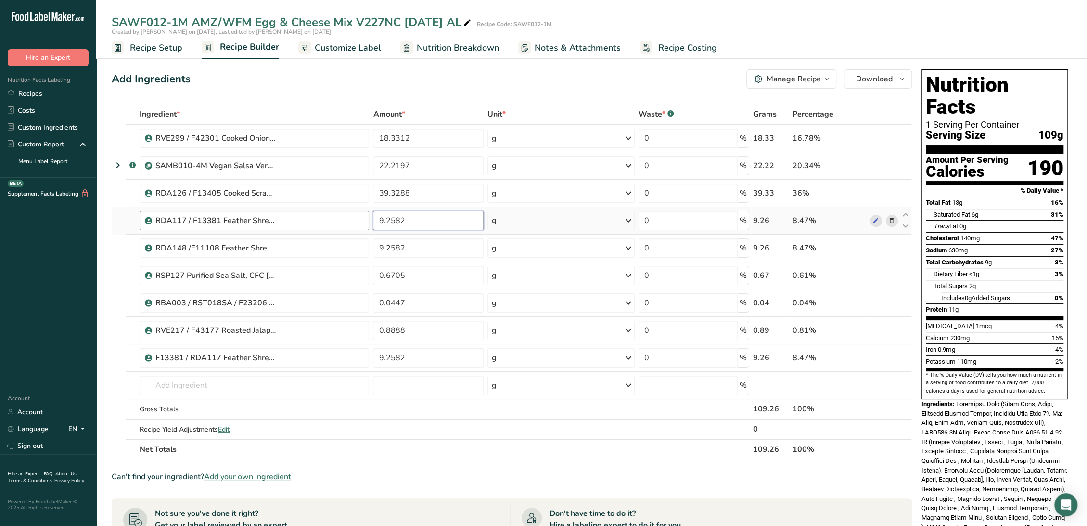
drag, startPoint x: 410, startPoint y: 214, endPoint x: 358, endPoint y: 212, distance: 52.5
click at [358, 212] on tr "RDA117 / F13381 Feather Shredded Pepper Jack Cheese, Talamo Foods 3-28-24 CC 9.…" at bounding box center [511, 220] width 799 height 27
type input "0"
click at [404, 359] on div "Ingredient * Amount * Unit * Waste * .a-a{fill:#347362;}.b-a{fill:#fff;} Grams …" at bounding box center [512, 281] width 800 height 355
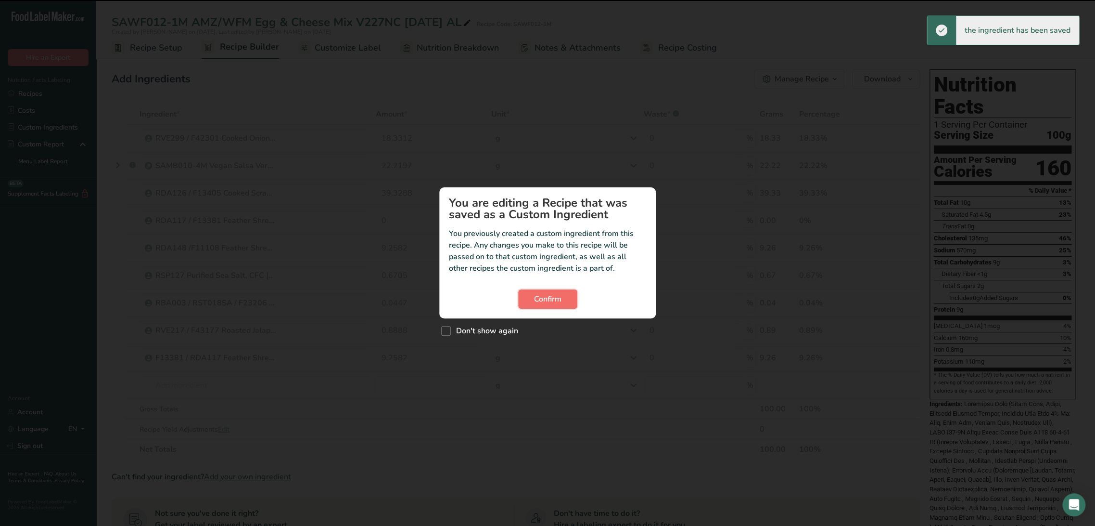
click at [547, 295] on span "Confirm" at bounding box center [547, 299] width 27 height 12
click at [531, 293] on button "Confirm" at bounding box center [547, 298] width 59 height 19
click at [558, 303] on span "Confirm" at bounding box center [547, 299] width 27 height 12
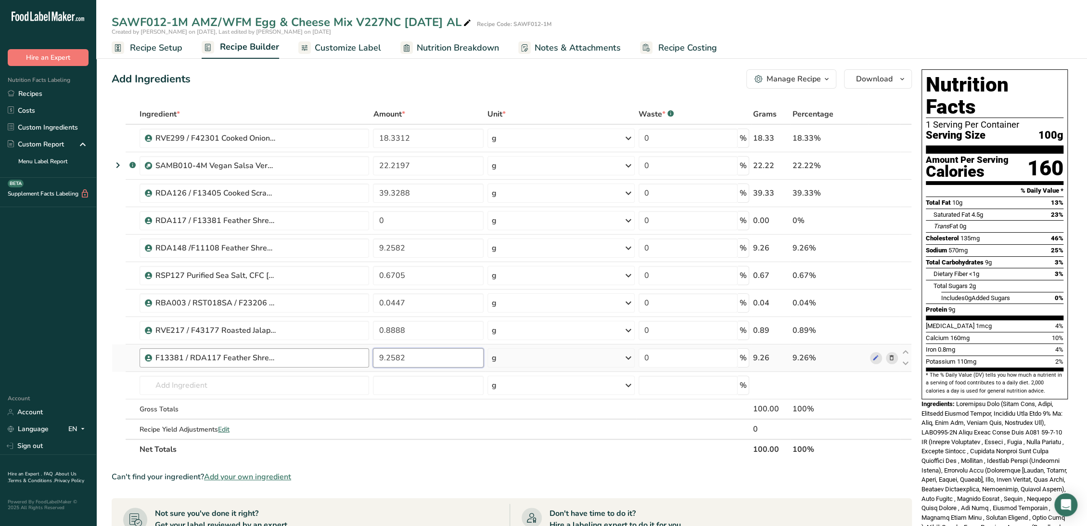
drag, startPoint x: 408, startPoint y: 351, endPoint x: 316, endPoint y: 349, distance: 91.5
click at [316, 349] on tr "F13381 / RDA117 Feather Shredded [PERSON_NAME] Cheese, Tuscany Cheese [DATE] AL…" at bounding box center [511, 357] width 799 height 27
type input "0"
click at [416, 218] on div "Ingredient * Amount * Unit * Waste * .a-a{fill:#347362;}.b-a{fill:#fff;} Grams …" at bounding box center [512, 281] width 800 height 355
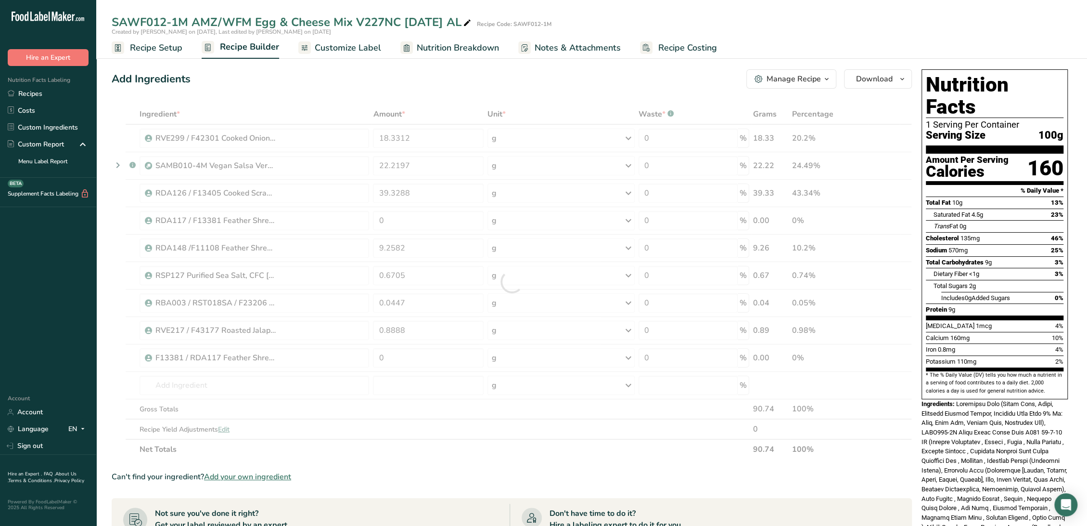
click at [416, 218] on div at bounding box center [512, 281] width 800 height 355
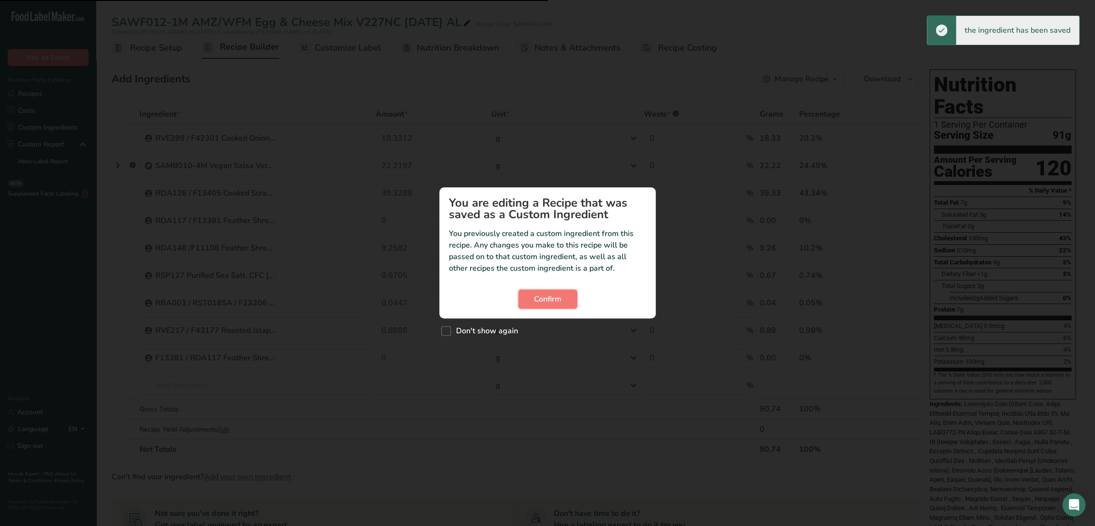
click at [539, 300] on span "Confirm" at bounding box center [547, 299] width 27 height 12
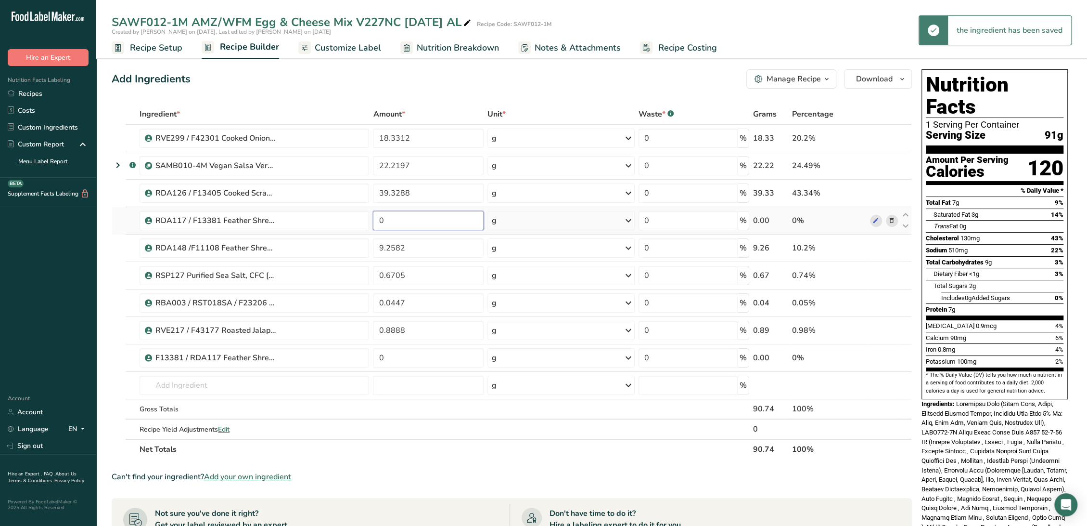
click at [390, 224] on input "0" at bounding box center [428, 220] width 111 height 19
click at [389, 224] on input "0" at bounding box center [428, 220] width 111 height 19
click at [388, 224] on input "0" at bounding box center [428, 220] width 111 height 19
paste input "9.2582"
type input "9.2582"
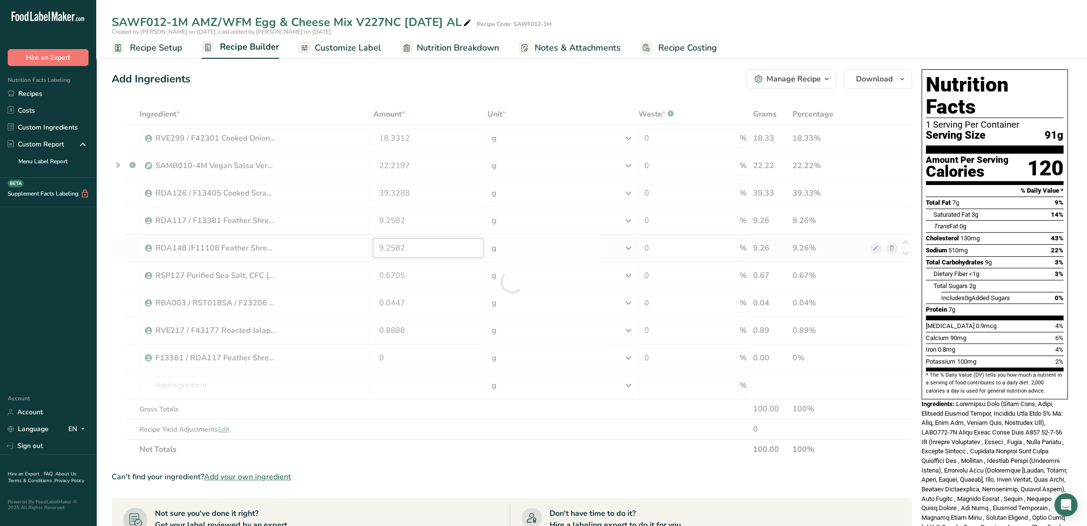
click at [354, 247] on div "Ingredient * Amount * Unit * Waste * .a-a{fill:#347362;}.b-a{fill:#fff;} Grams …" at bounding box center [512, 281] width 800 height 355
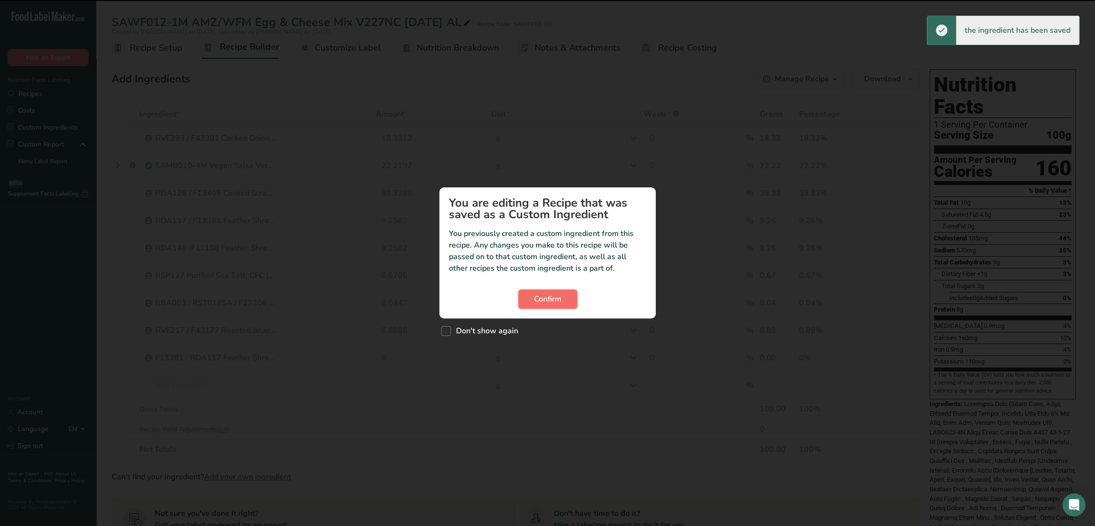
click at [545, 302] on span "Confirm" at bounding box center [547, 299] width 27 height 12
click at [562, 296] on button "Confirm" at bounding box center [547, 298] width 59 height 19
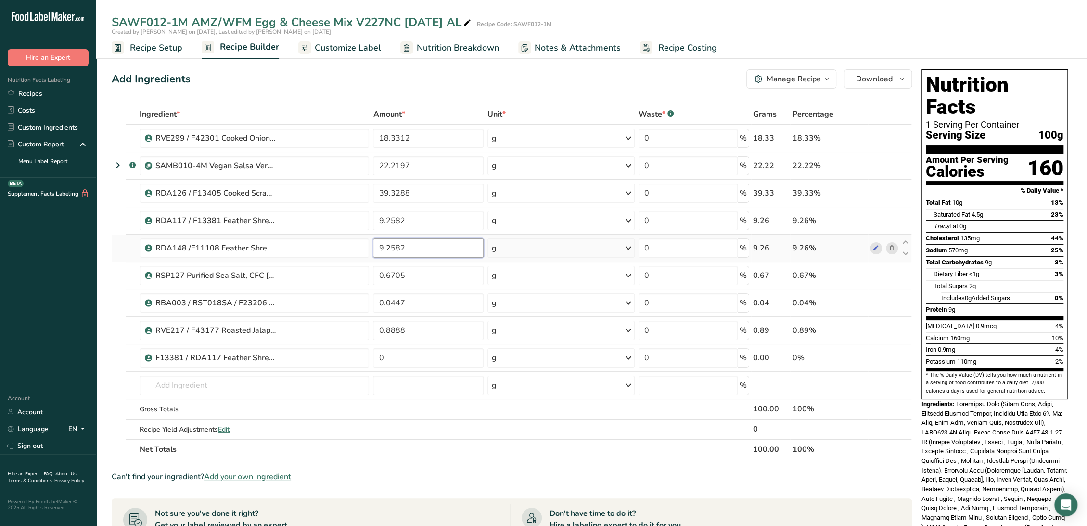
click at [431, 253] on input "9.2582" at bounding box center [428, 247] width 111 height 19
type input "0"
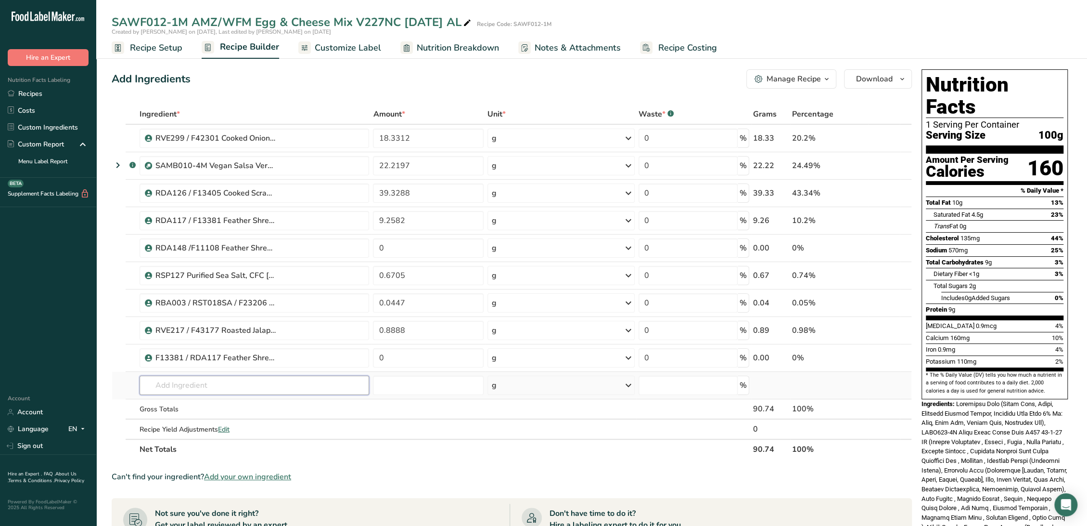
click at [296, 376] on div "Ingredient * Amount * Unit * Waste * .a-a{fill:#347362;}.b-a{fill:#fff;} Grams …" at bounding box center [512, 281] width 800 height 355
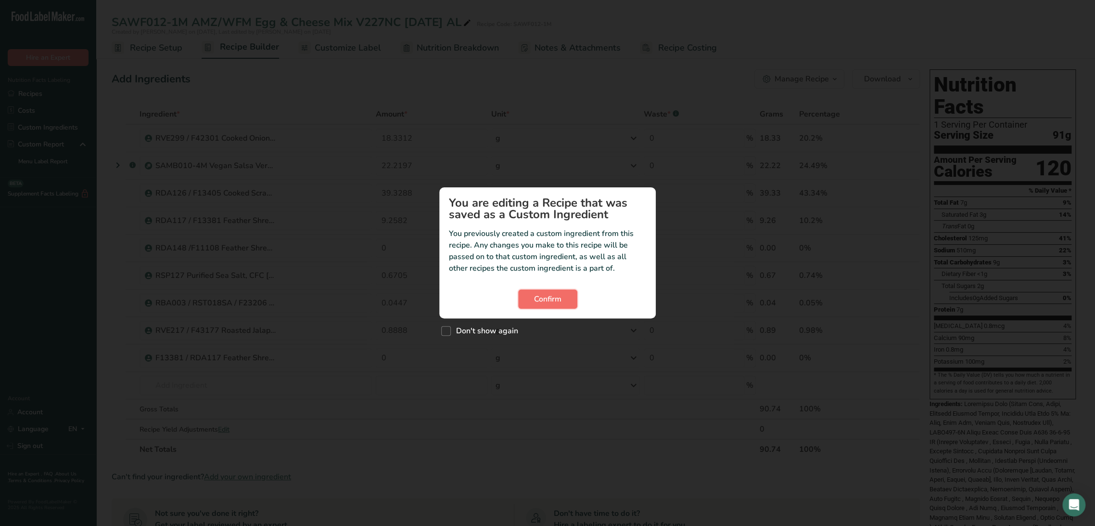
click at [559, 303] on span "Confirm" at bounding box center [547, 299] width 27 height 12
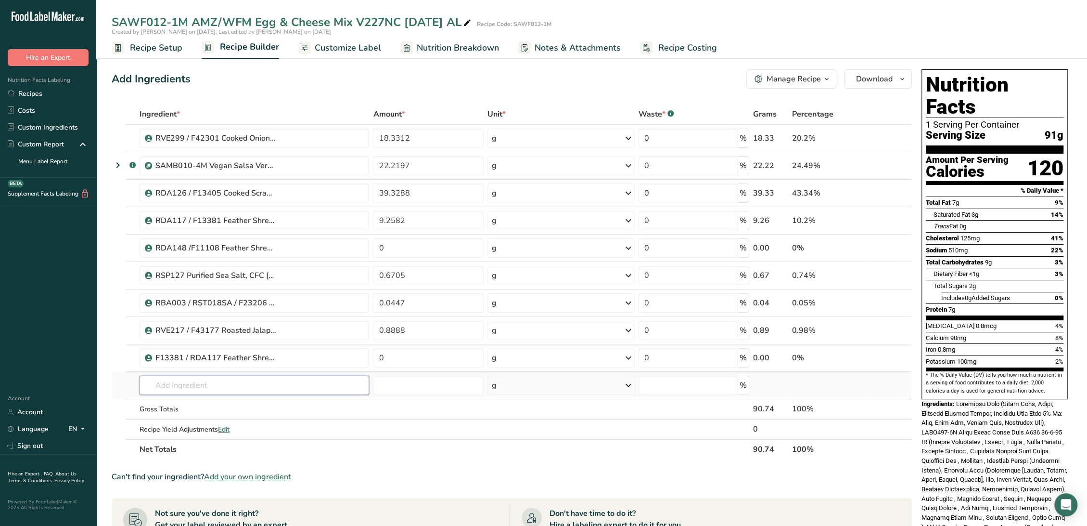
click at [329, 384] on input "text" at bounding box center [255, 384] width 230 height 19
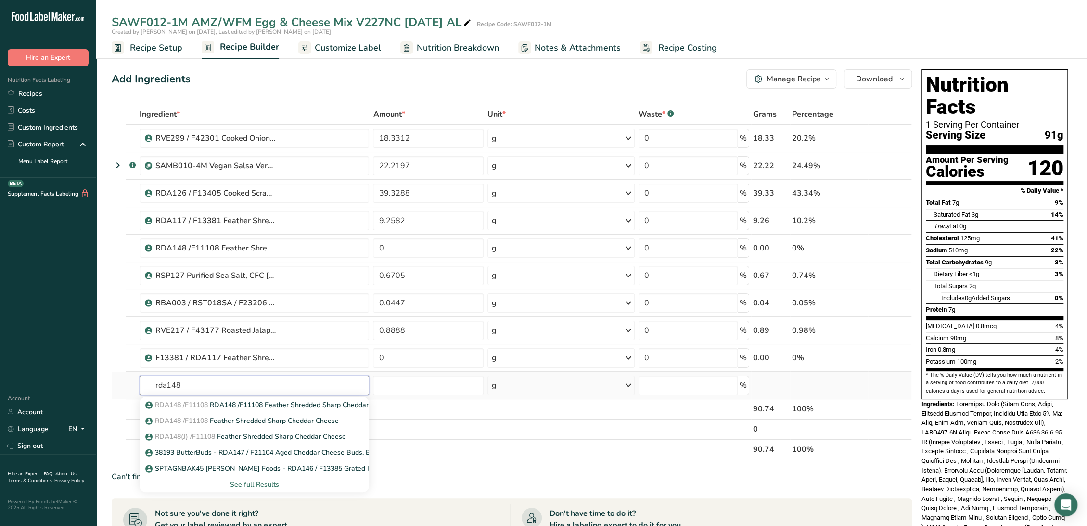
type input "rda148"
click at [271, 477] on div "See full Results" at bounding box center [255, 484] width 230 height 16
click at [271, 480] on div "See full Results" at bounding box center [254, 484] width 214 height 10
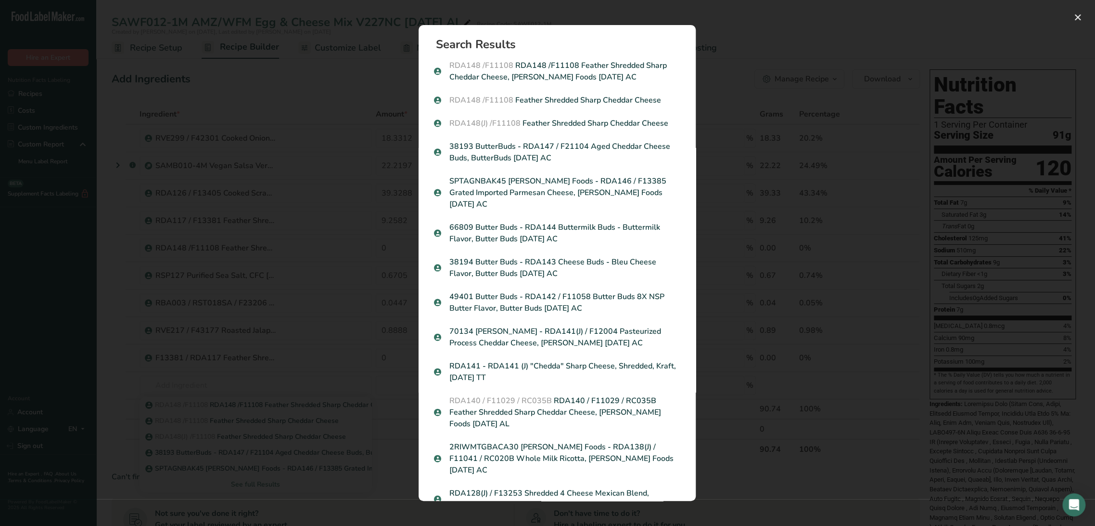
click at [270, 382] on div "Search results modal" at bounding box center [547, 263] width 1095 height 526
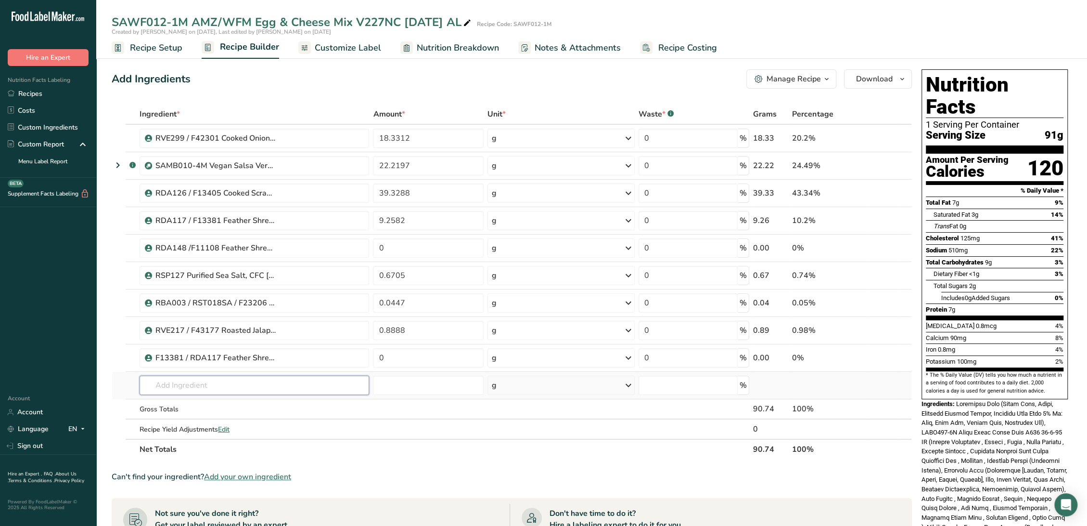
click at [268, 380] on input "text" at bounding box center [255, 384] width 230 height 19
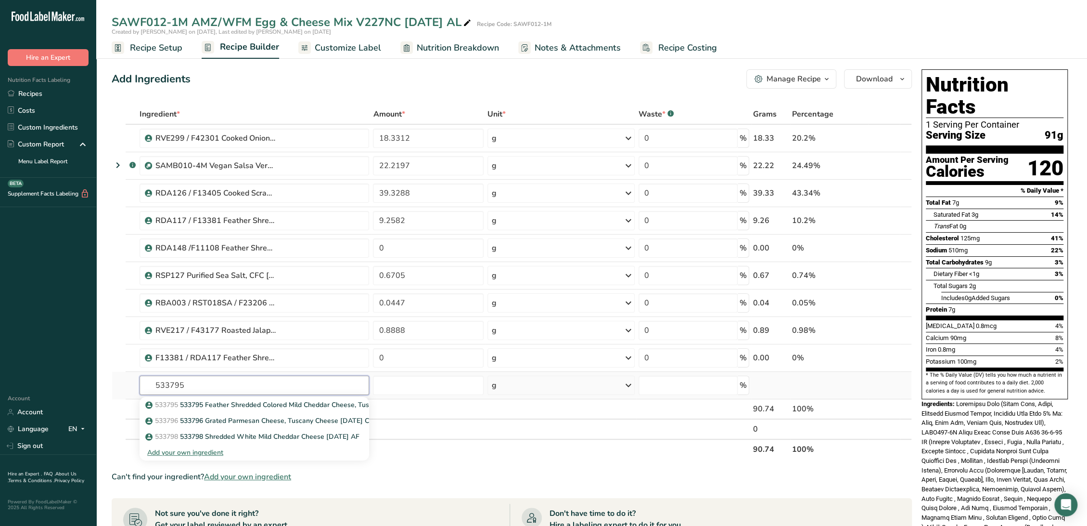
type input "533795"
click at [212, 452] on div "Add your own ingredient" at bounding box center [254, 452] width 214 height 10
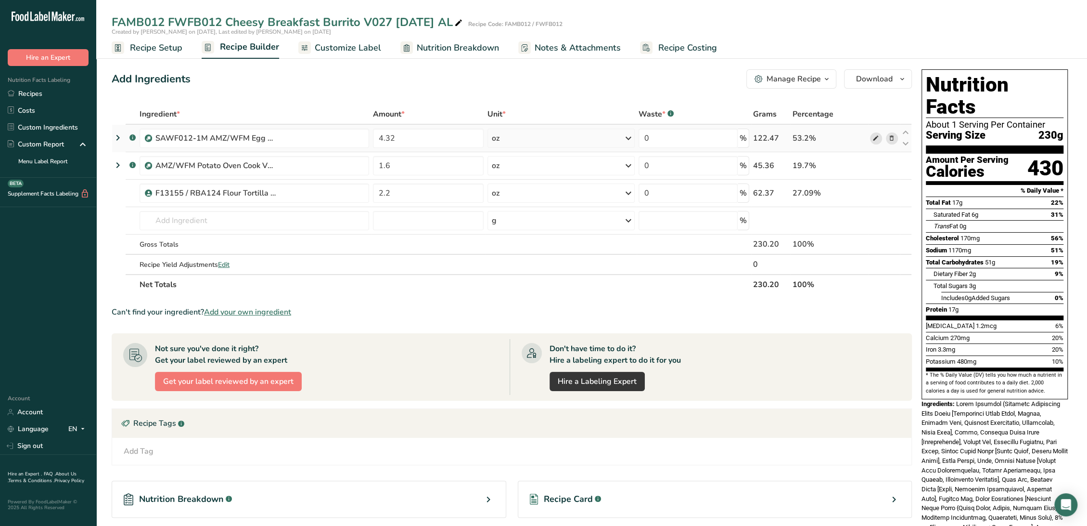
click at [878, 137] on icon at bounding box center [876, 138] width 7 height 10
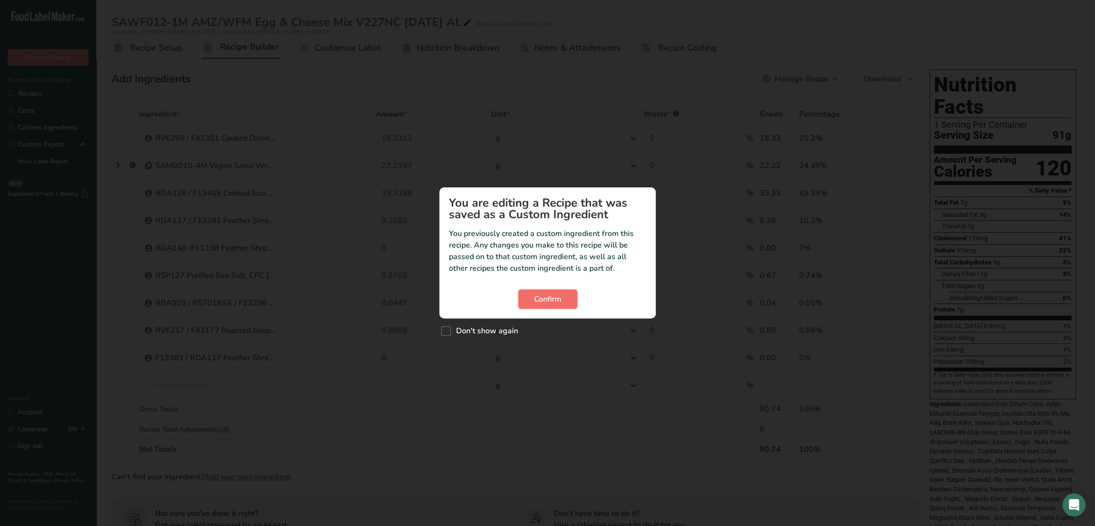
click at [541, 302] on span "Confirm" at bounding box center [547, 299] width 27 height 12
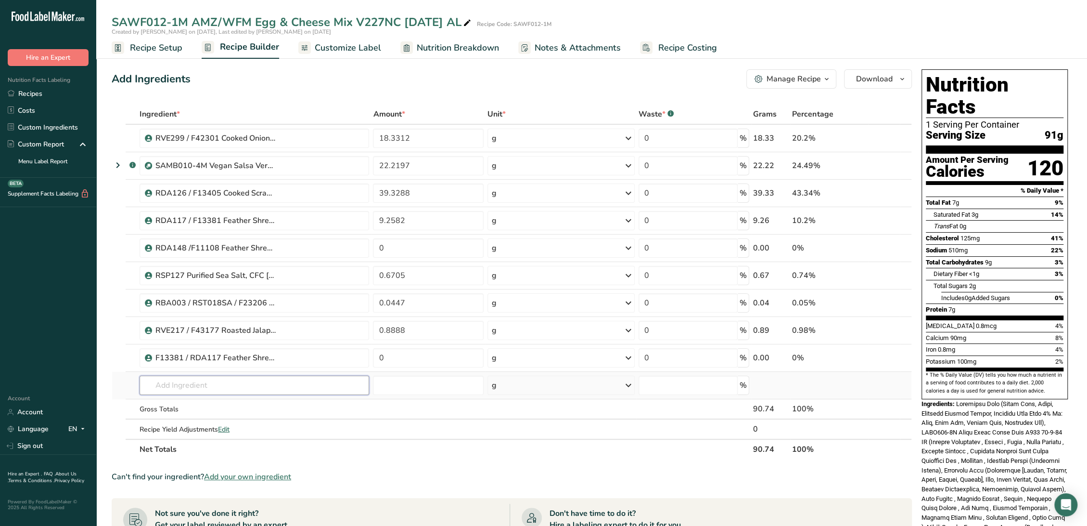
click at [296, 386] on input "text" at bounding box center [255, 384] width 230 height 19
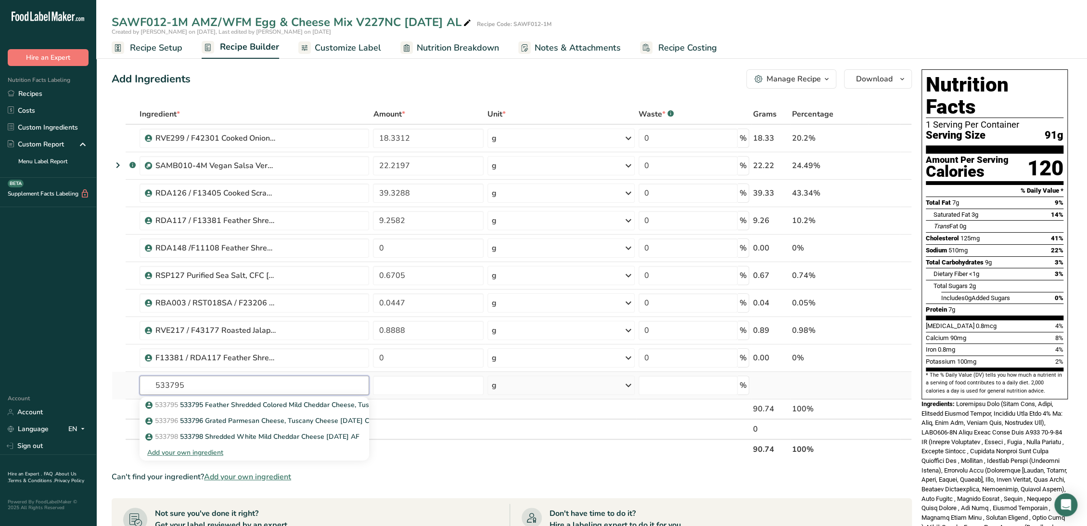
type input "533795"
click at [214, 451] on div "Add your own ingredient" at bounding box center [254, 452] width 214 height 10
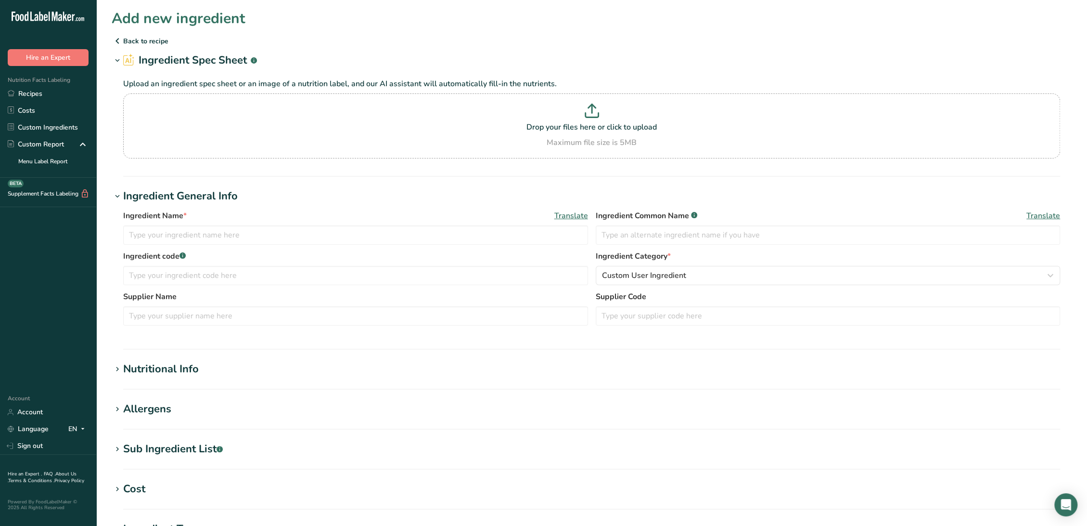
click at [143, 41] on p "Back to recipe" at bounding box center [592, 41] width 960 height 12
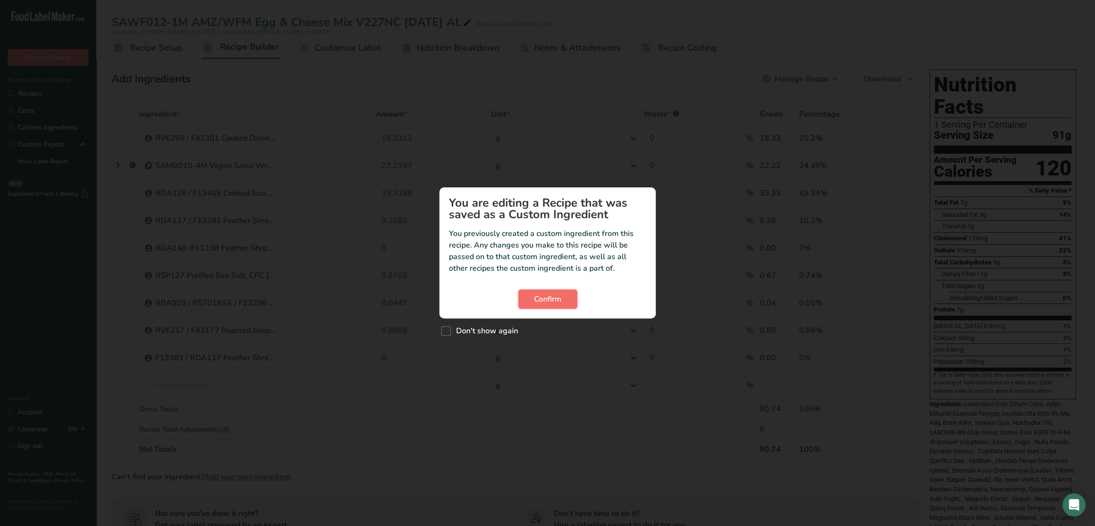
click at [532, 301] on button "Confirm" at bounding box center [547, 298] width 59 height 19
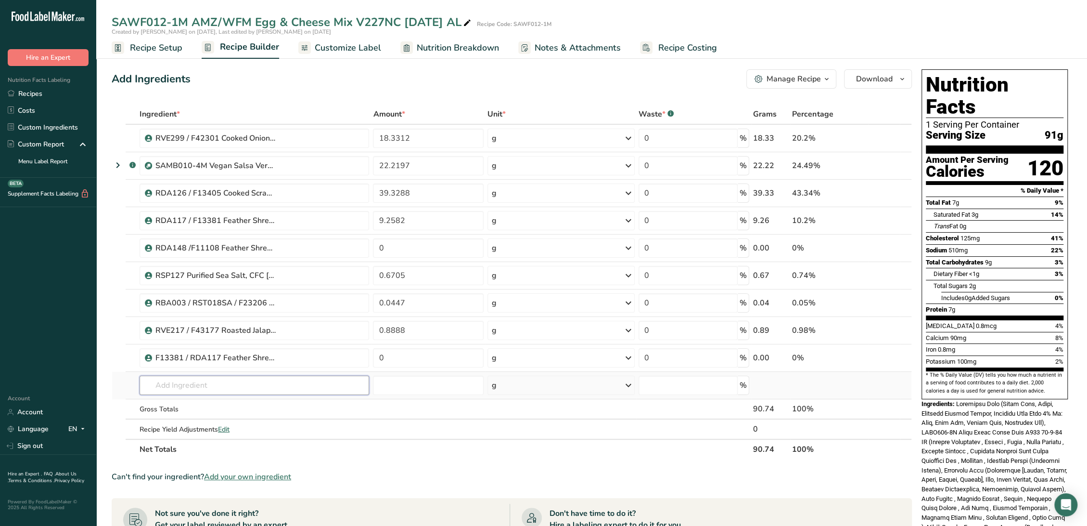
click at [257, 384] on input "text" at bounding box center [255, 384] width 230 height 19
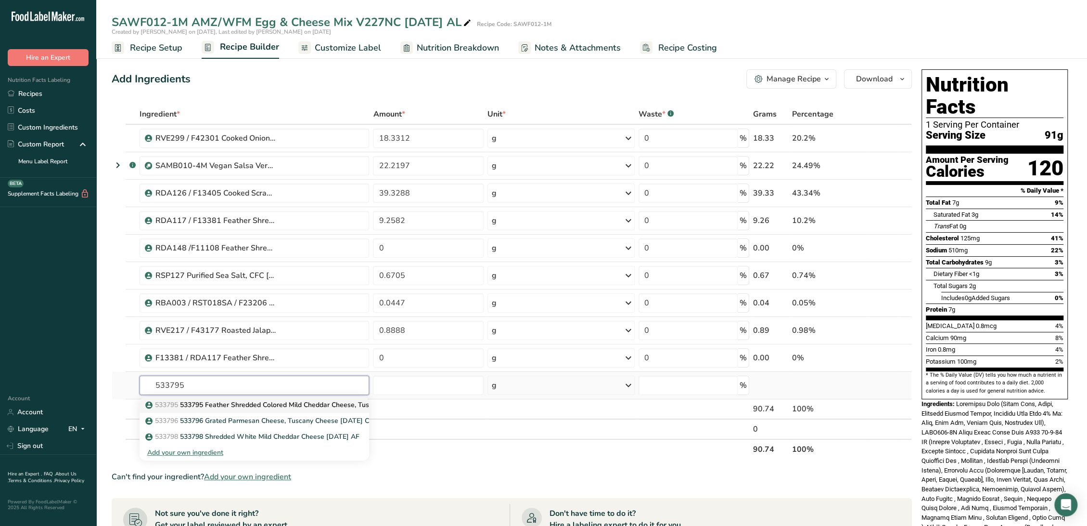
type input "533795"
click at [251, 401] on p "533795 533795 Feather Shredded Colored Mild Cheddar Cheese, Tuscany Cheese 11-2…" at bounding box center [295, 404] width 296 height 10
type input "533795 Feather Shredded Colored Mild Cheddar Cheese, Tuscany Cheese 11-27-24 CC"
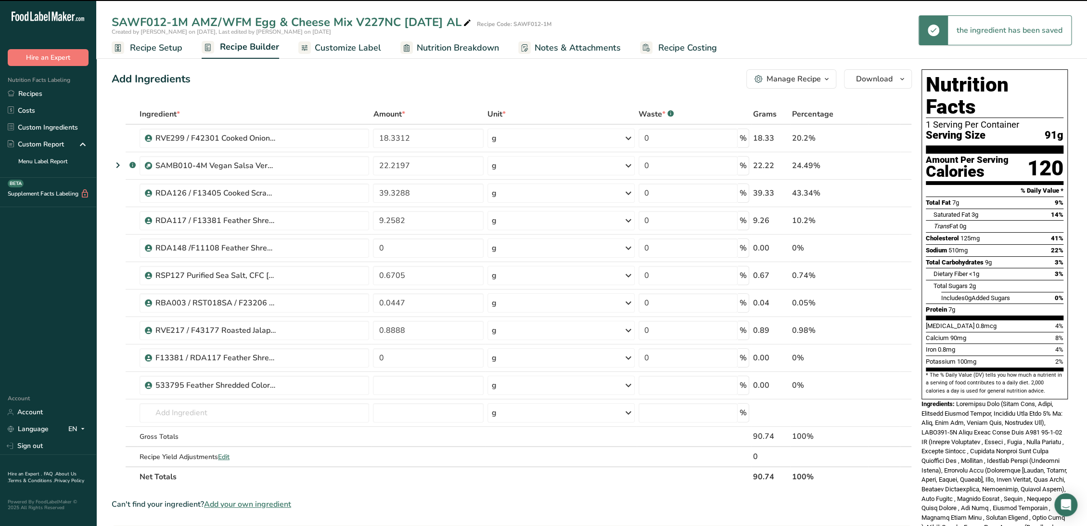
type input "0"
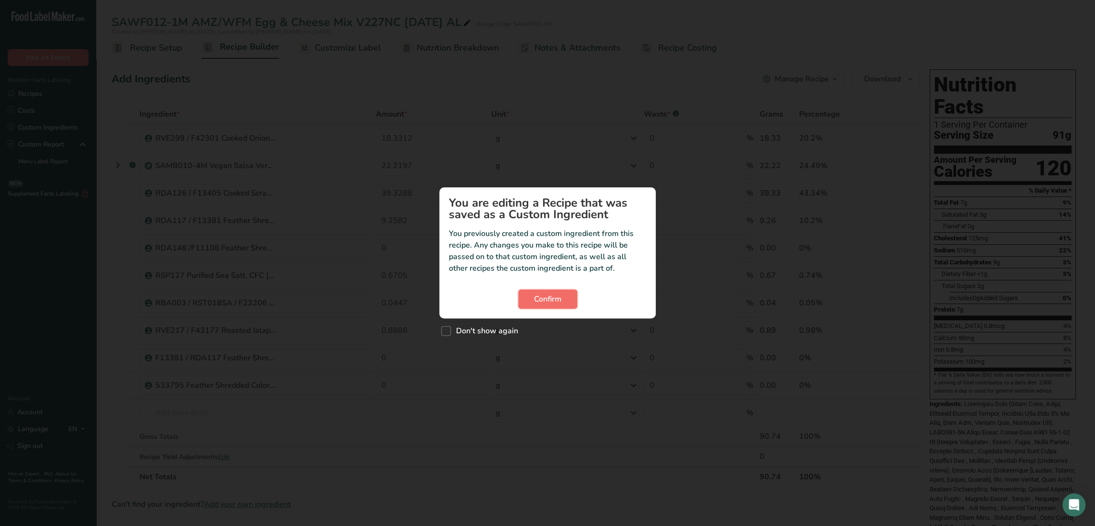
click at [560, 299] on span "Confirm" at bounding box center [547, 299] width 27 height 12
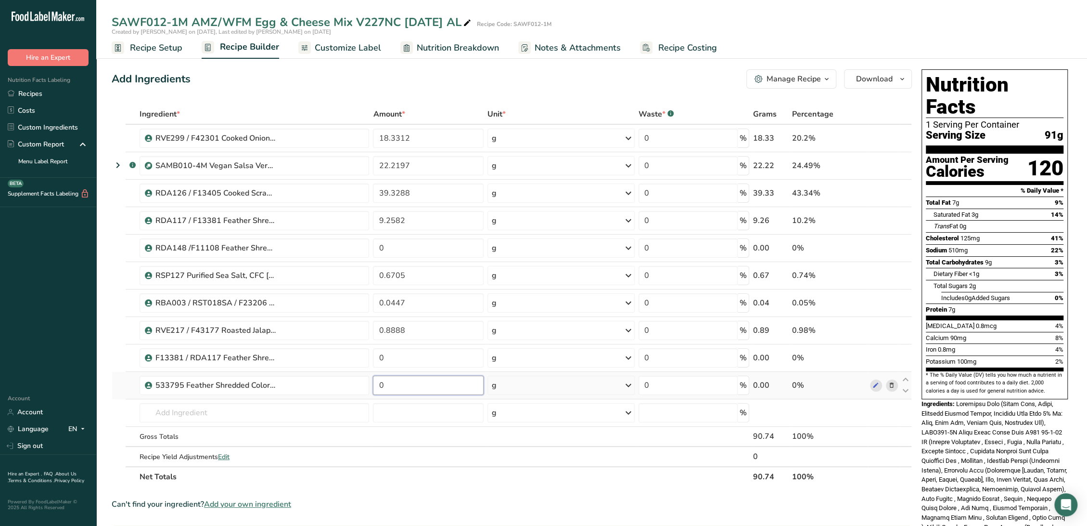
click at [444, 388] on input "0" at bounding box center [428, 384] width 111 height 19
click at [443, 388] on input "0" at bounding box center [428, 384] width 111 height 19
paste input "9.2582"
type input "9.2582"
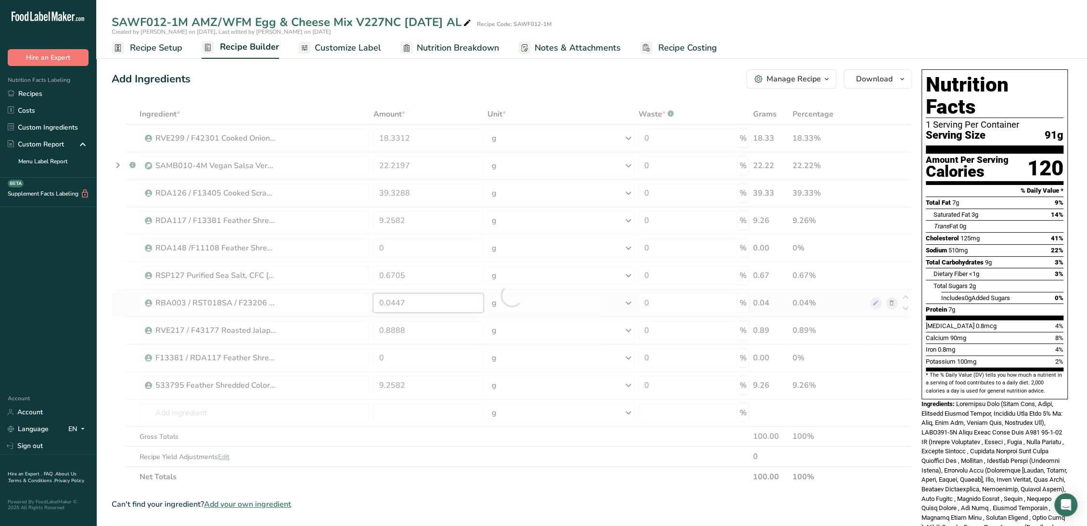
click at [451, 305] on div "Ingredient * Amount * Unit * Waste * .a-a{fill:#347362;}.b-a{fill:#fff;} Grams …" at bounding box center [512, 295] width 800 height 383
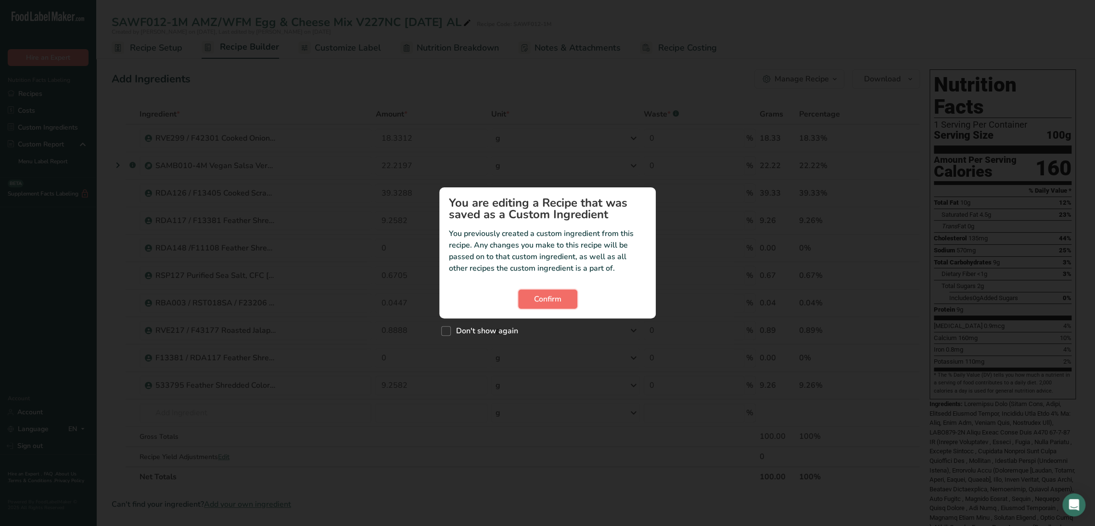
click at [556, 301] on span "Confirm" at bounding box center [547, 299] width 27 height 12
click at [566, 300] on button "Confirm" at bounding box center [547, 298] width 59 height 19
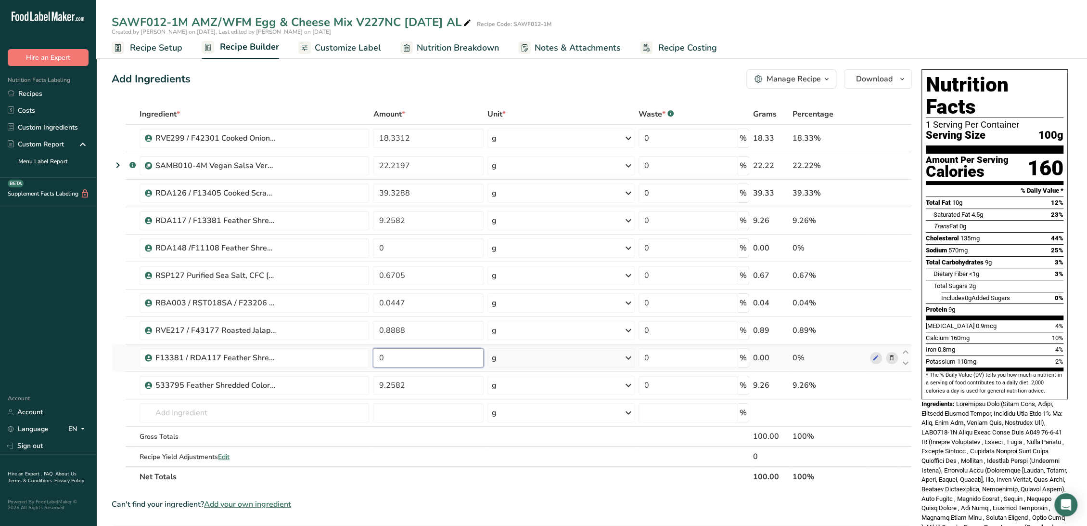
click at [391, 359] on input "0" at bounding box center [428, 357] width 111 height 19
type input "9.2582"
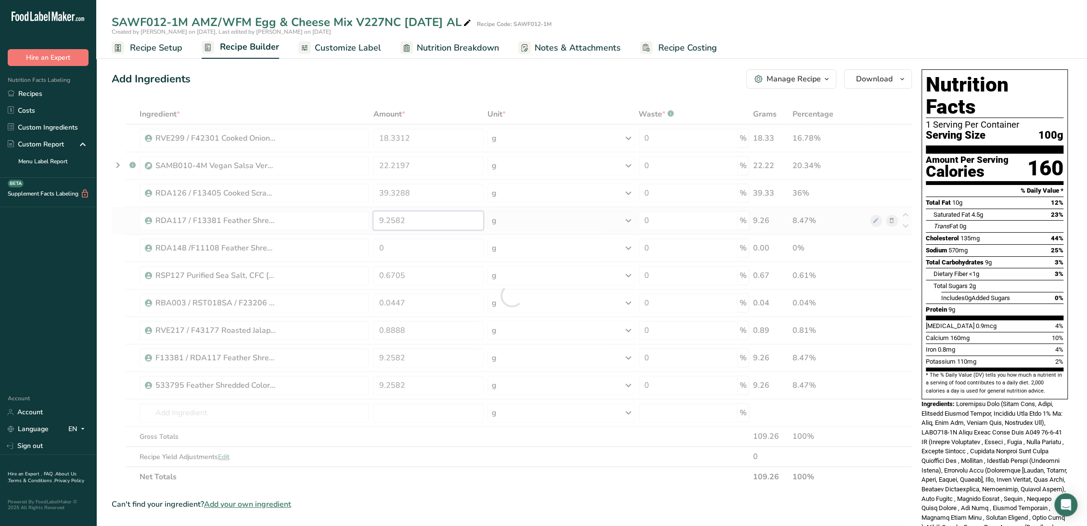
click at [430, 218] on div "Ingredient * Amount * Unit * Waste * .a-a{fill:#347362;}.b-a{fill:#fff;} Grams …" at bounding box center [512, 295] width 800 height 383
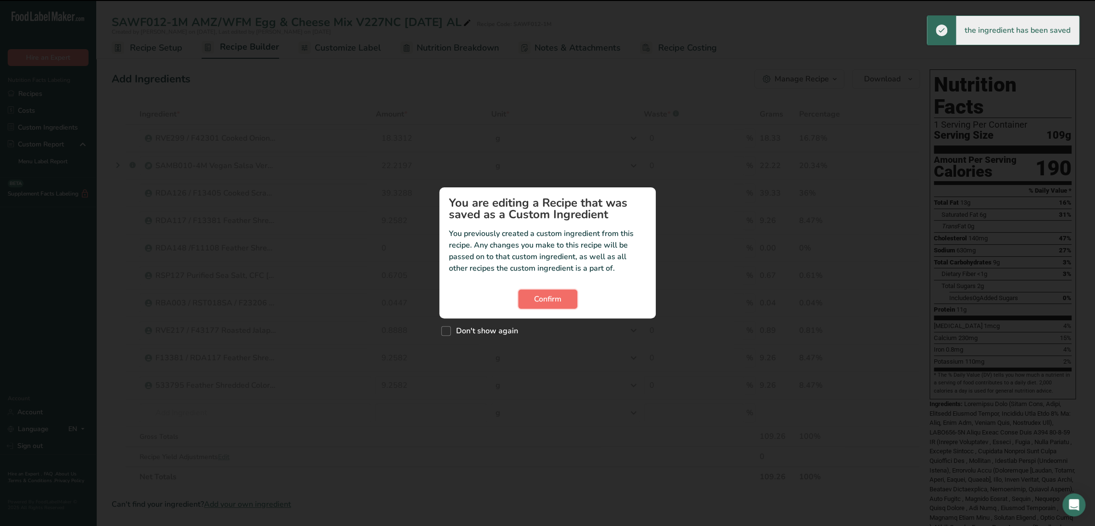
click at [536, 301] on span "Confirm" at bounding box center [547, 299] width 27 height 12
click at [551, 305] on button "Confirm" at bounding box center [547, 298] width 59 height 19
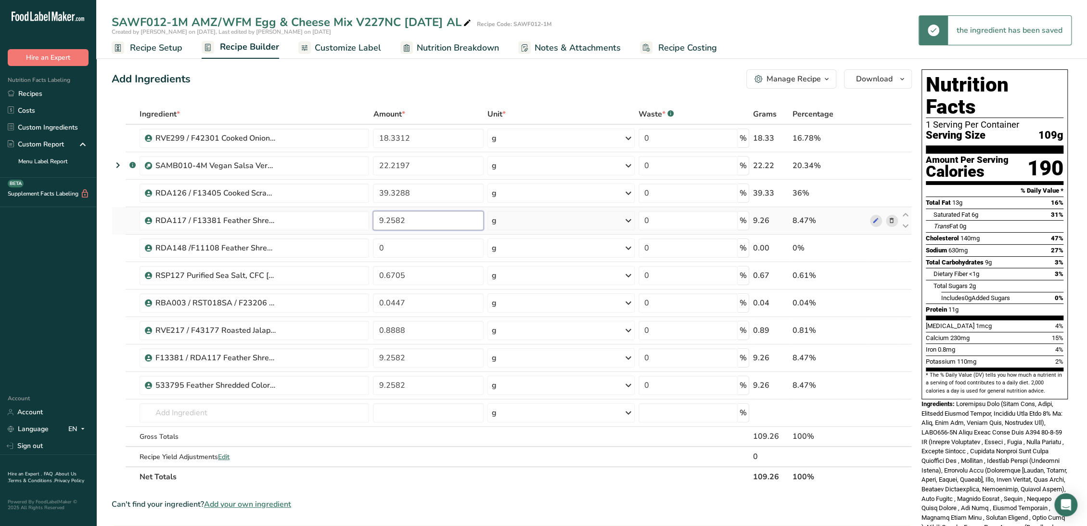
click at [441, 214] on input "9.2582" at bounding box center [428, 220] width 111 height 19
type input "0"
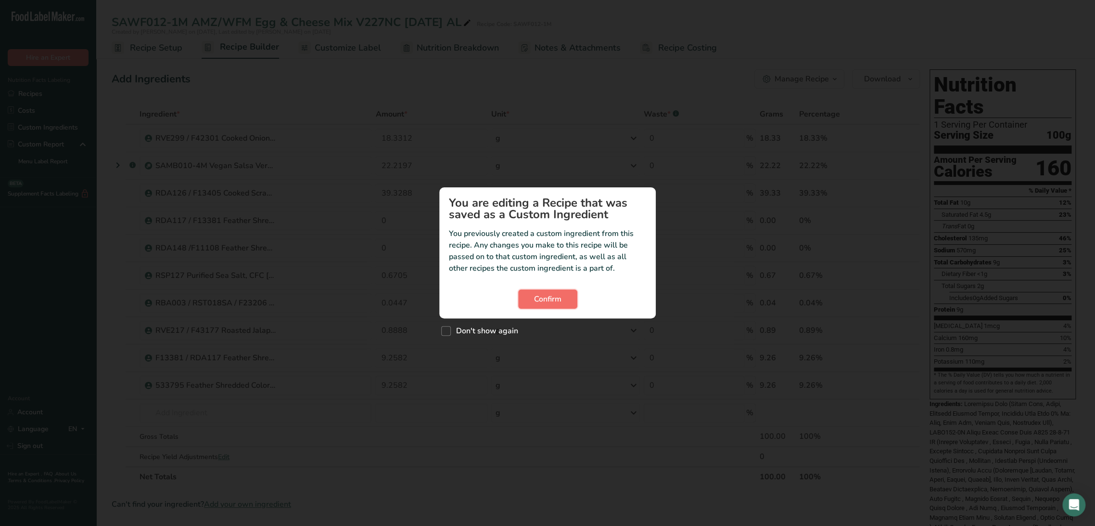
click at [548, 305] on button "Confirm" at bounding box center [547, 298] width 59 height 19
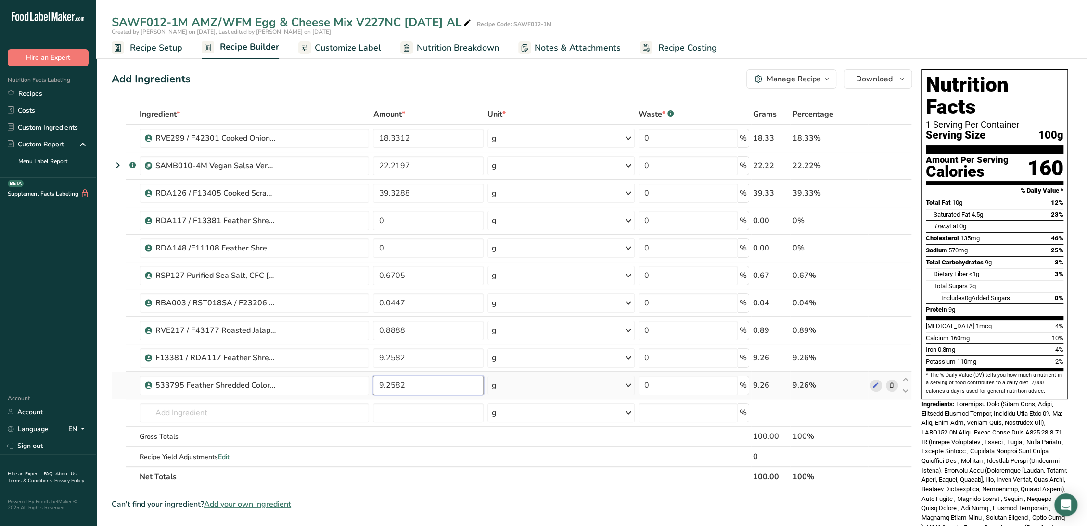
drag, startPoint x: 439, startPoint y: 386, endPoint x: 373, endPoint y: 381, distance: 66.2
click at [373, 381] on input "9.2582" at bounding box center [428, 384] width 111 height 19
click at [417, 134] on div "Ingredient * Amount * Unit * Waste * .a-a{fill:#347362;}.b-a{fill:#fff;} Grams …" at bounding box center [512, 295] width 800 height 383
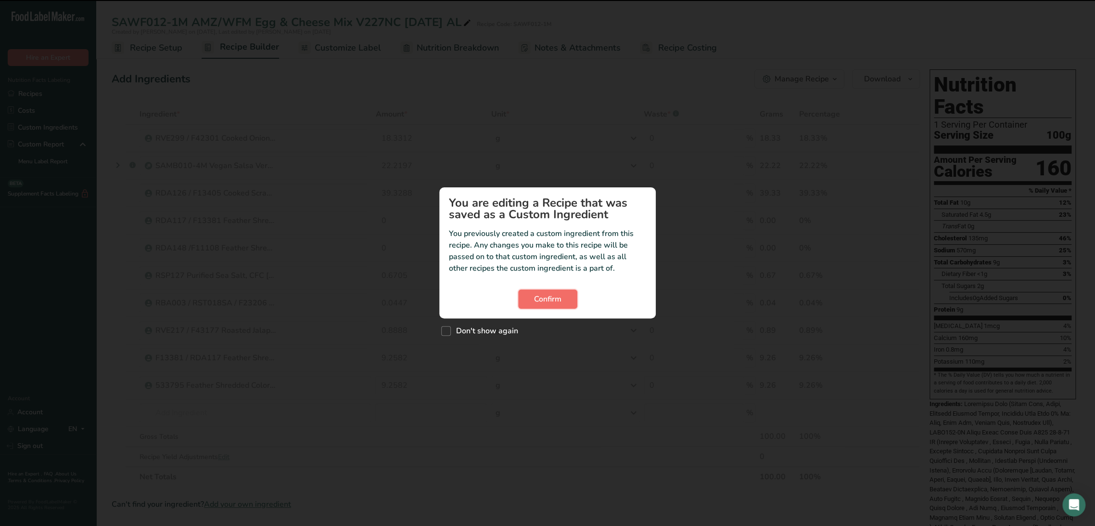
click at [521, 293] on button "Confirm" at bounding box center [547, 298] width 59 height 19
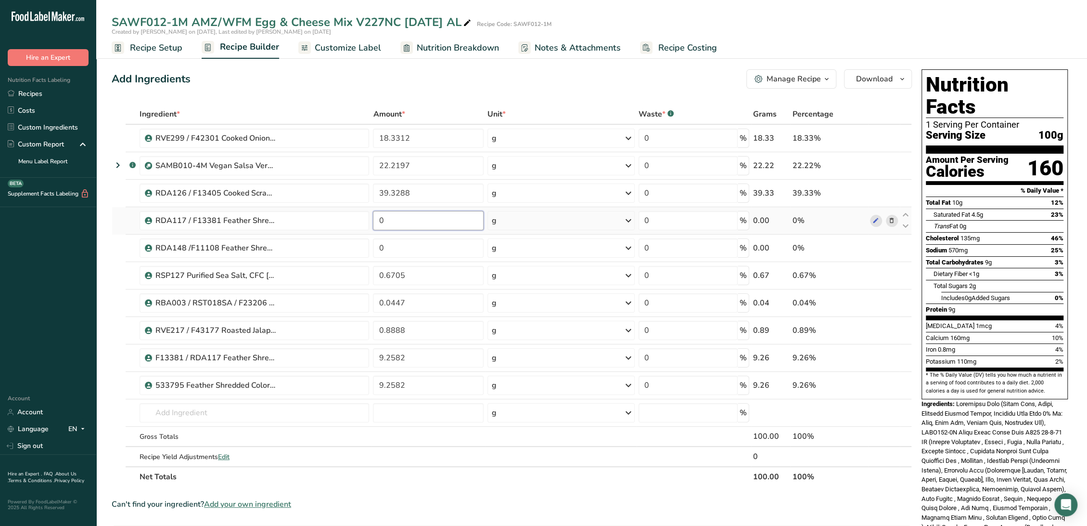
click at [448, 221] on input "0" at bounding box center [428, 220] width 111 height 19
click at [448, 220] on input "0" at bounding box center [428, 220] width 111 height 19
click at [447, 220] on input "0" at bounding box center [428, 220] width 111 height 19
paste input "9.2582"
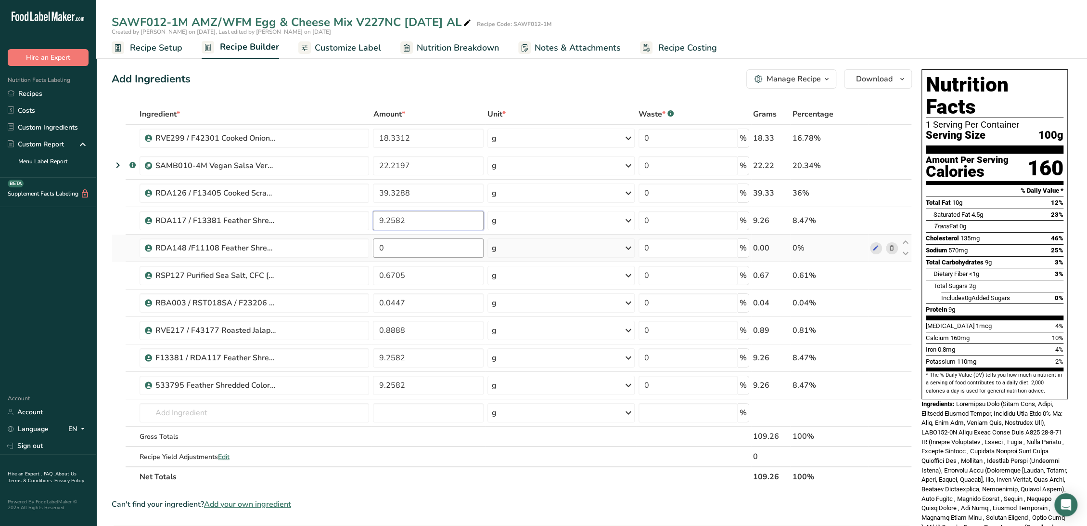
type input "9.2582"
click at [441, 252] on div "Ingredient * Amount * Unit * Waste * .a-a{fill:#347362;}.b-a{fill:#fff;} Grams …" at bounding box center [512, 295] width 800 height 383
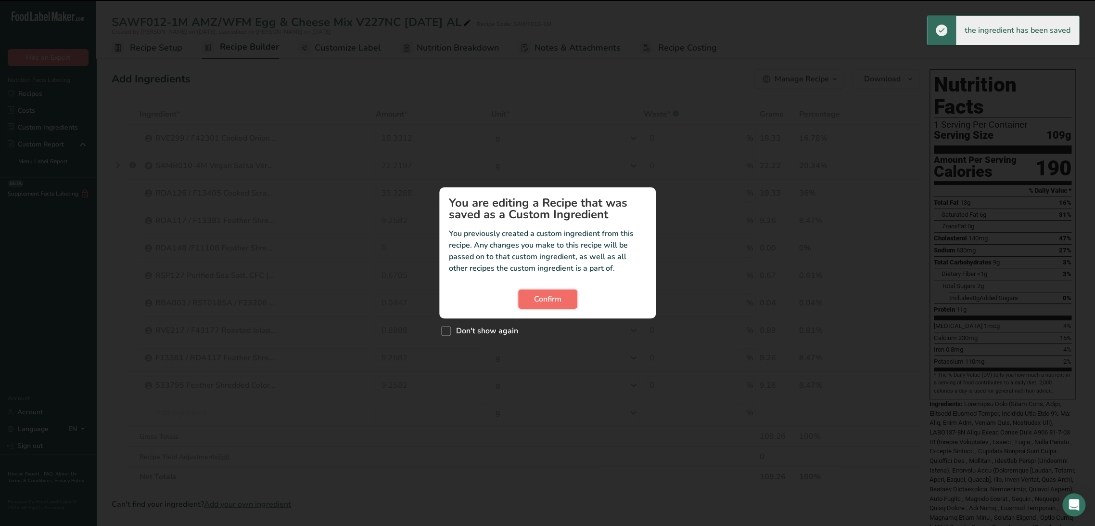
click at [536, 297] on span "Confirm" at bounding box center [547, 299] width 27 height 12
click at [540, 300] on span "Confirm" at bounding box center [547, 299] width 27 height 12
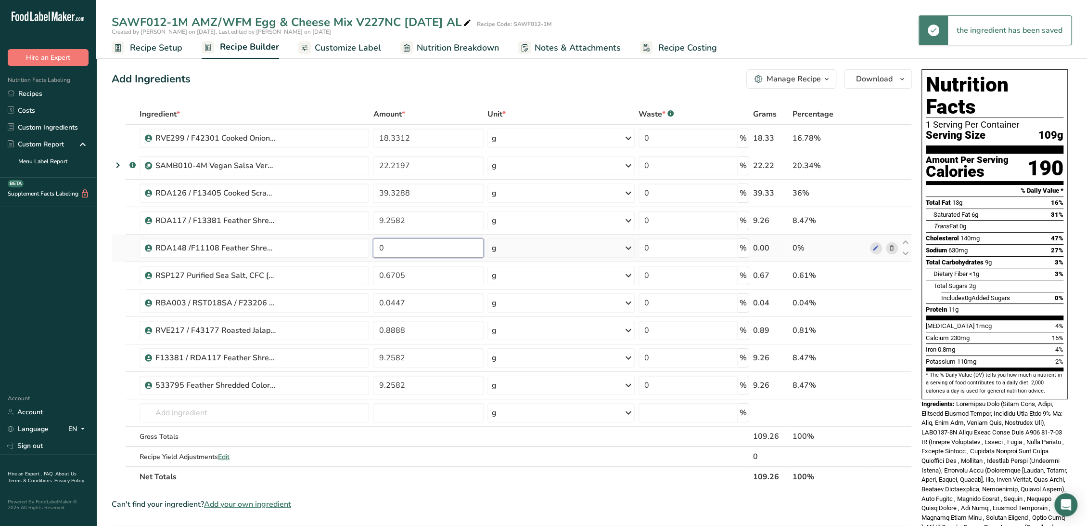
click at [440, 248] on input "0" at bounding box center [428, 247] width 111 height 19
paste input "9.2582"
type input "9.2582"
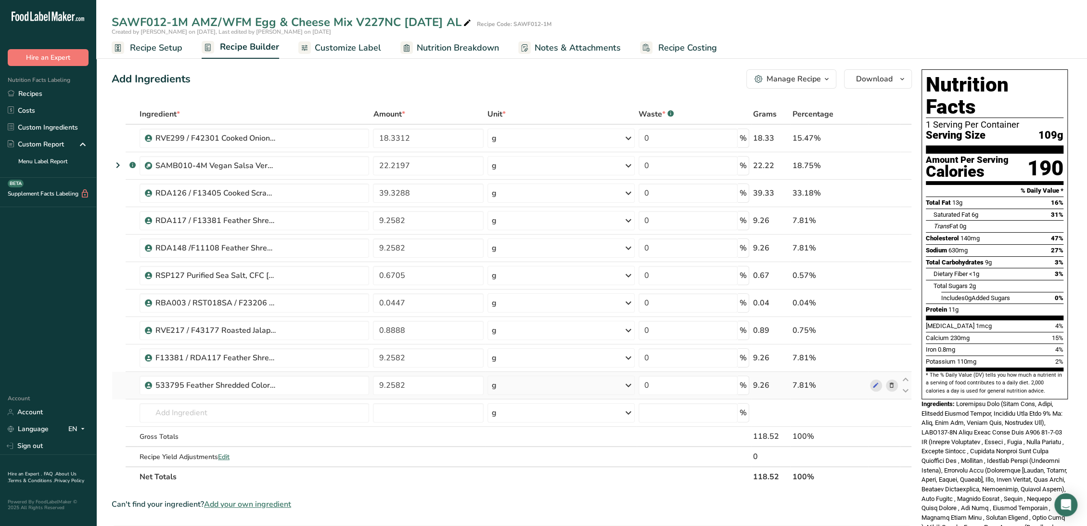
click at [838, 391] on div "Ingredient * Amount * Unit * Waste * .a-a{fill:#347362;}.b-a{fill:#fff;} Grams …" at bounding box center [512, 295] width 800 height 383
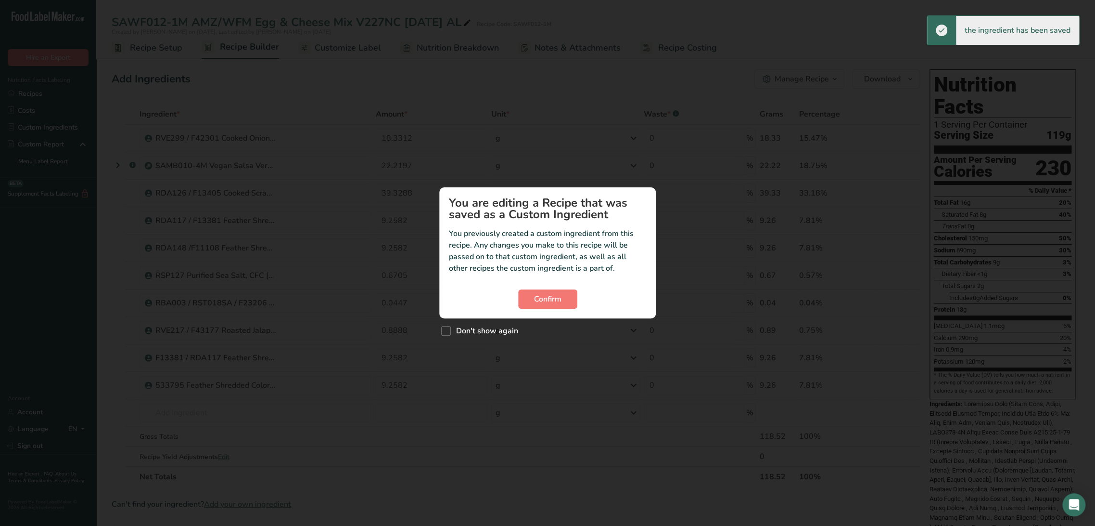
click at [568, 310] on section "You are editing a Recipe that was saved as a Custom Ingredient You previously c…" at bounding box center [547, 252] width 217 height 131
click at [568, 303] on button "Confirm" at bounding box center [547, 298] width 59 height 19
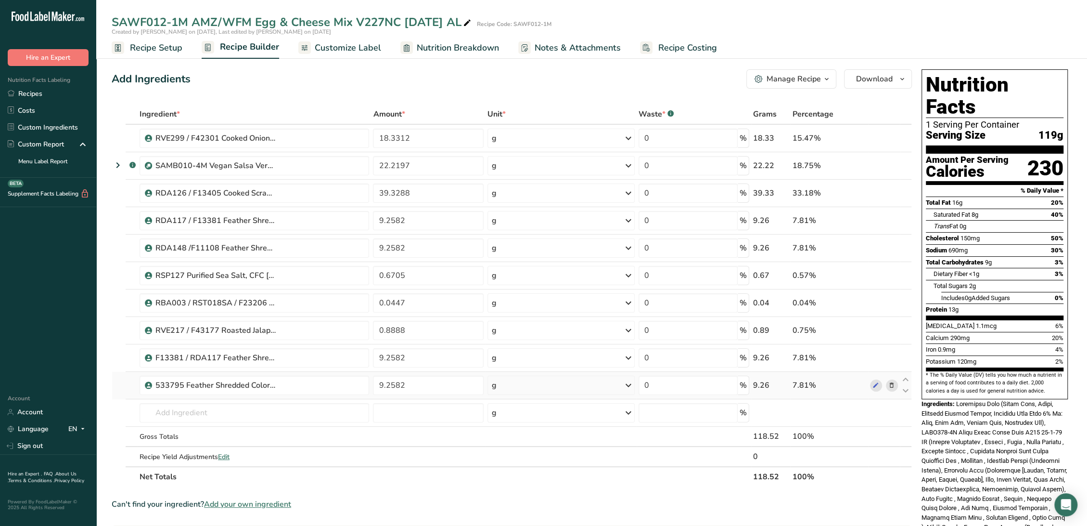
click at [889, 386] on icon at bounding box center [891, 385] width 7 height 10
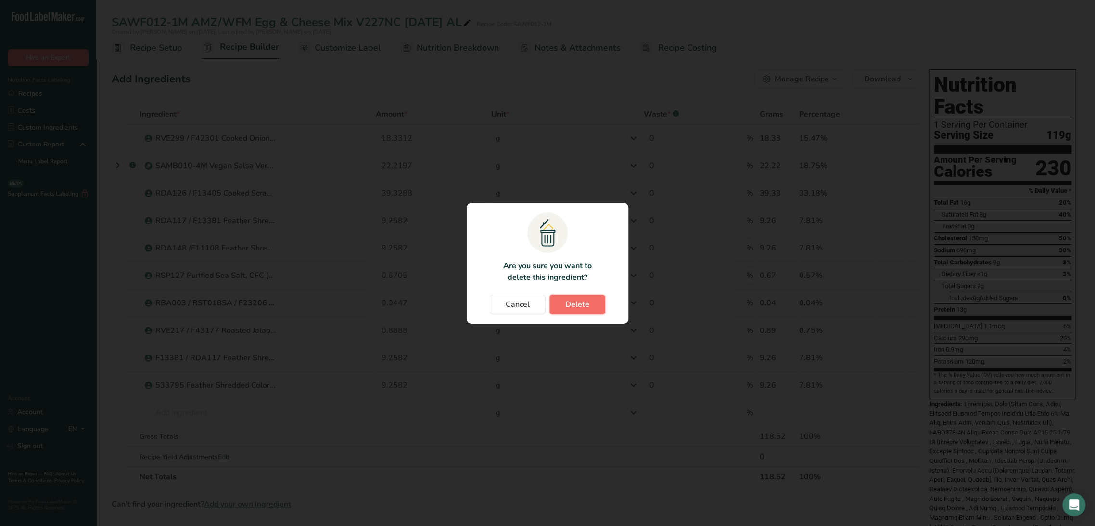
click at [583, 304] on span "Delete" at bounding box center [578, 304] width 24 height 12
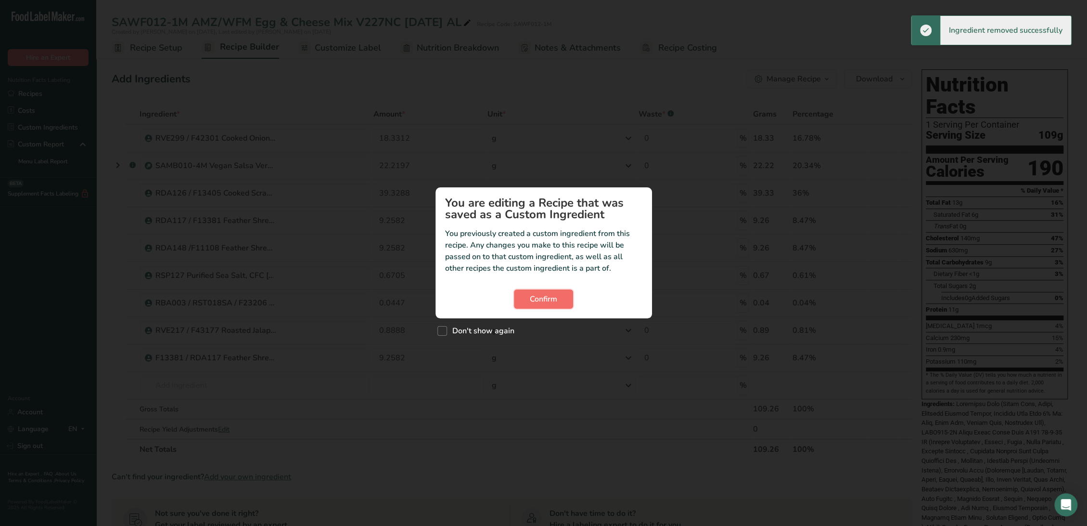
click at [532, 295] on span "Confirm" at bounding box center [543, 299] width 27 height 12
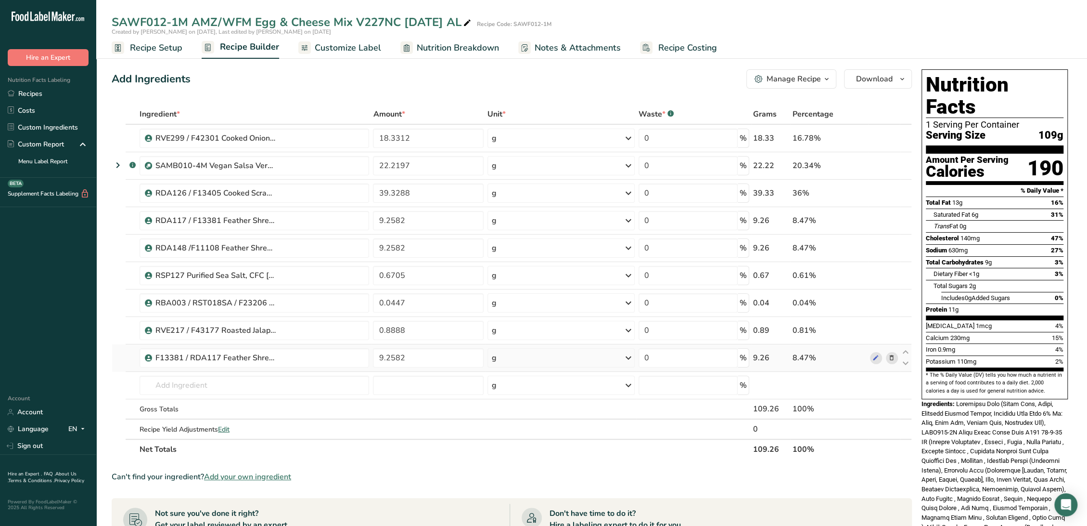
click at [889, 355] on icon at bounding box center [891, 358] width 7 height 10
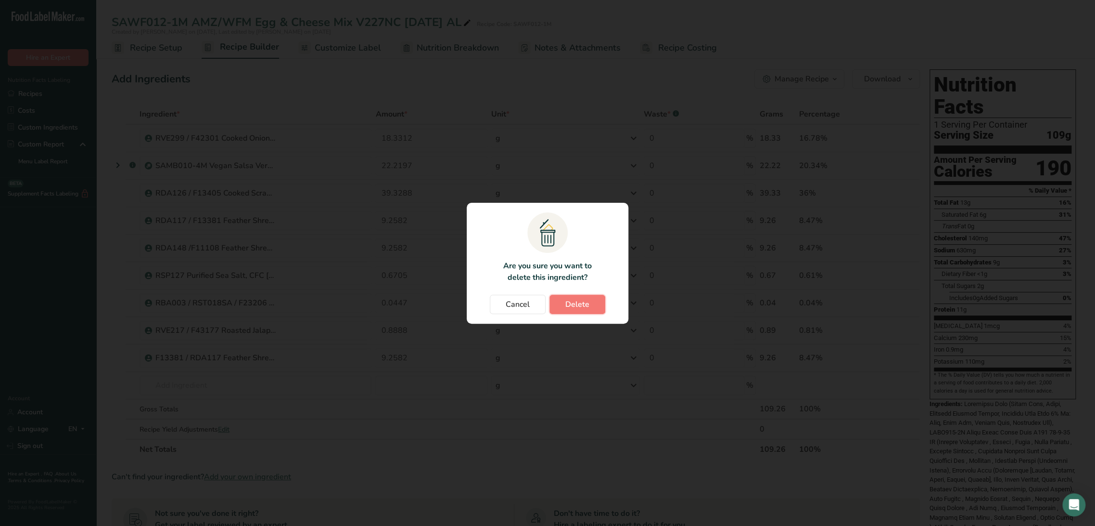
click at [566, 304] on span "Delete" at bounding box center [578, 304] width 24 height 12
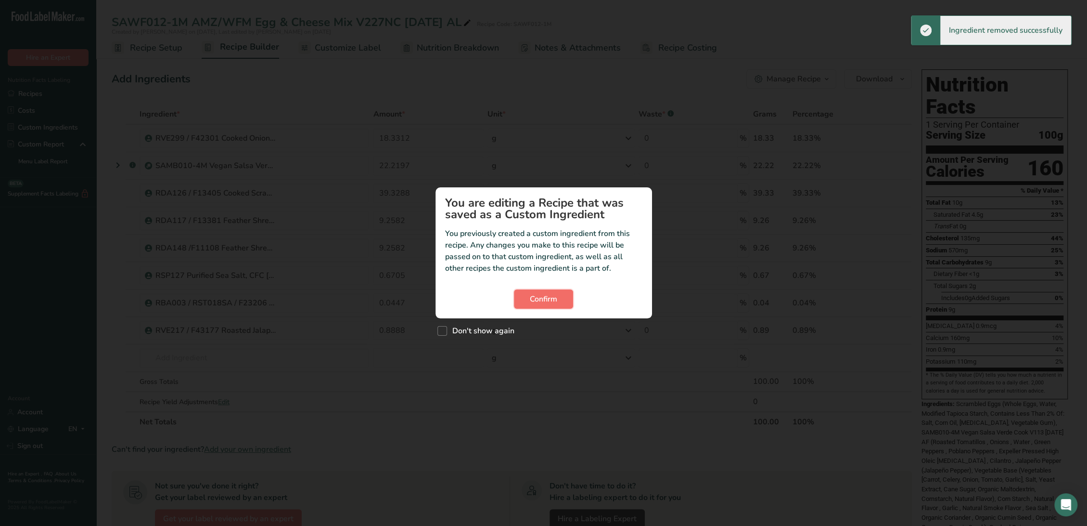
click at [555, 304] on span "Confirm" at bounding box center [543, 299] width 27 height 12
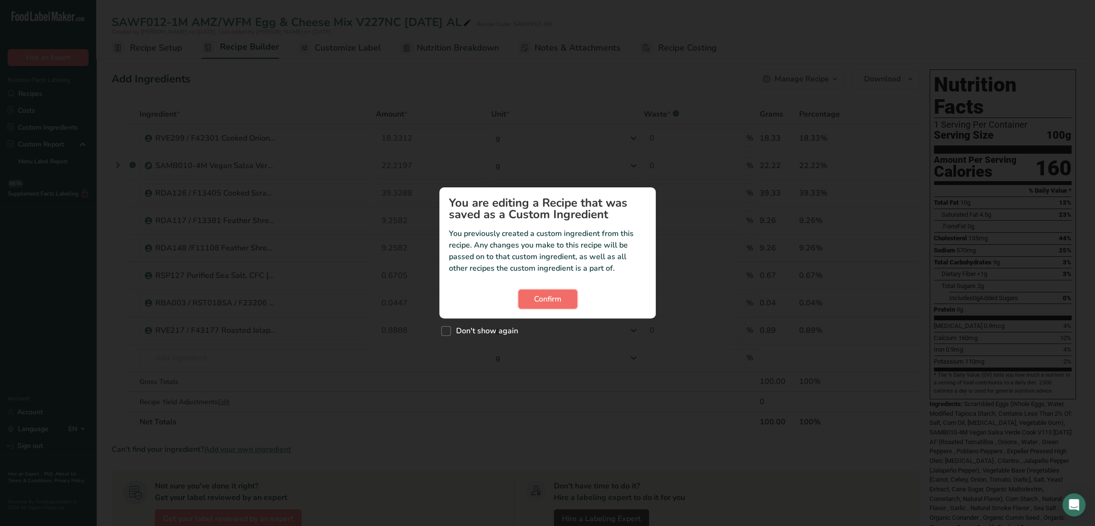
click at [539, 299] on span "Confirm" at bounding box center [547, 299] width 27 height 12
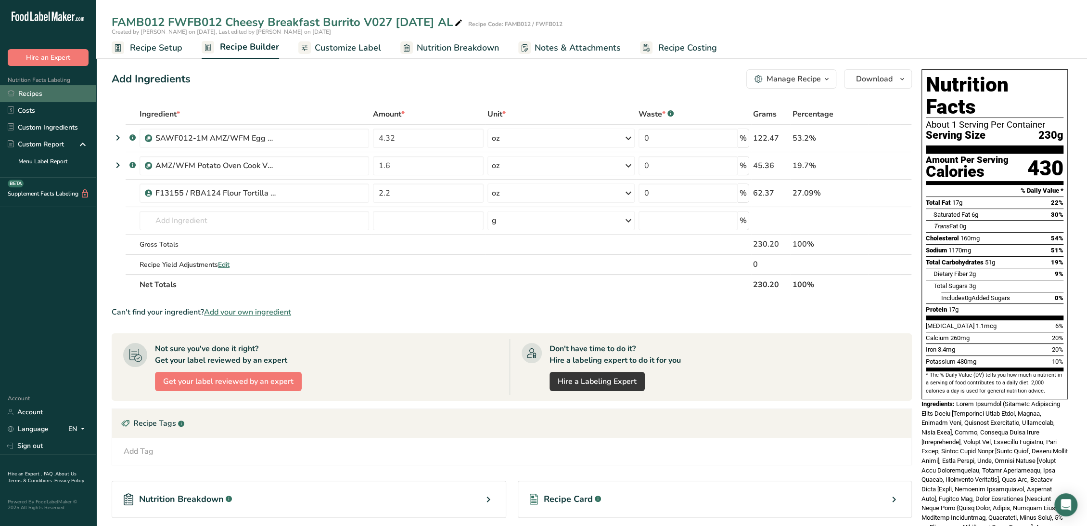
click at [25, 94] on link "Recipes" at bounding box center [48, 93] width 96 height 17
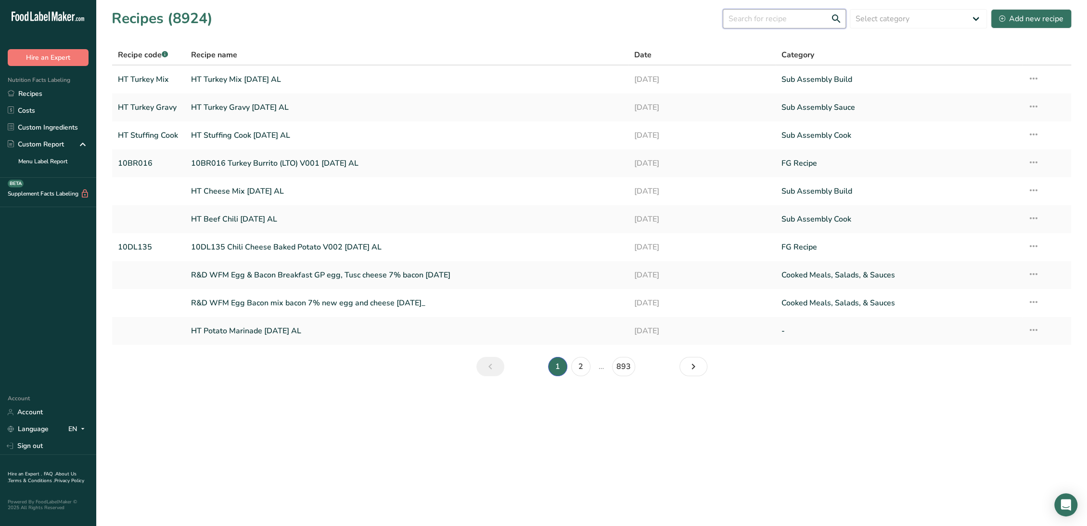
click at [745, 15] on input "text" at bounding box center [784, 18] width 123 height 19
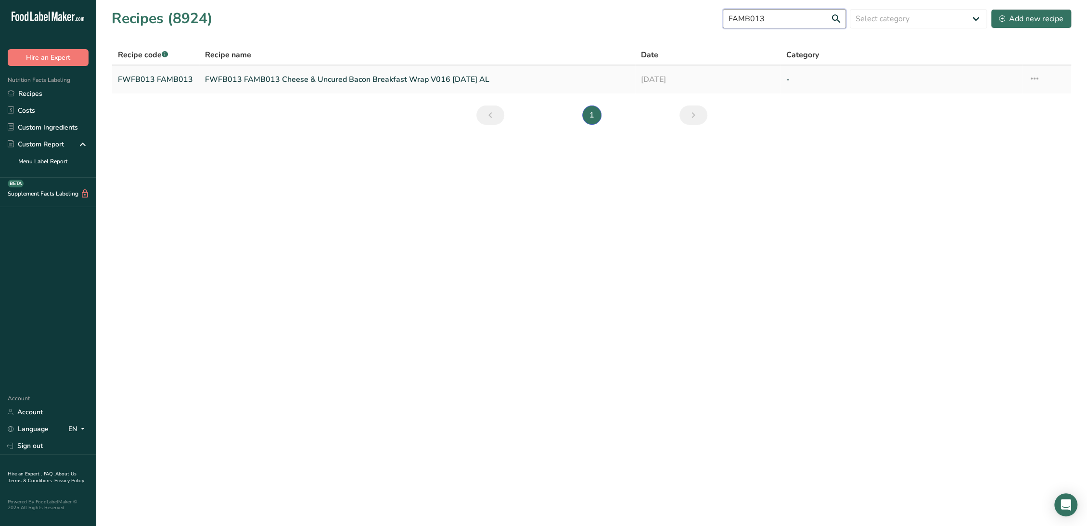
type input "FAMB013"
click at [294, 77] on link "FWFB013 FAMB013 Cheese & Uncured Bacon Breakfast Wrap V016 [DATE] AL" at bounding box center [417, 79] width 425 height 20
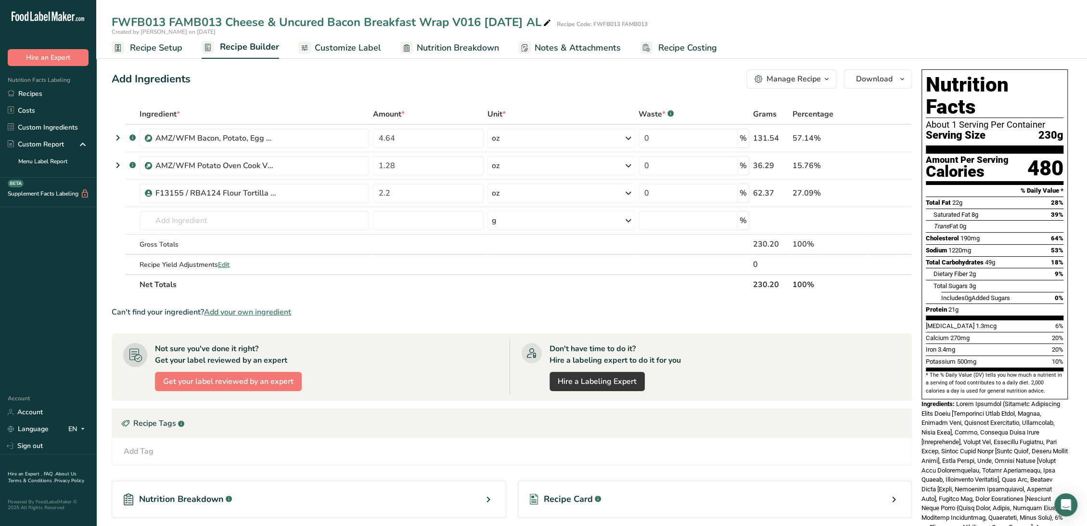
click at [161, 44] on span "Recipe Setup" at bounding box center [156, 47] width 52 height 13
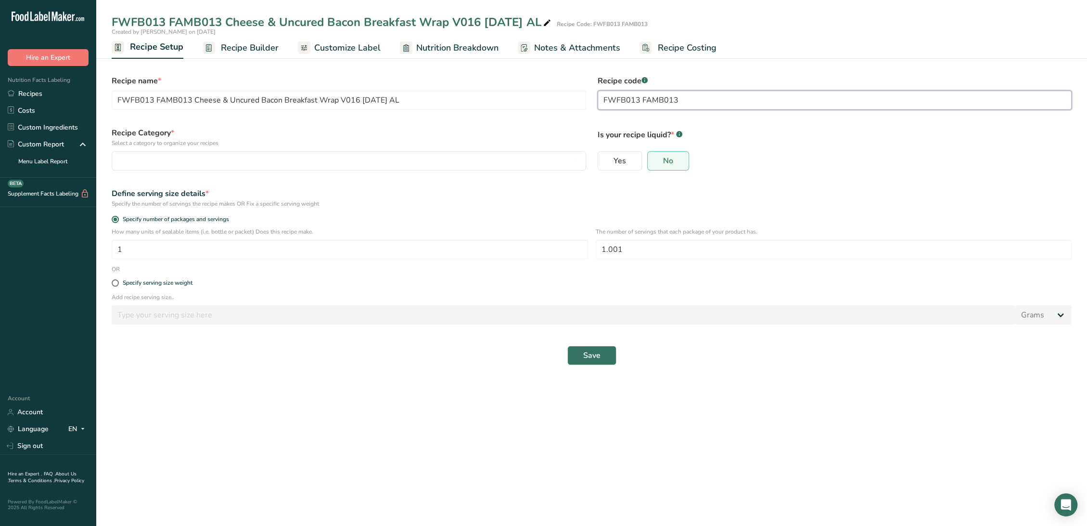
click at [642, 101] on input "FWFB013 FAMB013" at bounding box center [835, 99] width 475 height 19
type input "FWFB013 / FAMB013"
click at [149, 167] on button "button" at bounding box center [349, 160] width 475 height 19
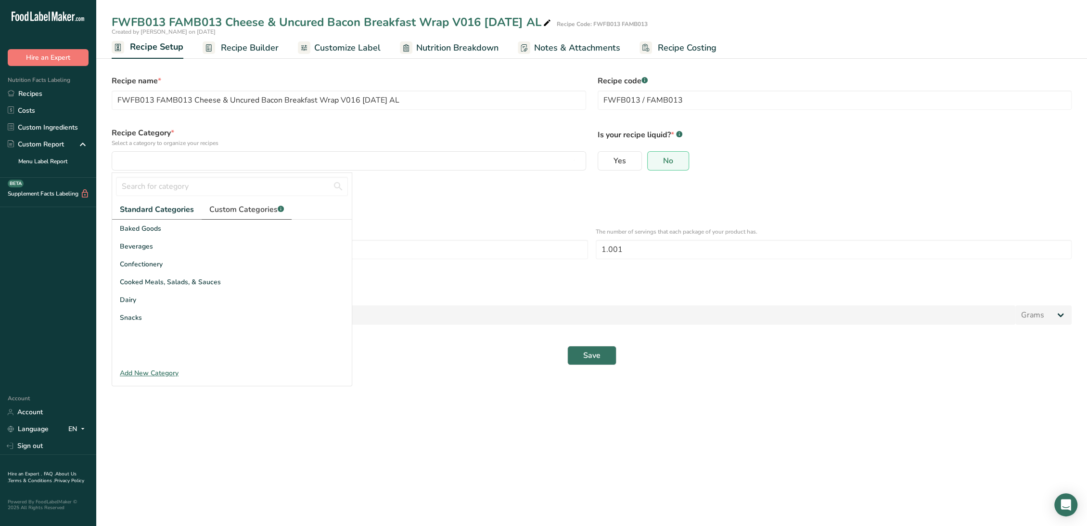
click at [239, 206] on span "Custom Categories .a-a{fill:#347362;}.b-a{fill:#fff;}" at bounding box center [246, 210] width 75 height 12
click at [133, 248] on span "FG Recipe" at bounding box center [135, 246] width 31 height 10
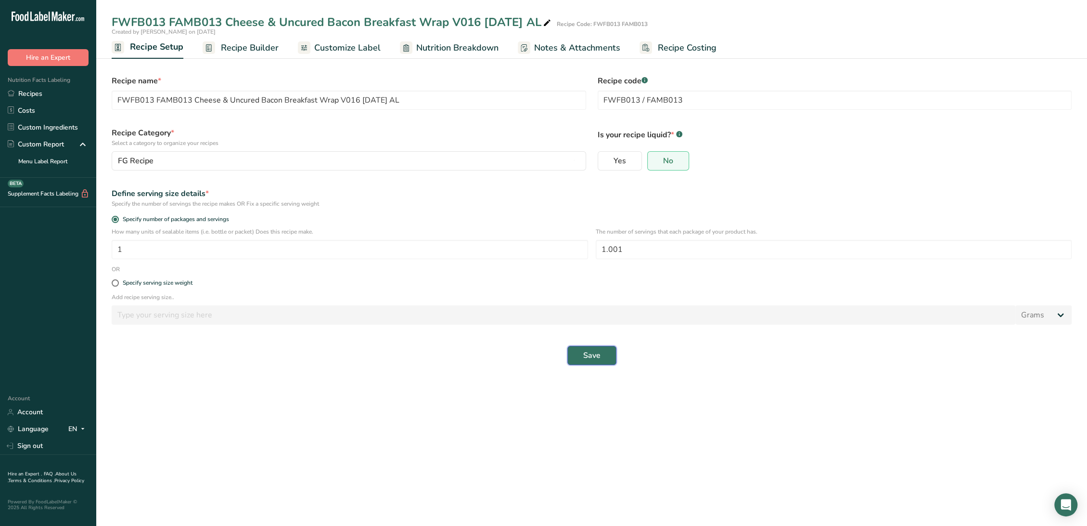
click at [593, 353] on span "Save" at bounding box center [591, 355] width 17 height 12
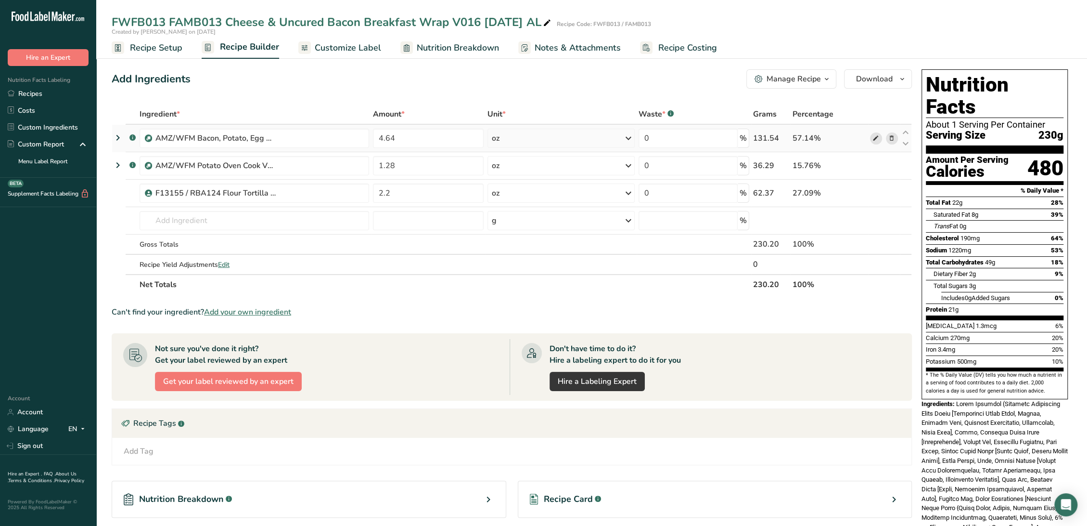
click at [875, 138] on icon at bounding box center [876, 138] width 7 height 10
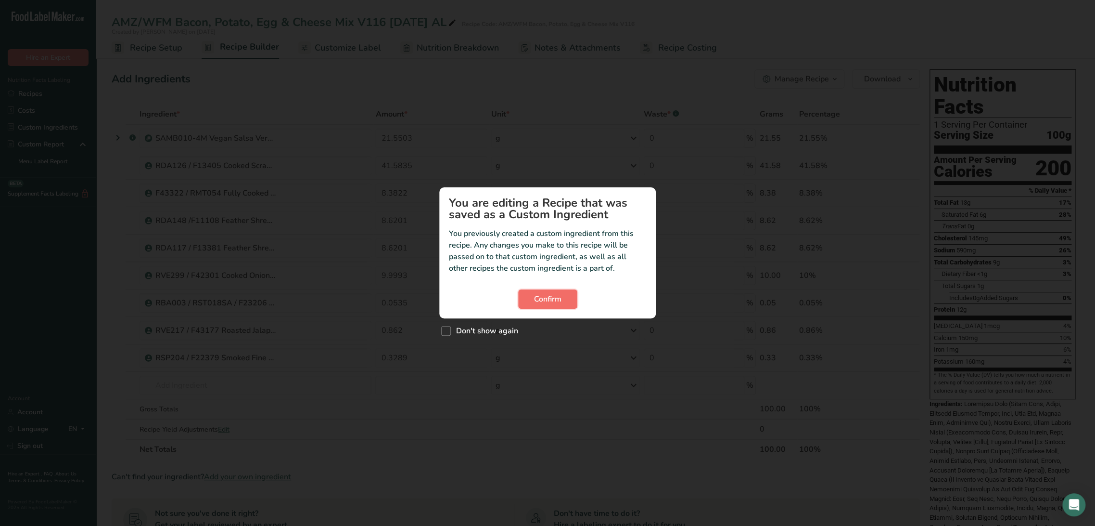
click at [550, 301] on span "Confirm" at bounding box center [547, 299] width 27 height 12
